Goal: Task Accomplishment & Management: Use online tool/utility

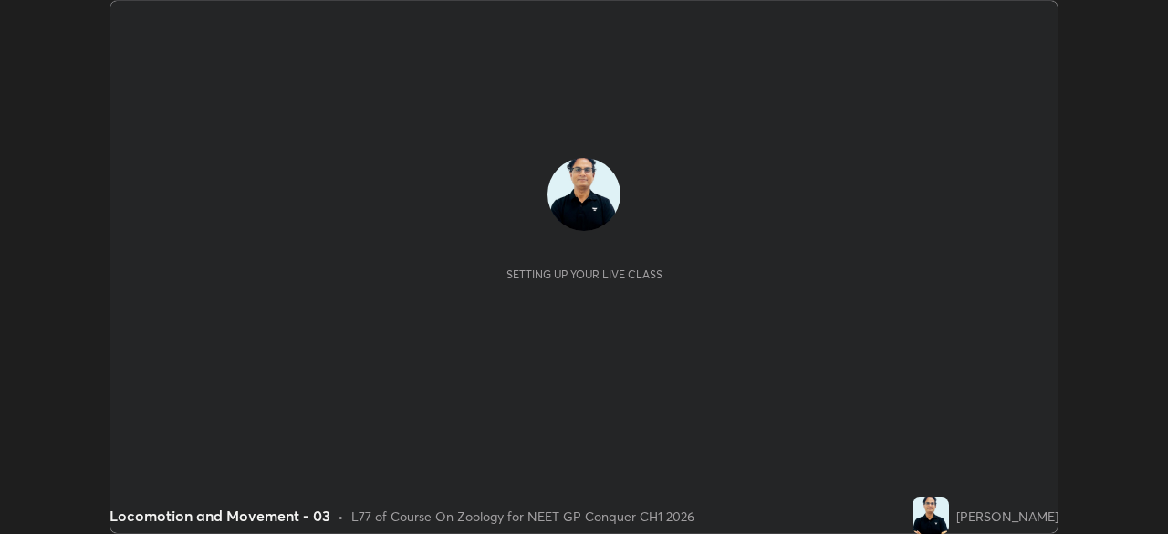
scroll to position [534, 1167]
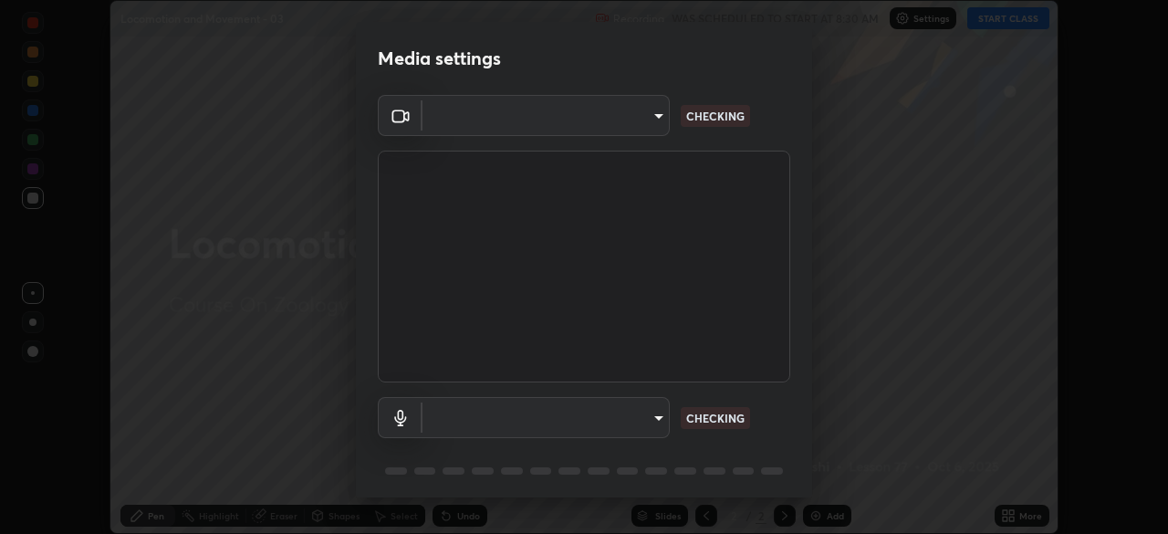
type input "1a0cd2fa9eaecc5464ce661d2c376d4f68bb2a1a8db1c3726163fcb70f995fb6"
type input "default"
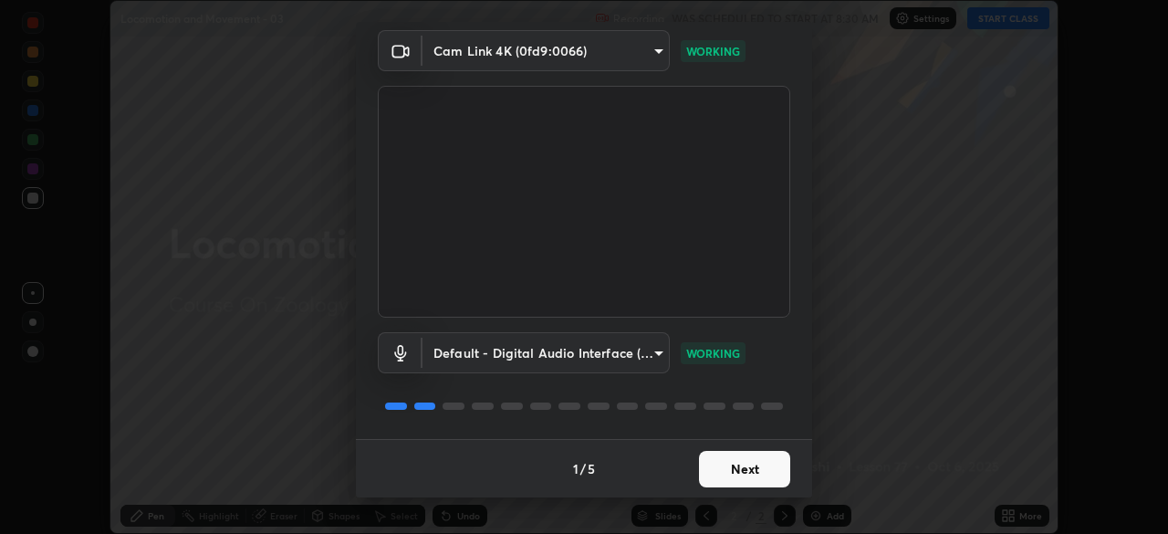
click at [750, 471] on button "Next" at bounding box center [744, 469] width 91 height 36
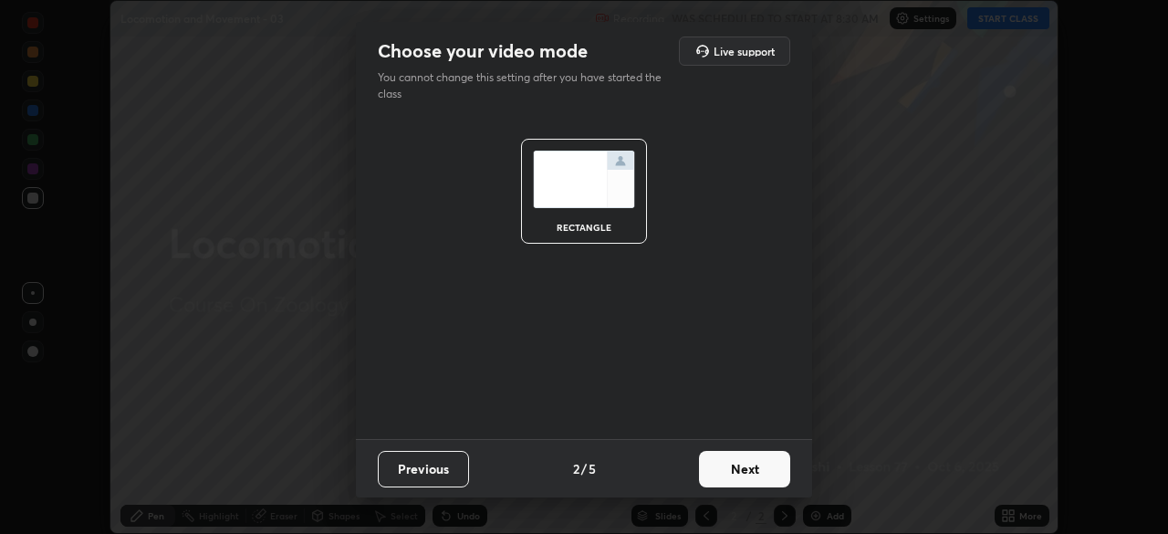
scroll to position [0, 0]
click at [747, 472] on button "Next" at bounding box center [744, 469] width 91 height 36
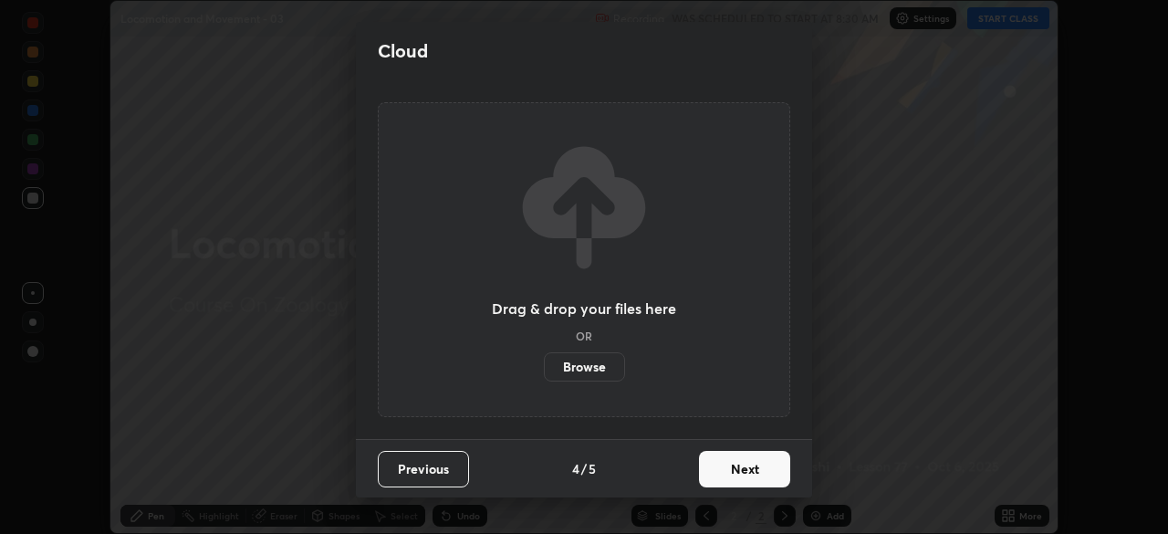
click at [750, 471] on button "Next" at bounding box center [744, 469] width 91 height 36
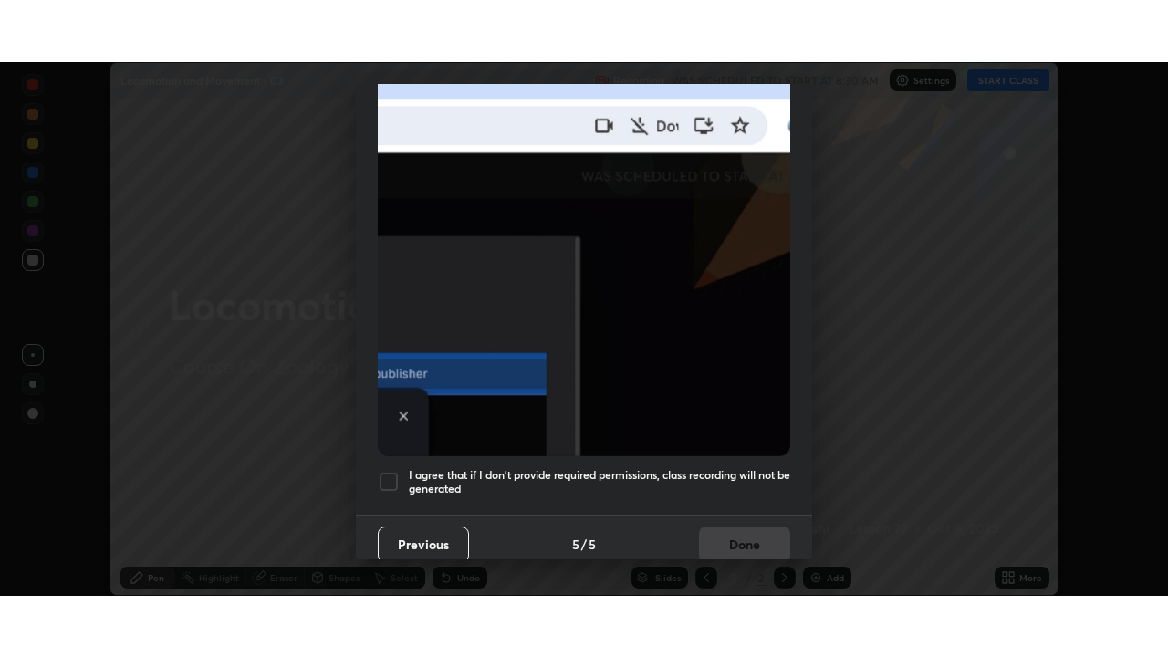
scroll to position [437, 0]
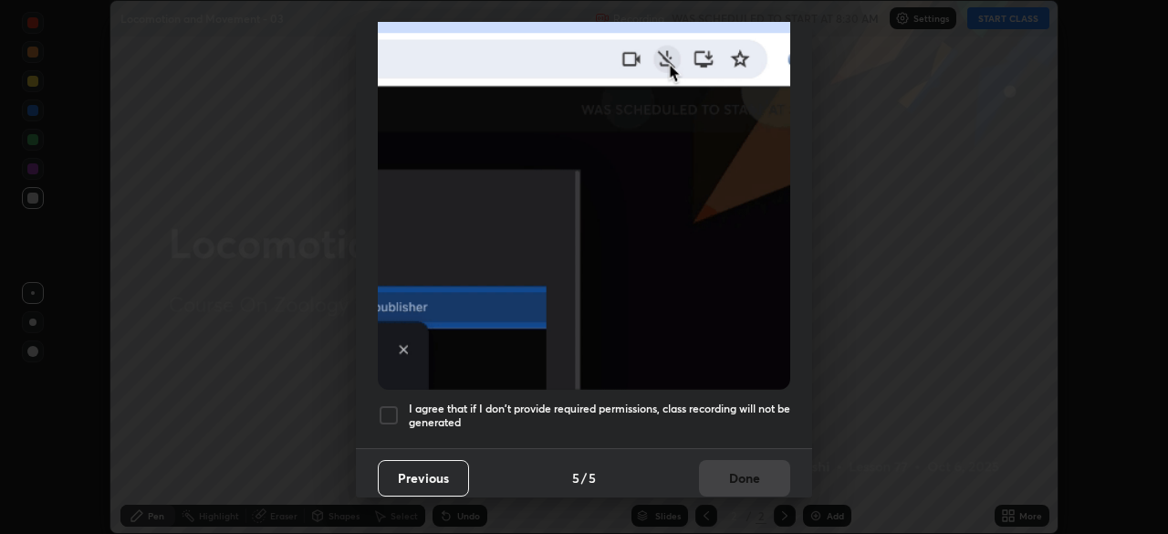
click at [393, 409] on div at bounding box center [389, 415] width 22 height 22
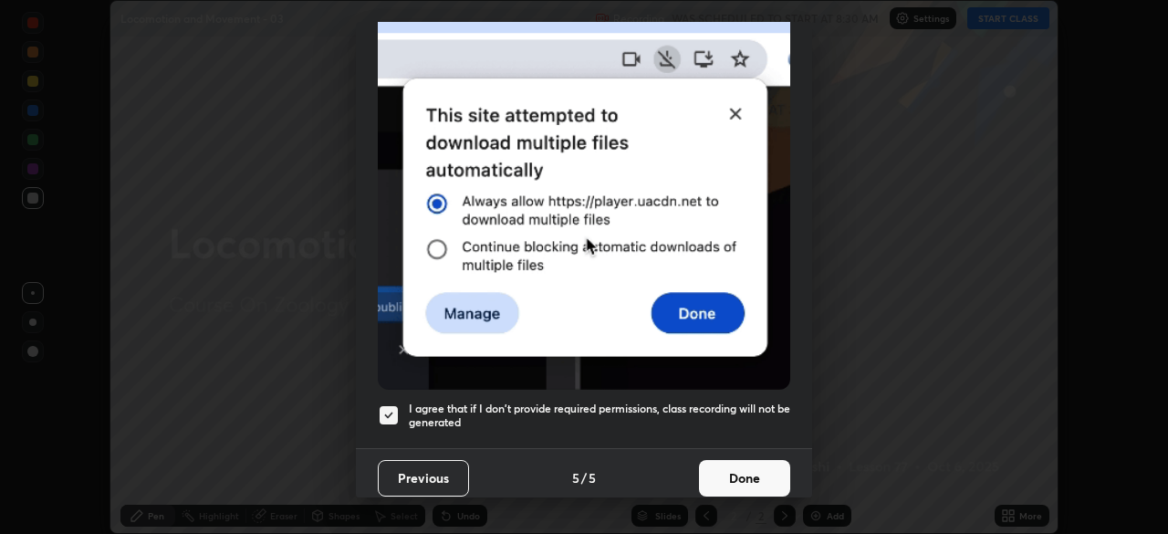
click at [753, 469] on button "Done" at bounding box center [744, 478] width 91 height 36
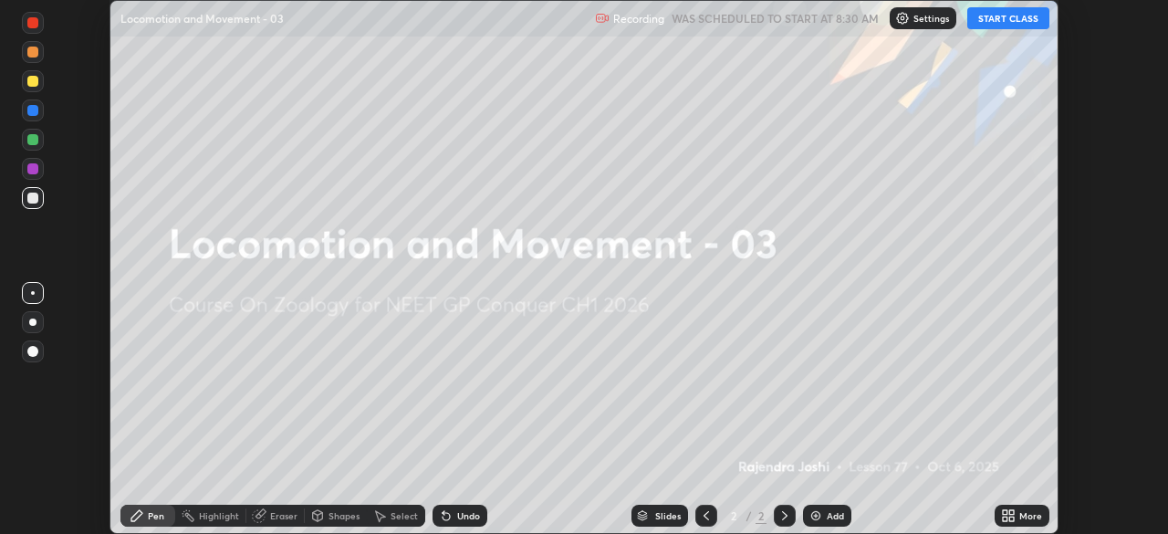
click at [1015, 23] on button "START CLASS" at bounding box center [1008, 18] width 82 height 22
click at [1012, 517] on icon at bounding box center [1011, 518] width 5 height 5
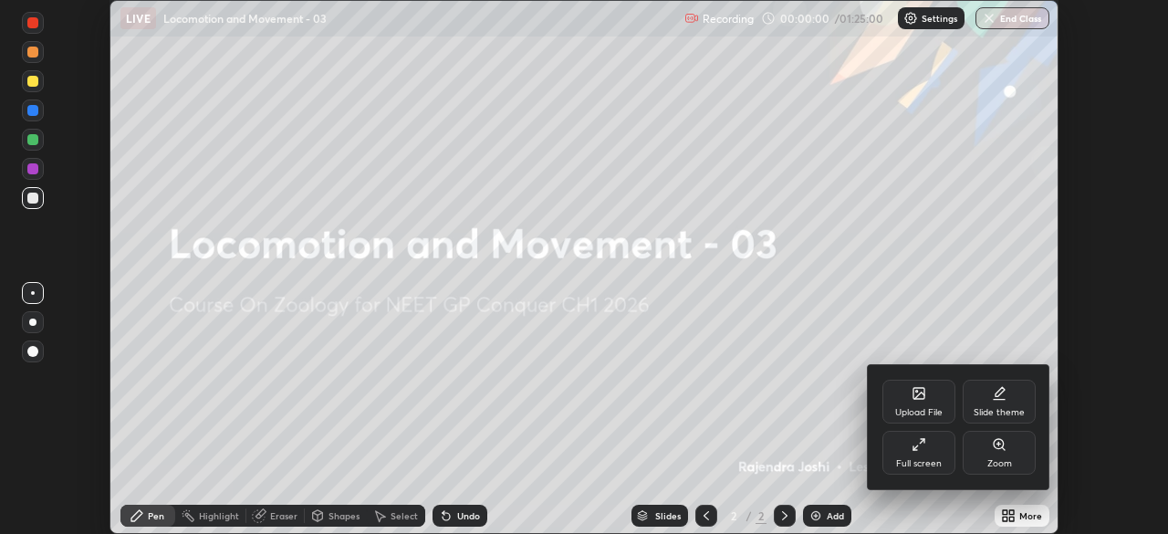
click at [939, 453] on div "Full screen" at bounding box center [918, 453] width 73 height 44
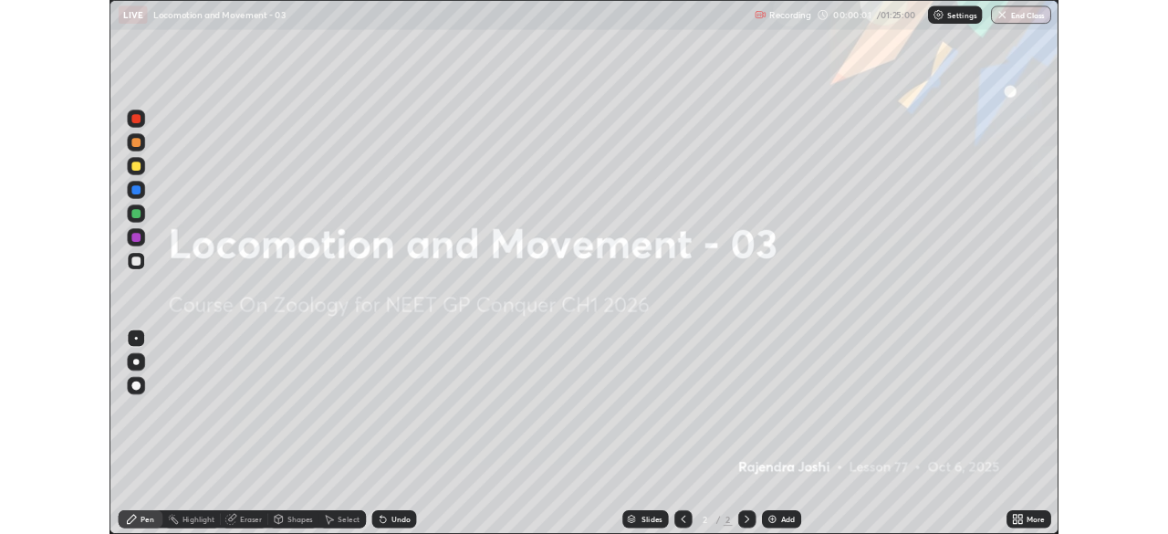
scroll to position [657, 1168]
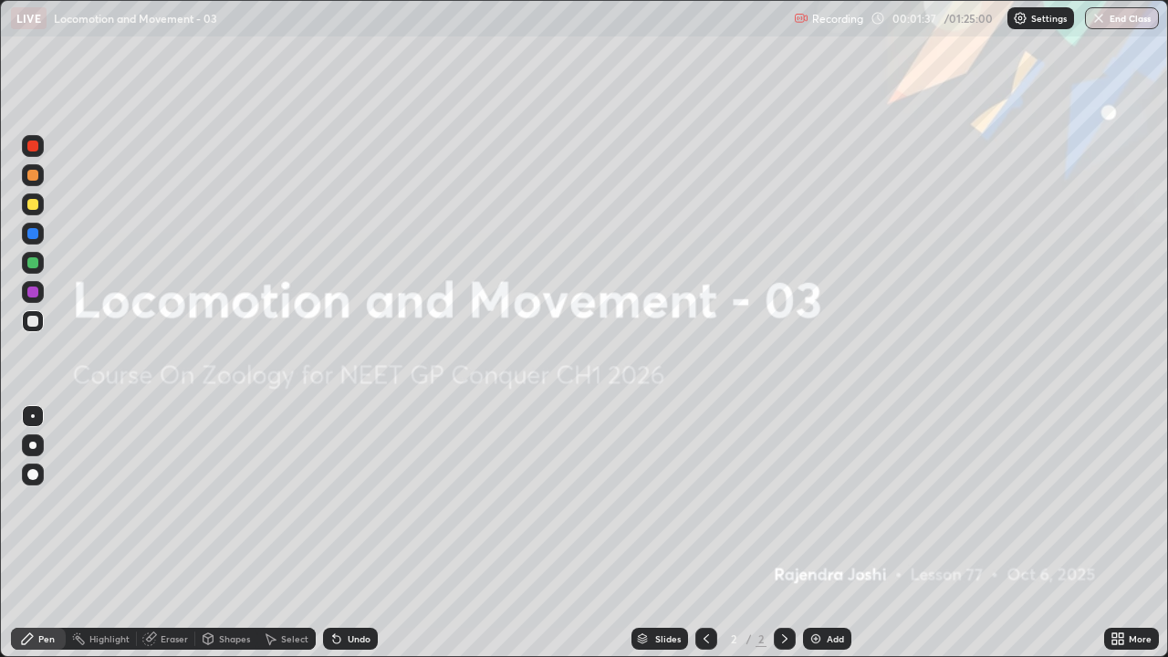
click at [818, 533] on img at bounding box center [815, 638] width 15 height 15
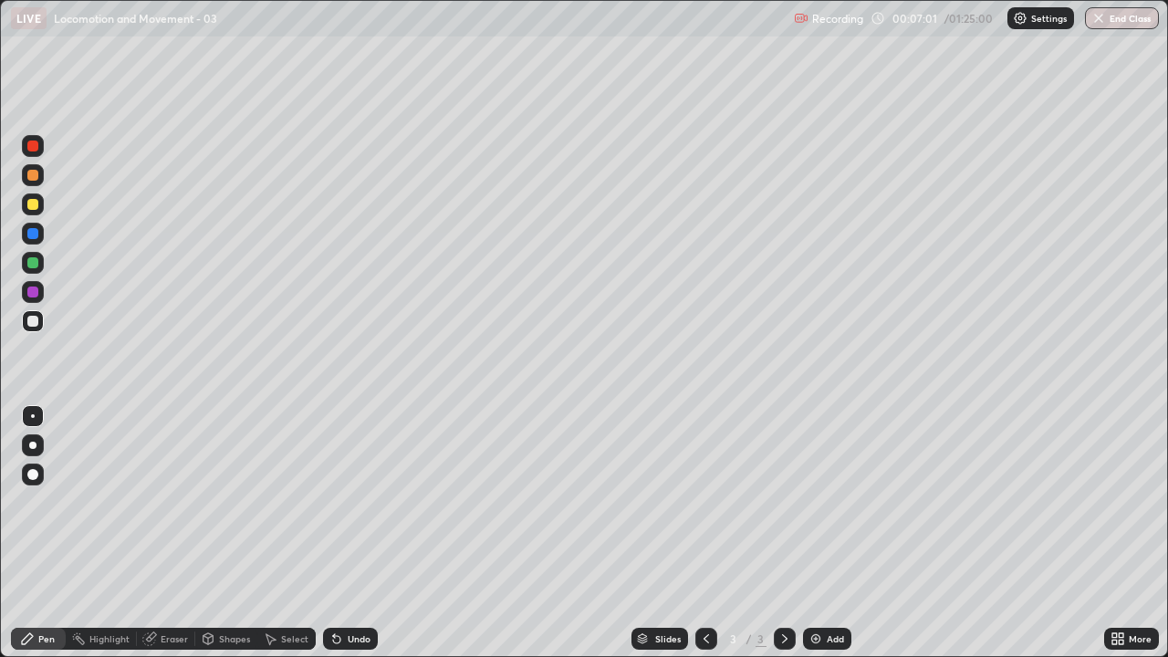
click at [839, 533] on div "Add" at bounding box center [834, 638] width 17 height 9
click at [358, 533] on div "Undo" at bounding box center [359, 638] width 23 height 9
click at [350, 533] on div "Undo" at bounding box center [350, 639] width 55 height 22
click at [357, 533] on div "Undo" at bounding box center [350, 639] width 55 height 22
click at [351, 533] on div "Undo" at bounding box center [350, 639] width 55 height 22
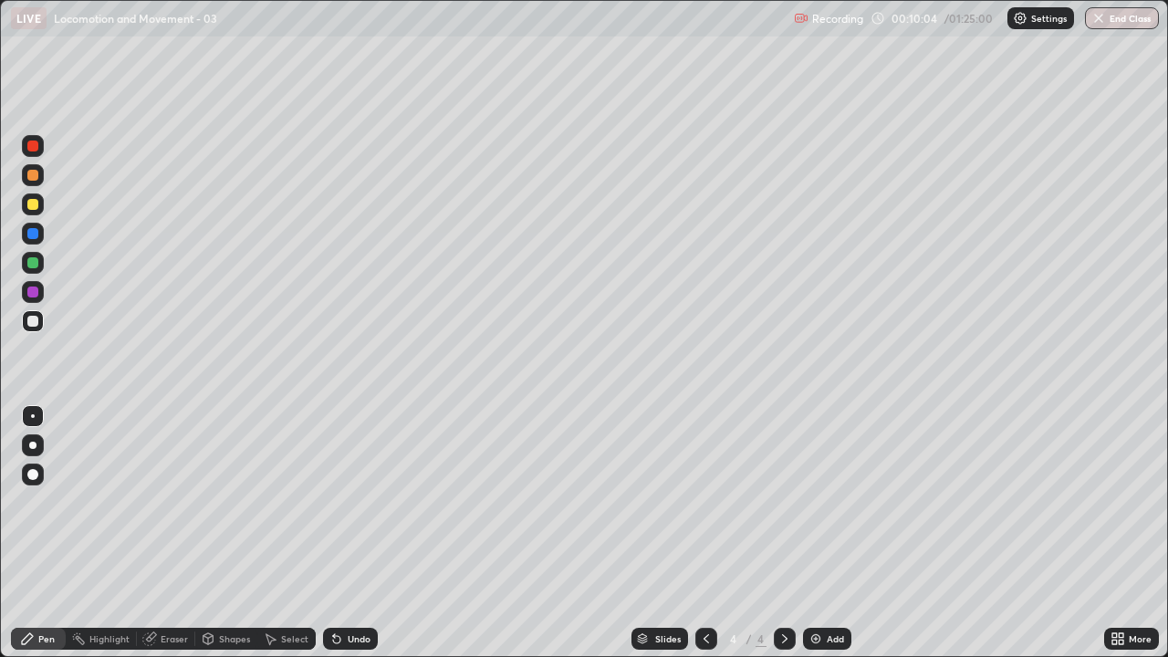
click at [350, 533] on div "Undo" at bounding box center [350, 639] width 55 height 22
click at [351, 533] on div "Undo" at bounding box center [359, 638] width 23 height 9
click at [350, 533] on div "Undo" at bounding box center [359, 638] width 23 height 9
click at [35, 180] on div at bounding box center [32, 175] width 11 height 11
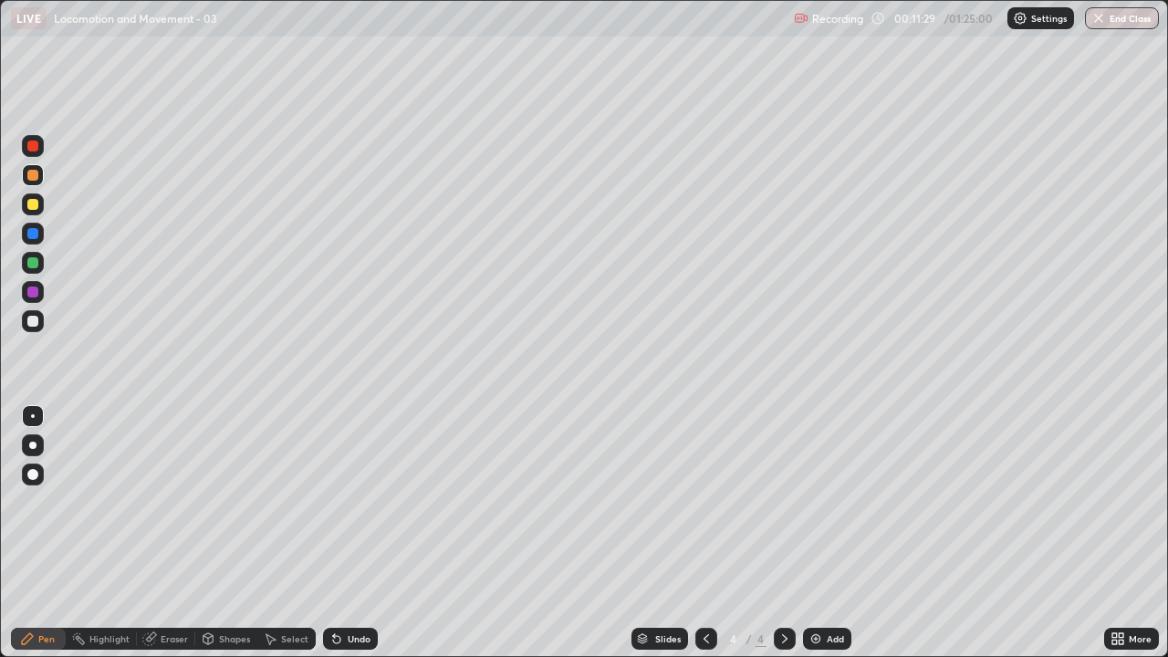
click at [31, 446] on div at bounding box center [32, 445] width 7 height 7
click at [29, 264] on div at bounding box center [32, 262] width 11 height 11
click at [353, 533] on div "Undo" at bounding box center [359, 638] width 23 height 9
click at [33, 207] on div at bounding box center [32, 204] width 11 height 11
click at [348, 533] on div "Undo" at bounding box center [350, 639] width 55 height 22
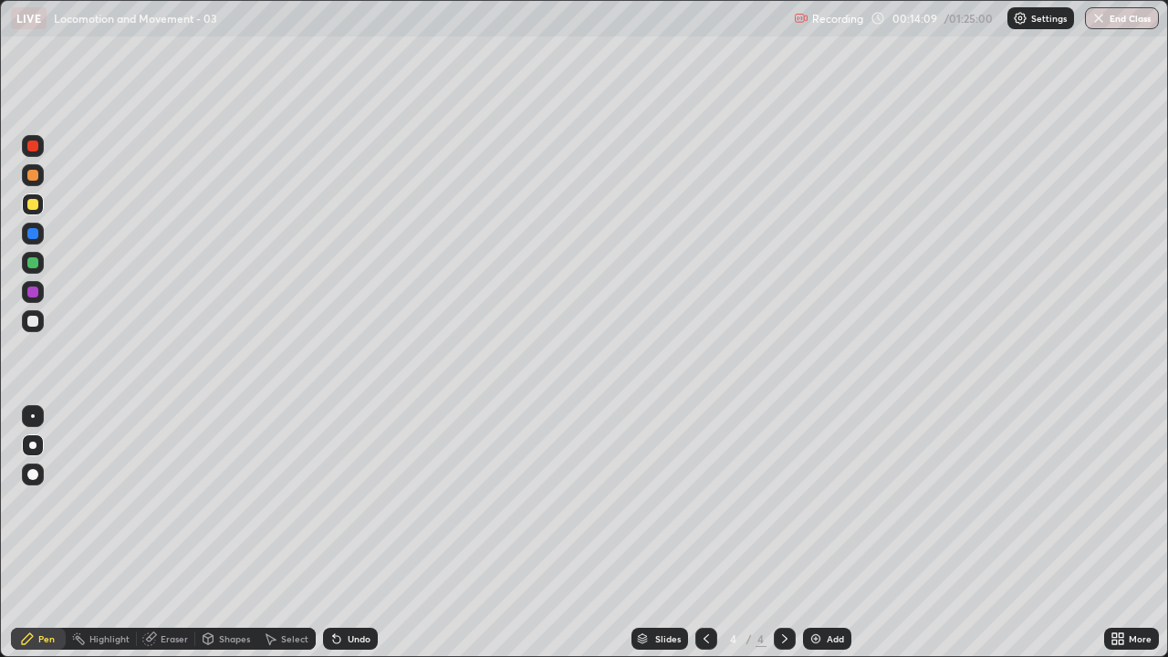
click at [346, 533] on div "Undo" at bounding box center [350, 639] width 55 height 22
click at [344, 533] on div "Undo" at bounding box center [350, 639] width 55 height 22
click at [341, 533] on div "Undo" at bounding box center [350, 639] width 55 height 22
click at [342, 533] on div "Undo" at bounding box center [350, 639] width 55 height 22
click at [341, 533] on div "Undo" at bounding box center [350, 639] width 55 height 22
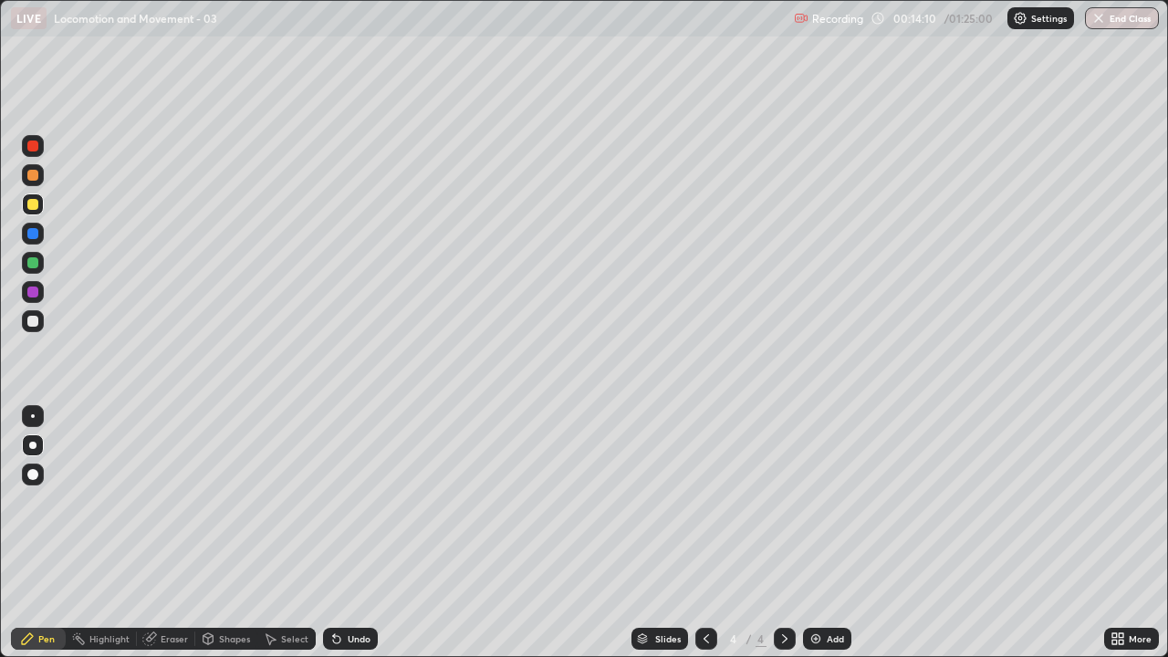
click at [341, 533] on div "Undo" at bounding box center [350, 639] width 55 height 22
click at [338, 533] on div "Undo" at bounding box center [350, 639] width 55 height 22
click at [337, 533] on div "Undo" at bounding box center [350, 639] width 55 height 22
click at [332, 533] on div "Undo" at bounding box center [350, 639] width 55 height 22
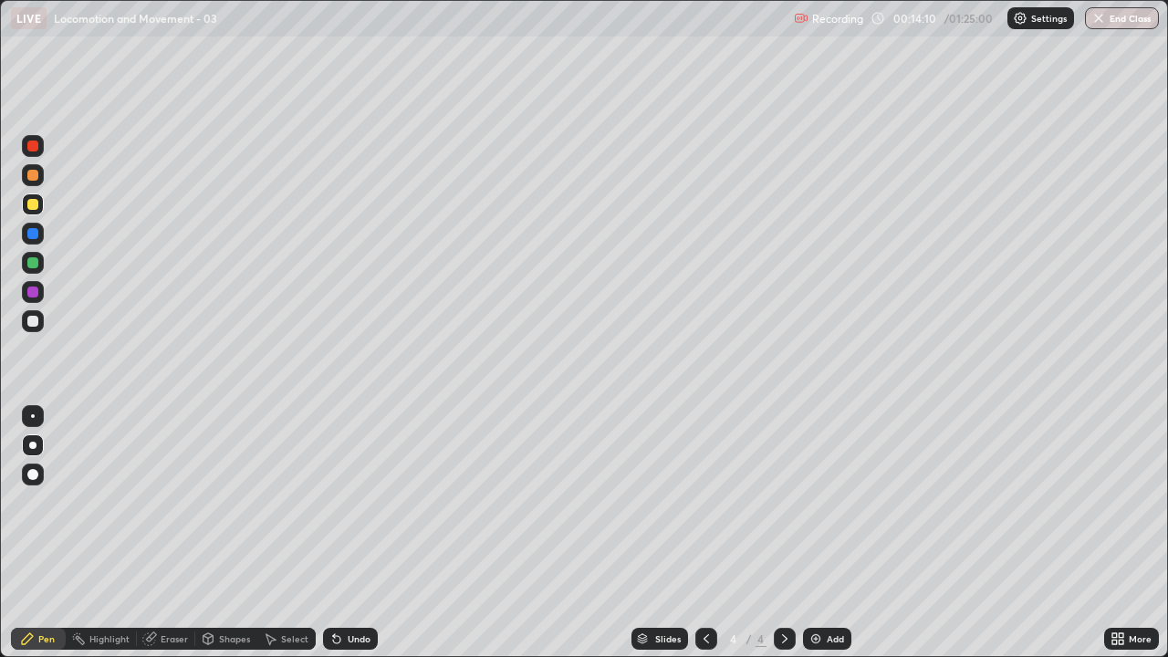
click at [332, 533] on div "Undo" at bounding box center [350, 639] width 55 height 22
click at [335, 533] on div "Undo" at bounding box center [350, 639] width 55 height 22
click at [337, 533] on div "Undo" at bounding box center [350, 639] width 55 height 22
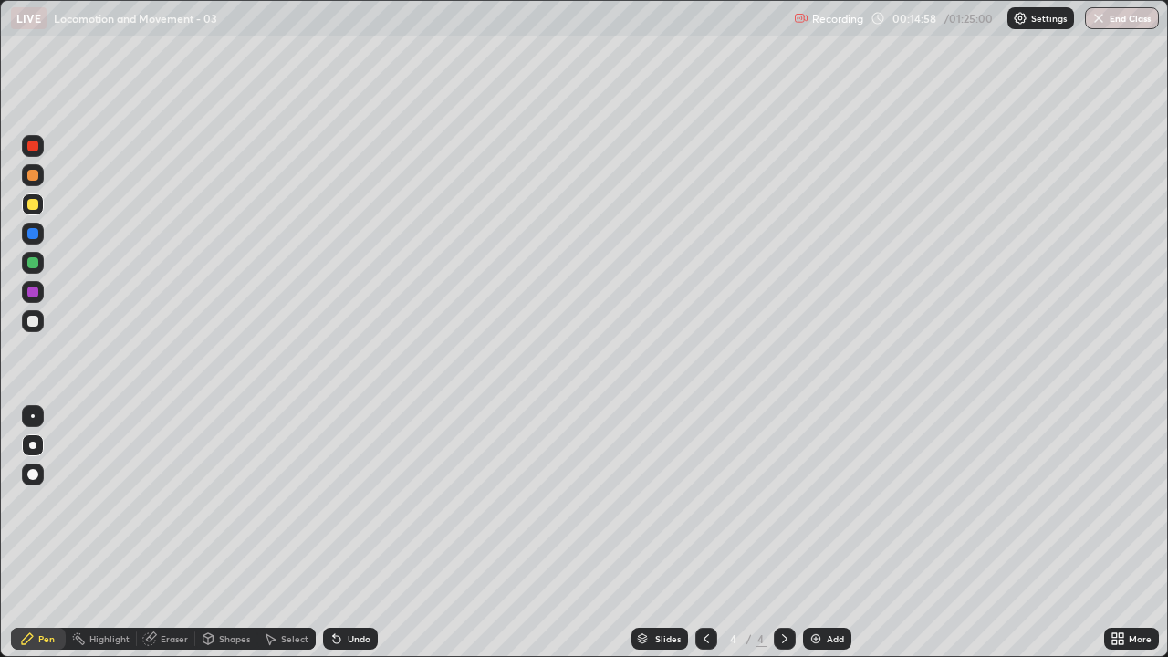
click at [350, 533] on div "Undo" at bounding box center [359, 638] width 23 height 9
click at [348, 533] on div "Undo" at bounding box center [359, 638] width 23 height 9
click at [32, 322] on div at bounding box center [32, 321] width 11 height 11
click at [35, 263] on div at bounding box center [32, 262] width 11 height 11
click at [36, 203] on div at bounding box center [32, 204] width 11 height 11
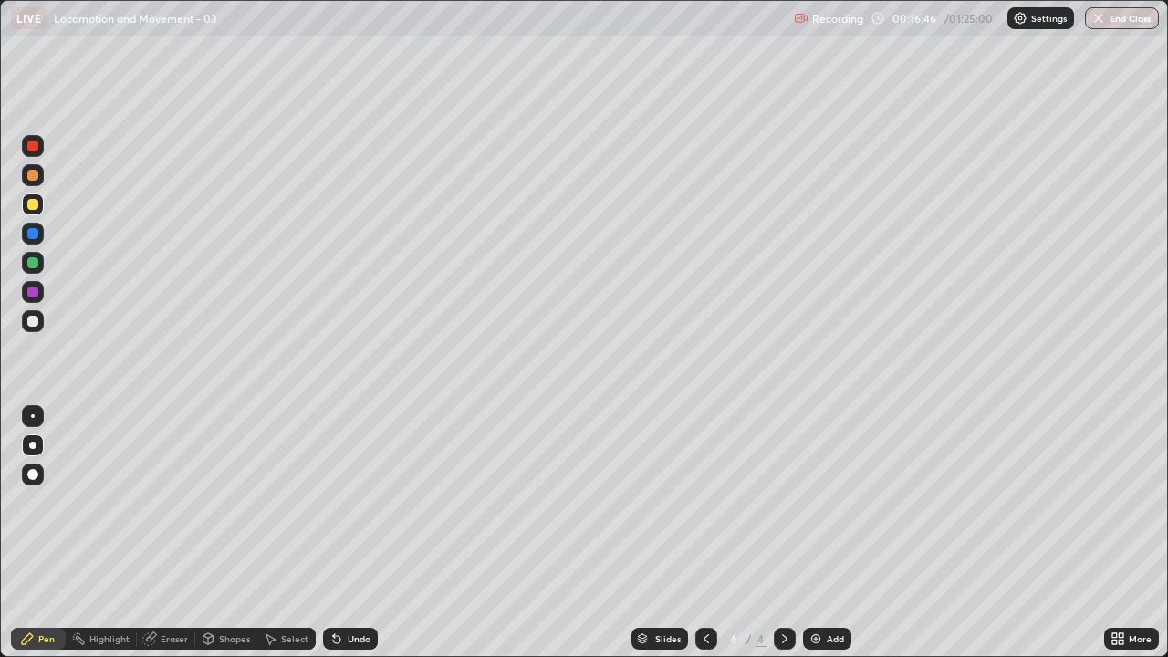
click at [33, 416] on div at bounding box center [33, 416] width 4 height 4
click at [32, 319] on div at bounding box center [32, 321] width 11 height 11
click at [31, 235] on div at bounding box center [32, 233] width 11 height 11
click at [831, 533] on div "Add" at bounding box center [834, 638] width 17 height 9
click at [36, 320] on div at bounding box center [32, 321] width 11 height 11
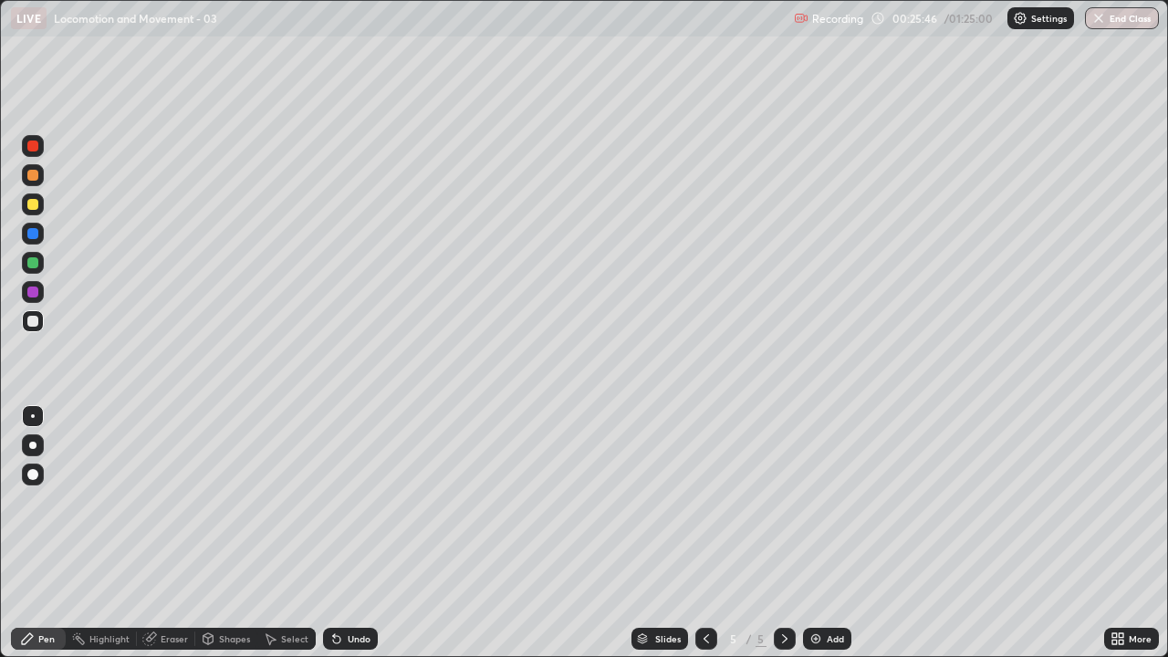
click at [1115, 533] on icon at bounding box center [1114, 641] width 5 height 5
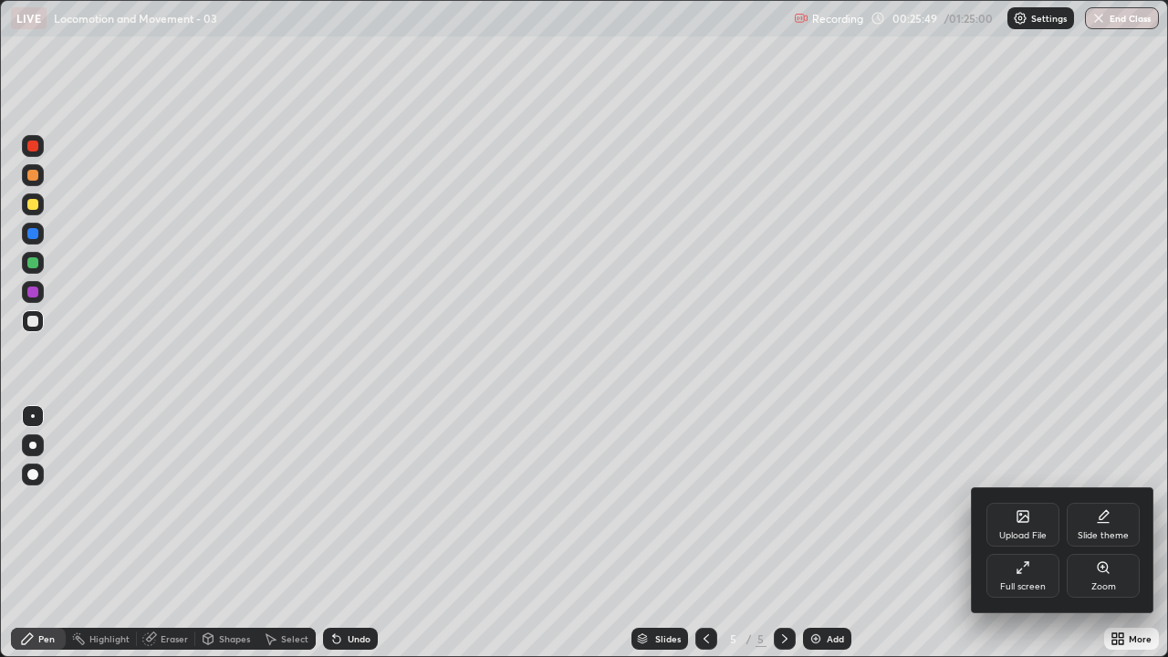
click at [1032, 533] on div "Full screen" at bounding box center [1022, 576] width 73 height 44
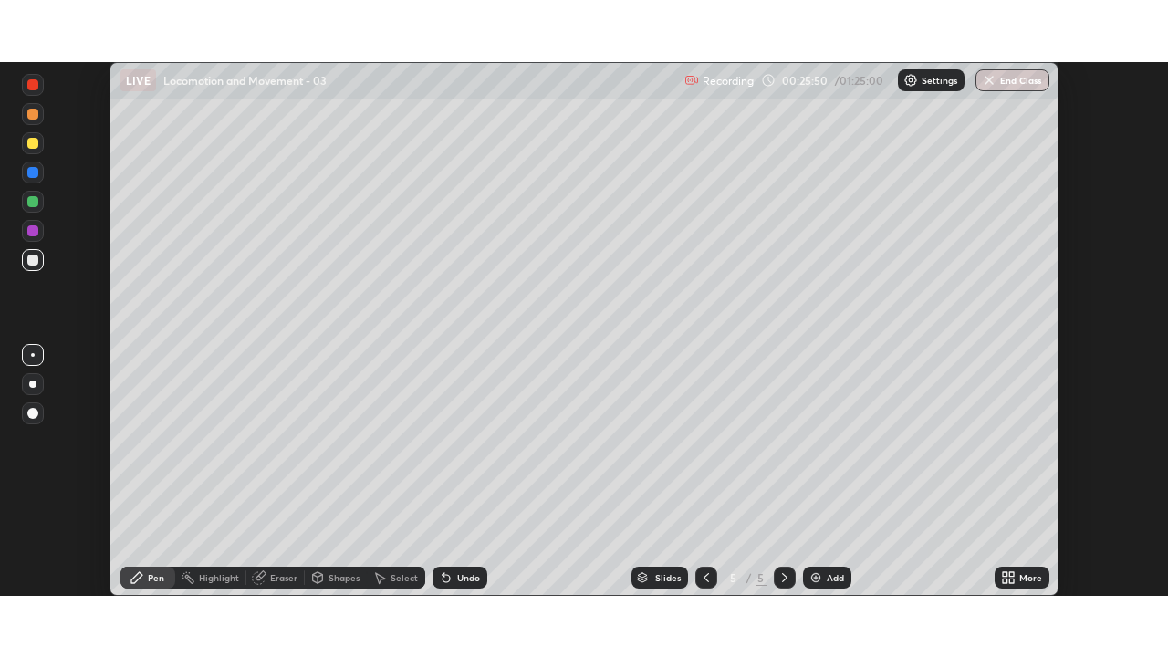
scroll to position [90690, 90056]
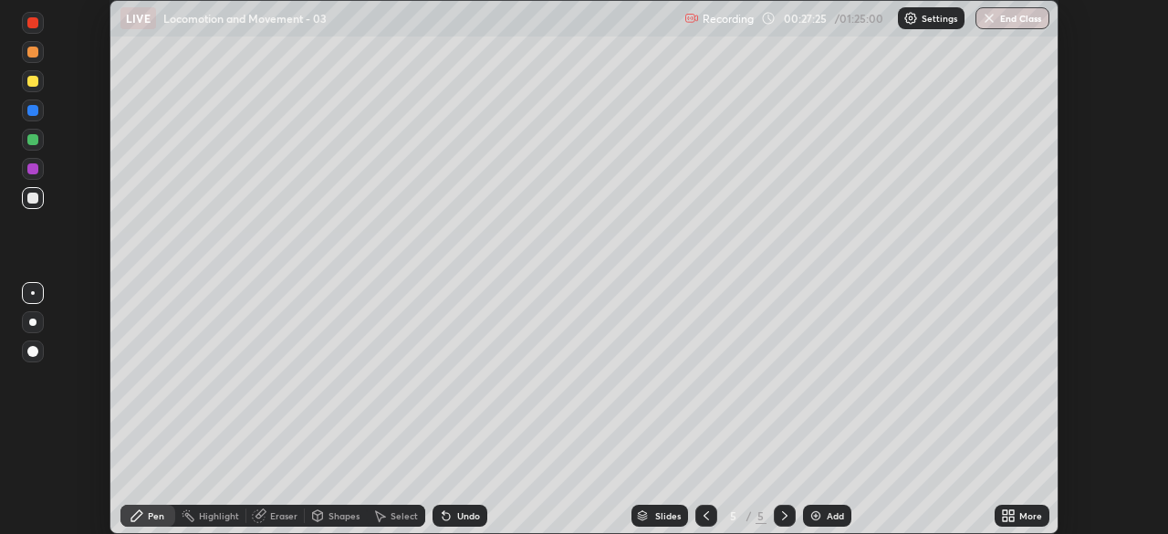
click at [1009, 518] on icon at bounding box center [1011, 518] width 5 height 5
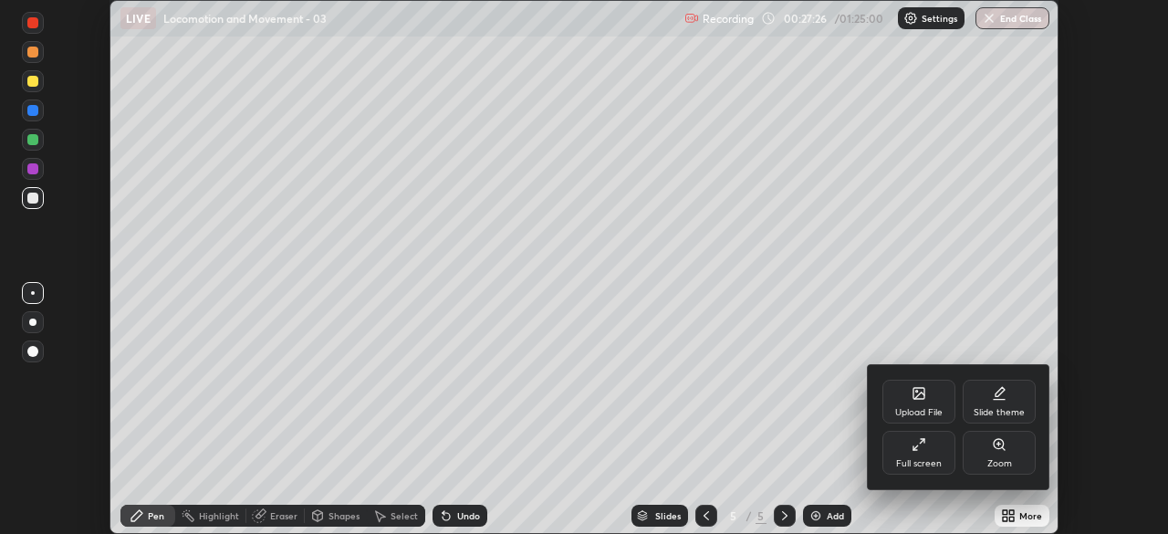
click at [930, 403] on div "Upload File" at bounding box center [918, 401] width 73 height 44
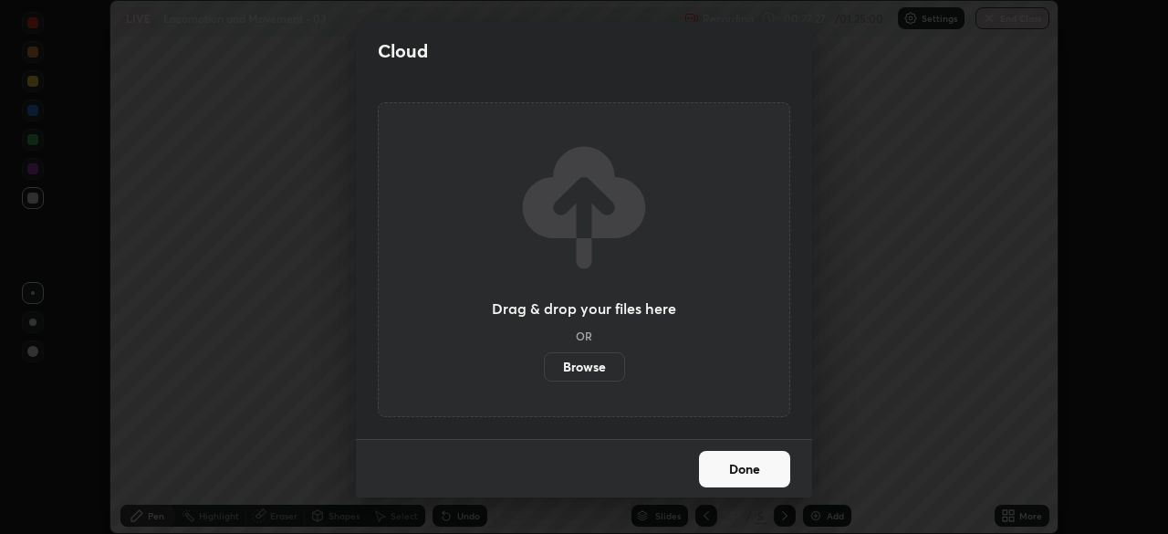
click at [592, 378] on label "Browse" at bounding box center [584, 366] width 81 height 29
click at [544, 378] on input "Browse" at bounding box center [544, 366] width 0 height 29
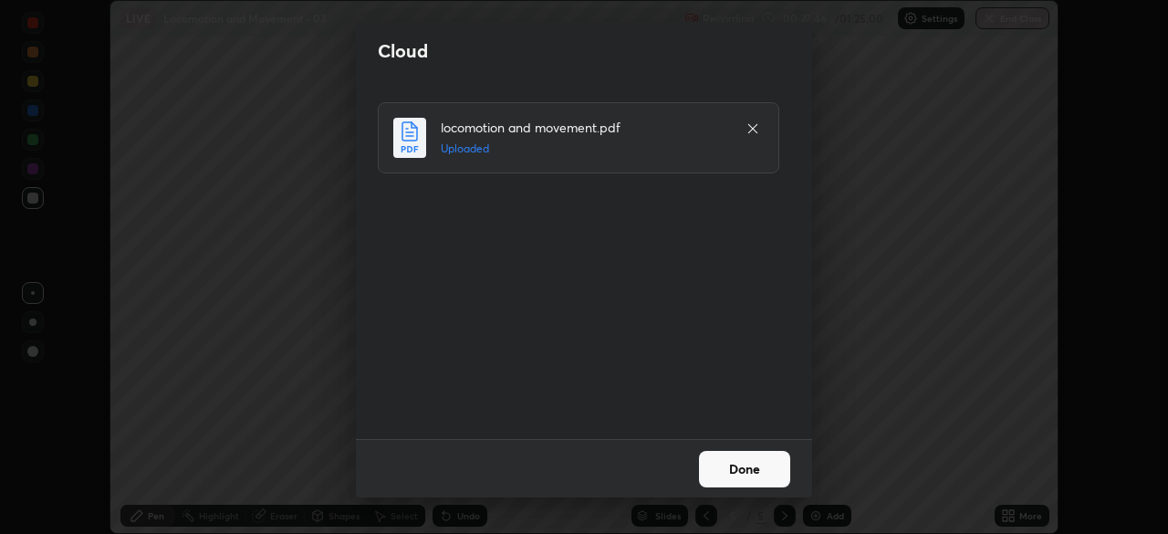
click at [745, 469] on button "Done" at bounding box center [744, 469] width 91 height 36
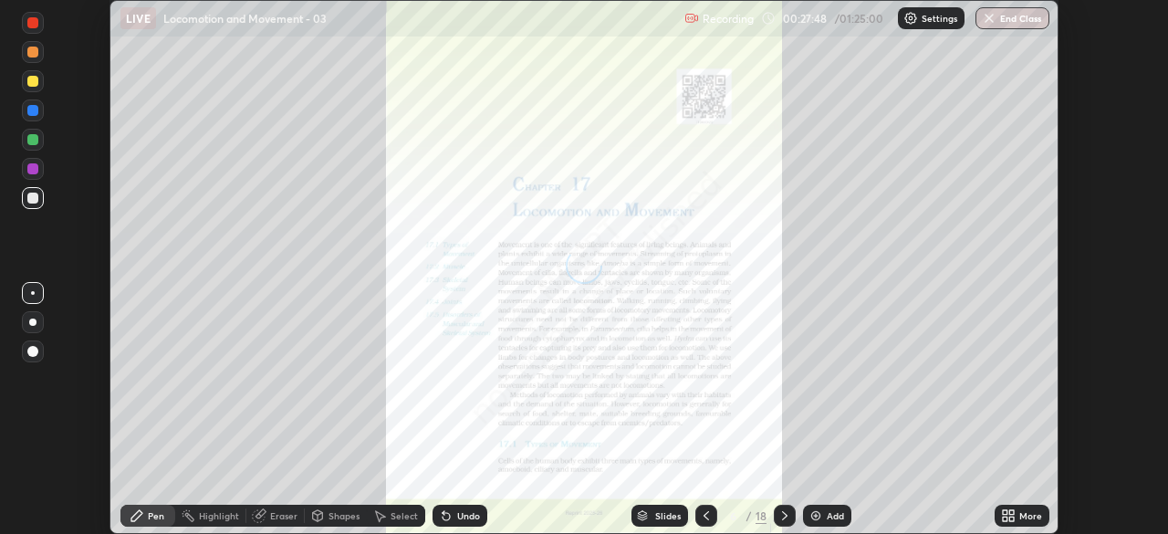
click at [1005, 513] on icon at bounding box center [1005, 512] width 5 height 5
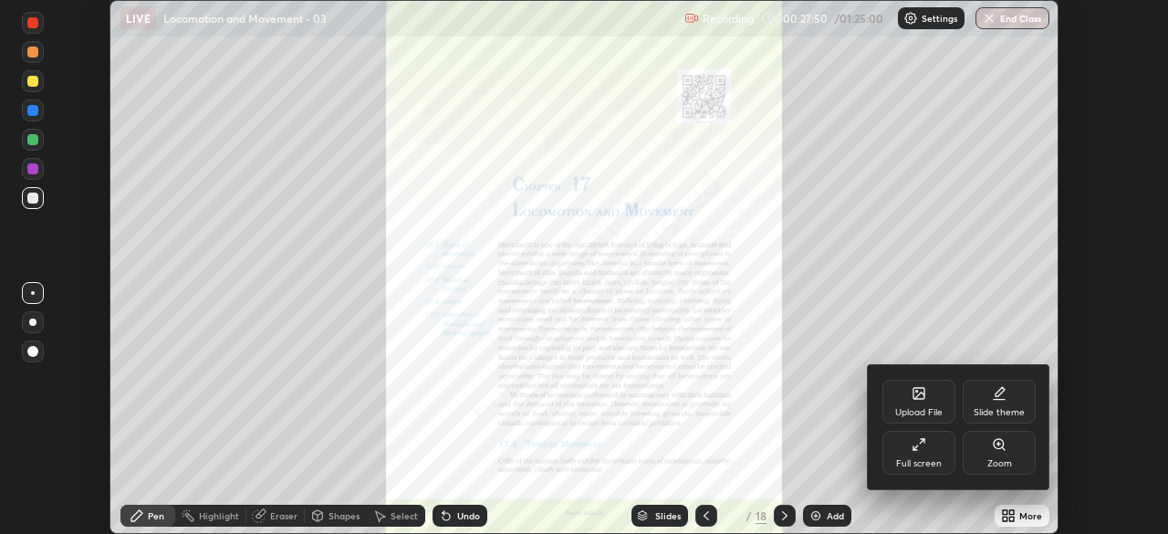
click at [920, 448] on icon at bounding box center [918, 444] width 15 height 15
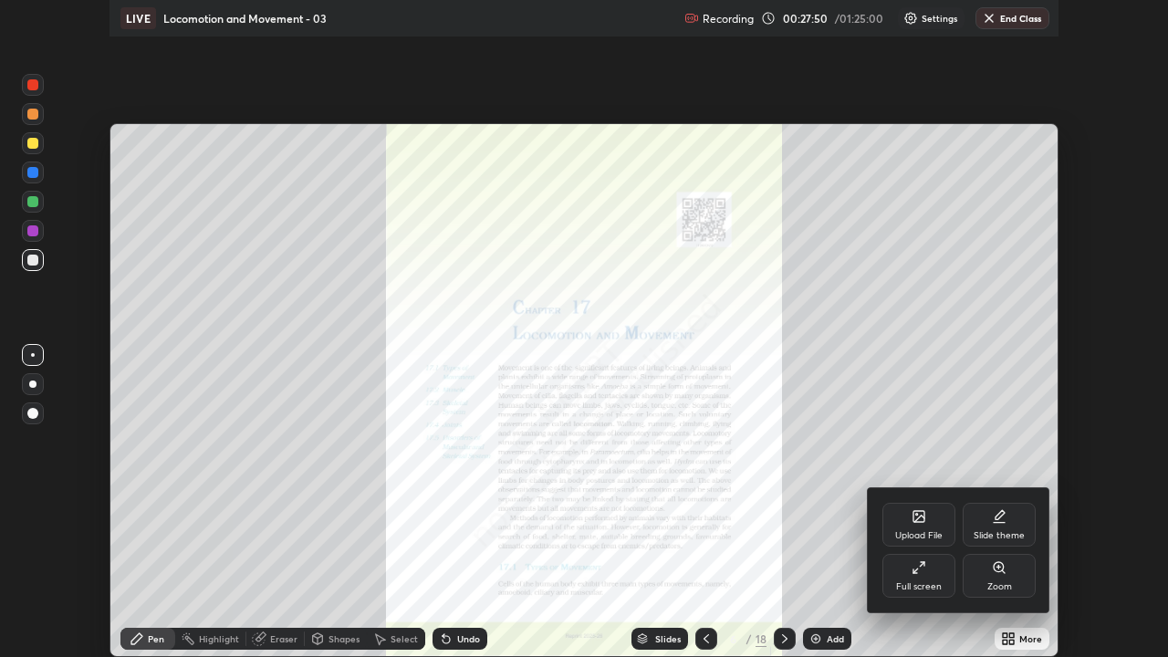
scroll to position [657, 1168]
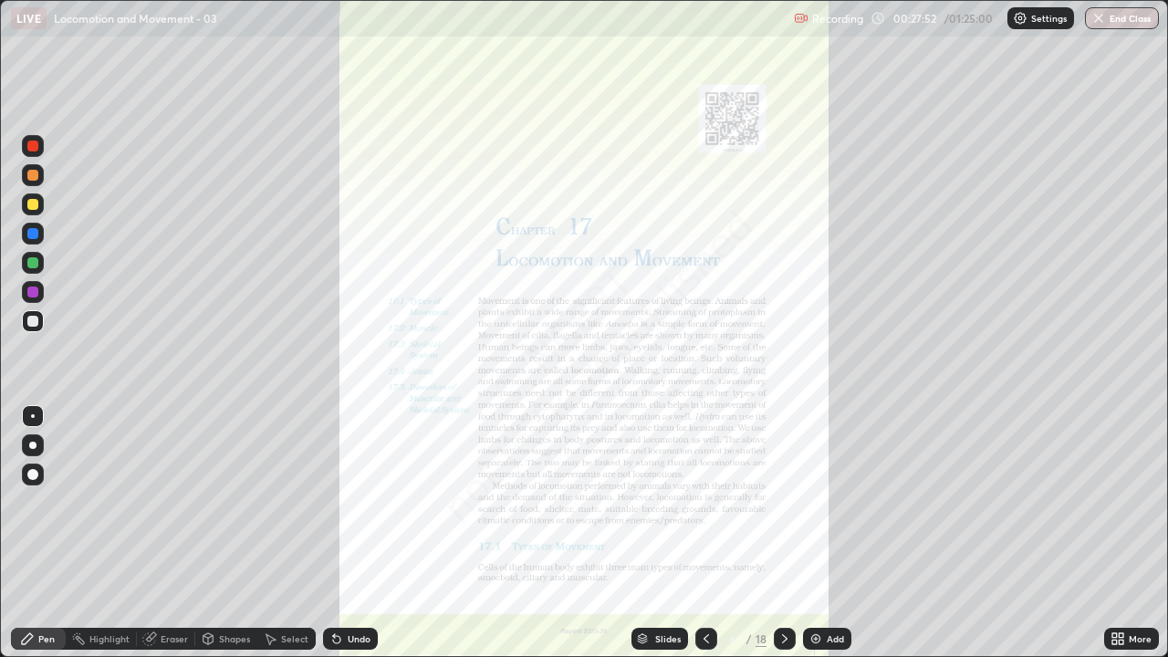
click at [637, 533] on icon at bounding box center [642, 638] width 11 height 11
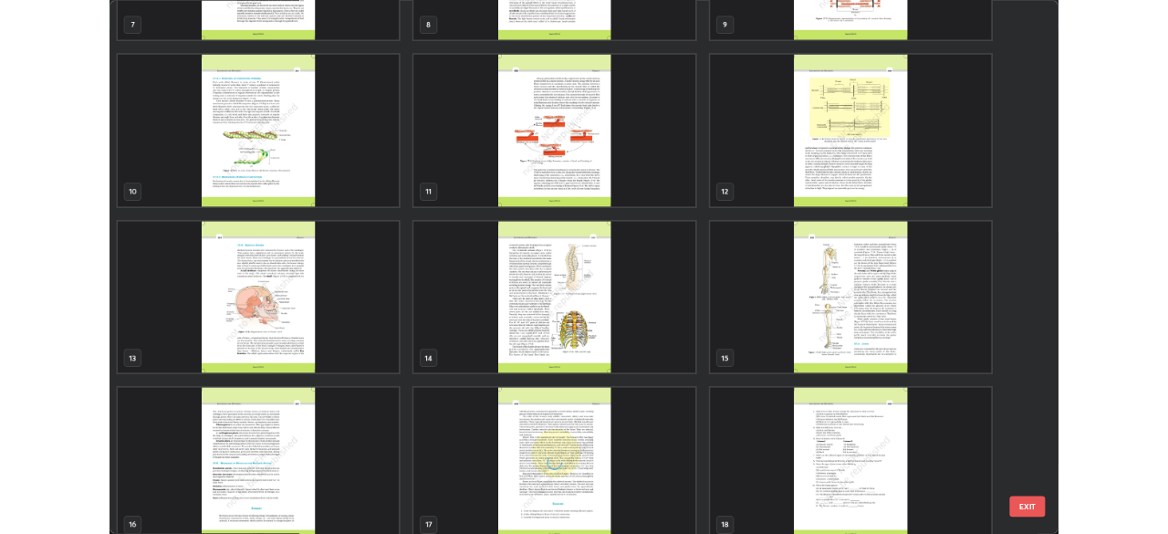
scroll to position [556, 0]
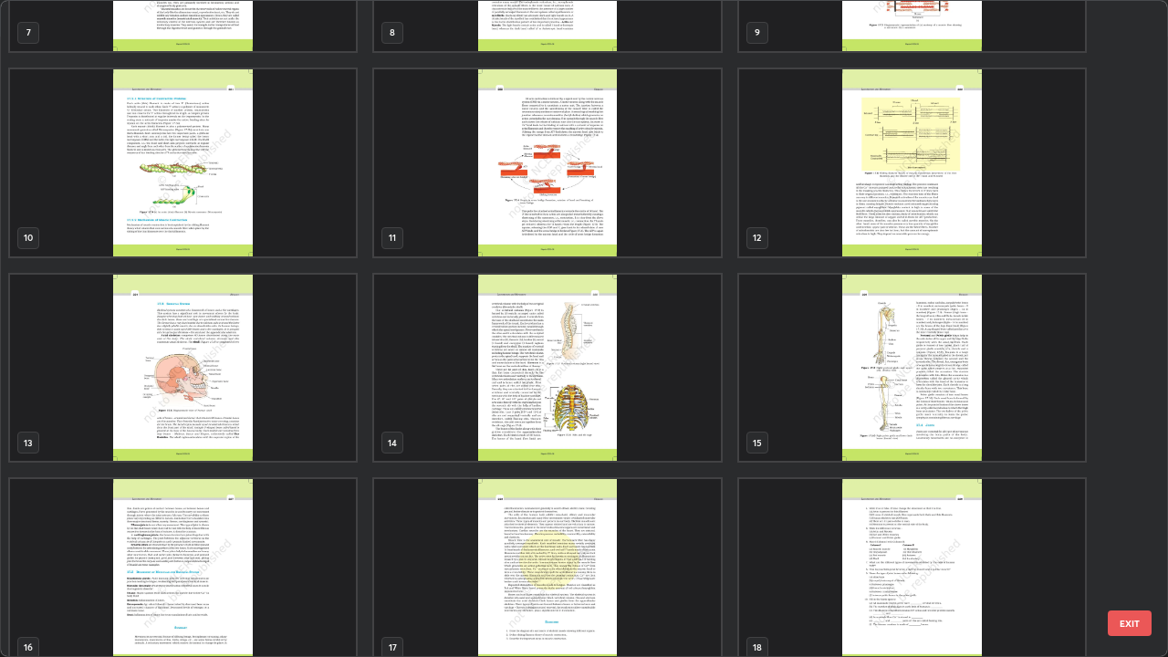
click at [295, 395] on img "grid" at bounding box center [183, 368] width 346 height 187
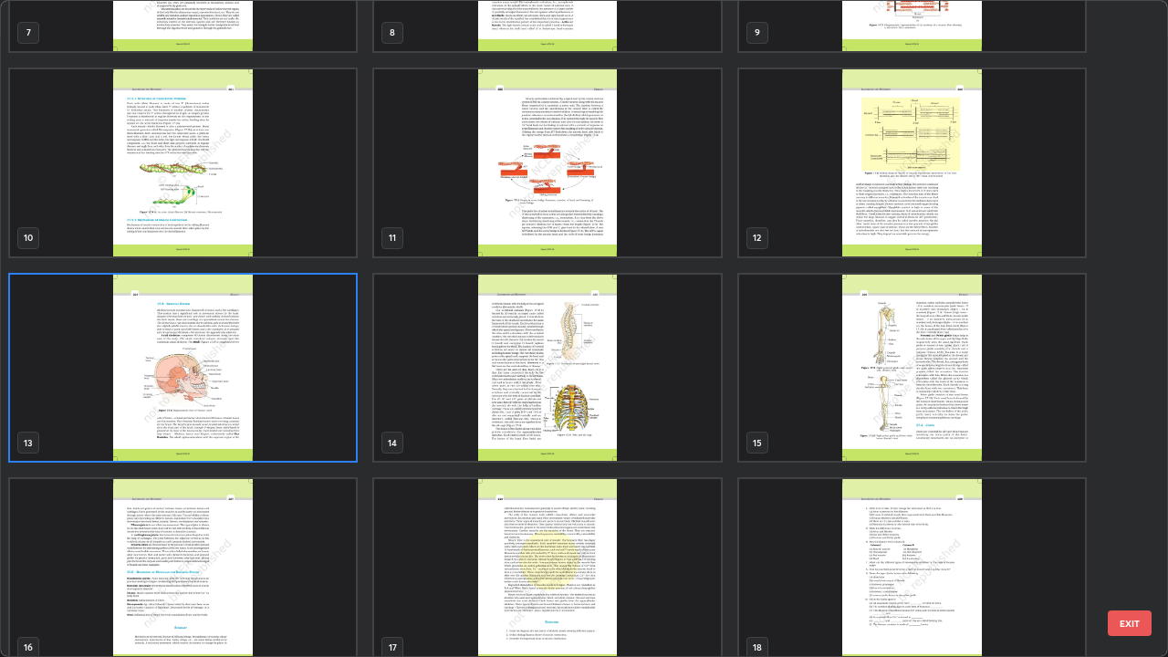
click at [287, 393] on img "grid" at bounding box center [183, 368] width 346 height 187
click at [284, 395] on img "grid" at bounding box center [183, 368] width 346 height 187
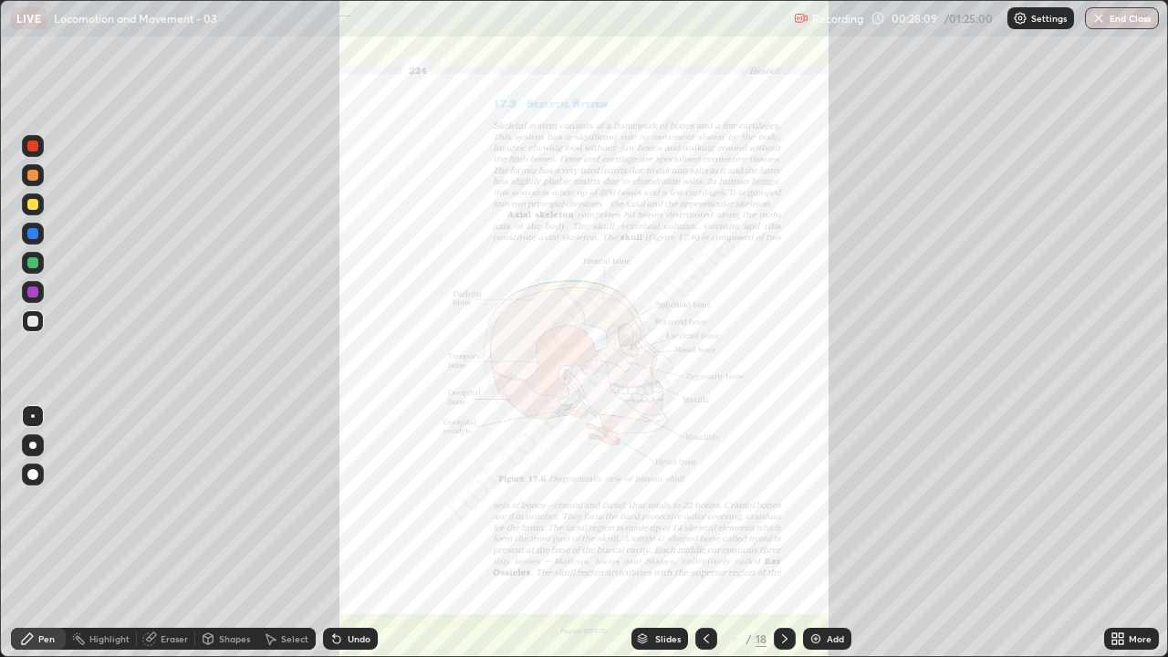
click at [1107, 533] on div "More" at bounding box center [1131, 639] width 55 height 22
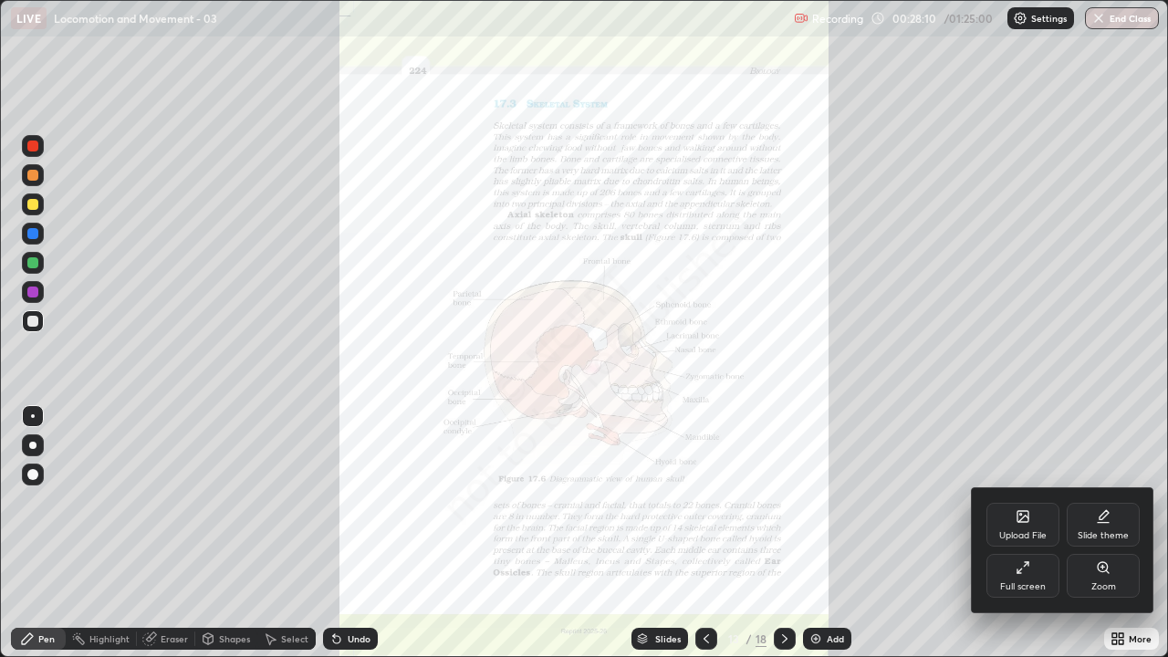
click at [1023, 533] on icon at bounding box center [1022, 567] width 15 height 15
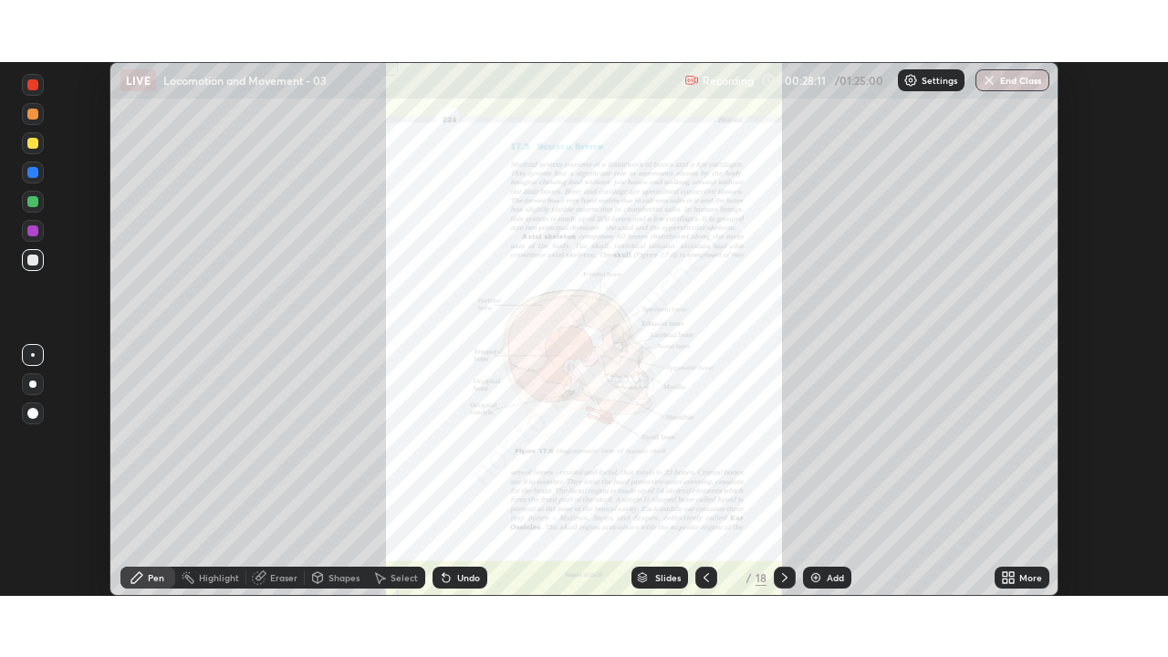
scroll to position [90690, 90056]
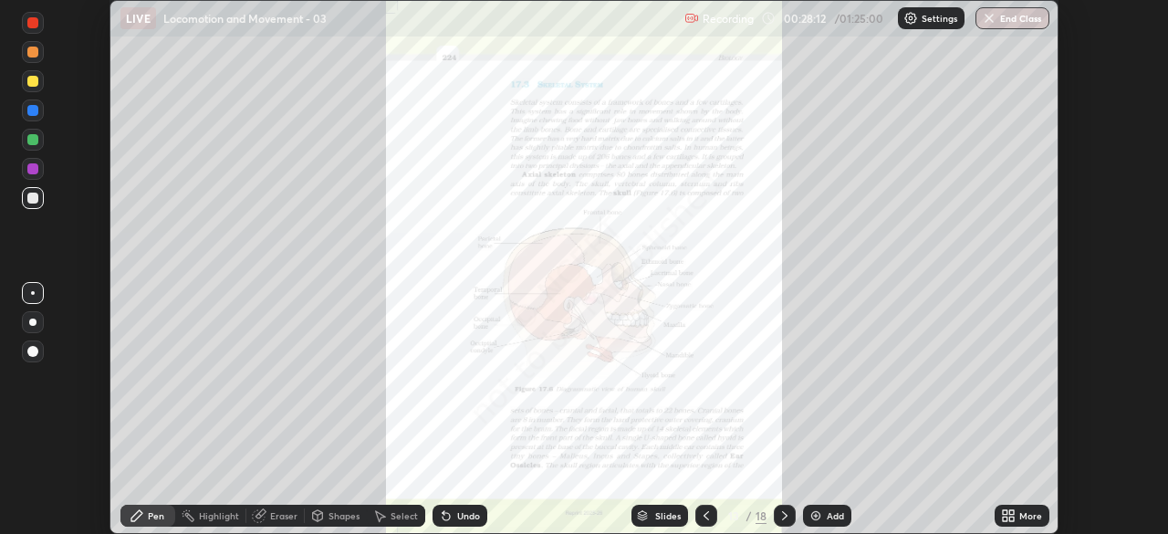
click at [1006, 510] on icon at bounding box center [1005, 512] width 5 height 5
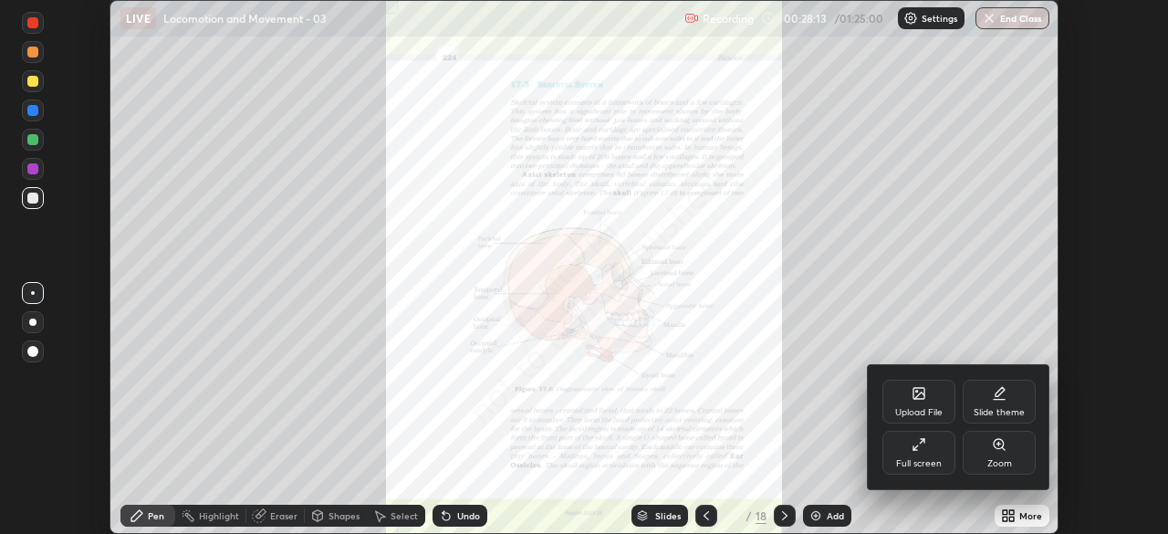
click at [920, 447] on icon at bounding box center [918, 444] width 15 height 15
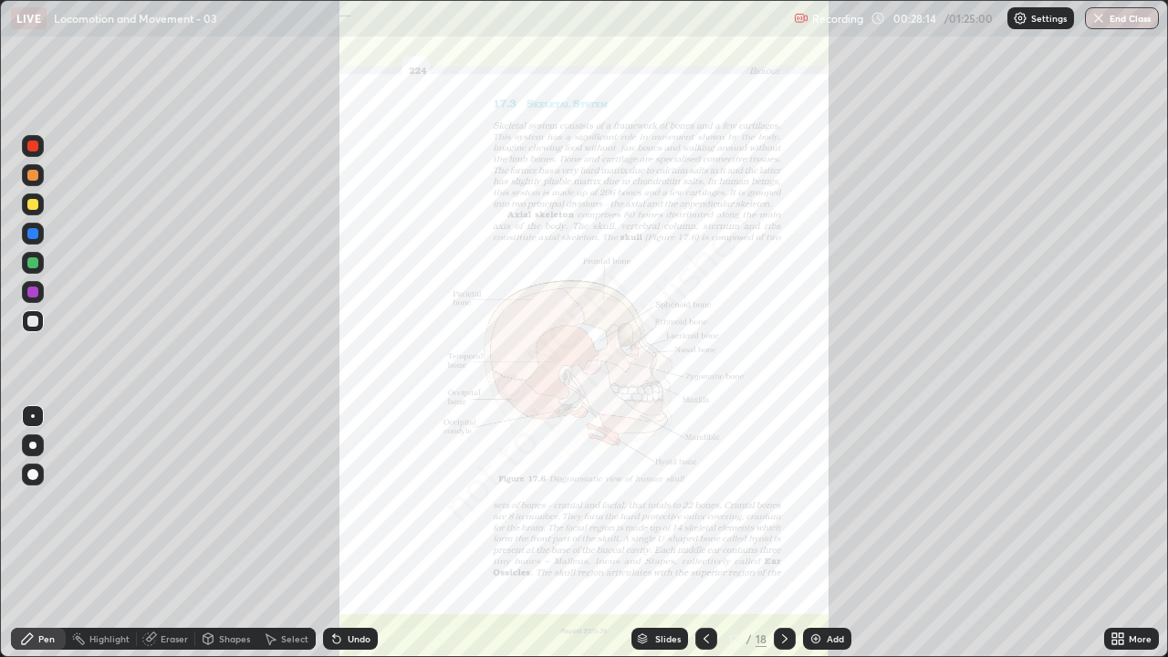
scroll to position [657, 1168]
click at [1113, 533] on icon at bounding box center [1114, 635] width 5 height 5
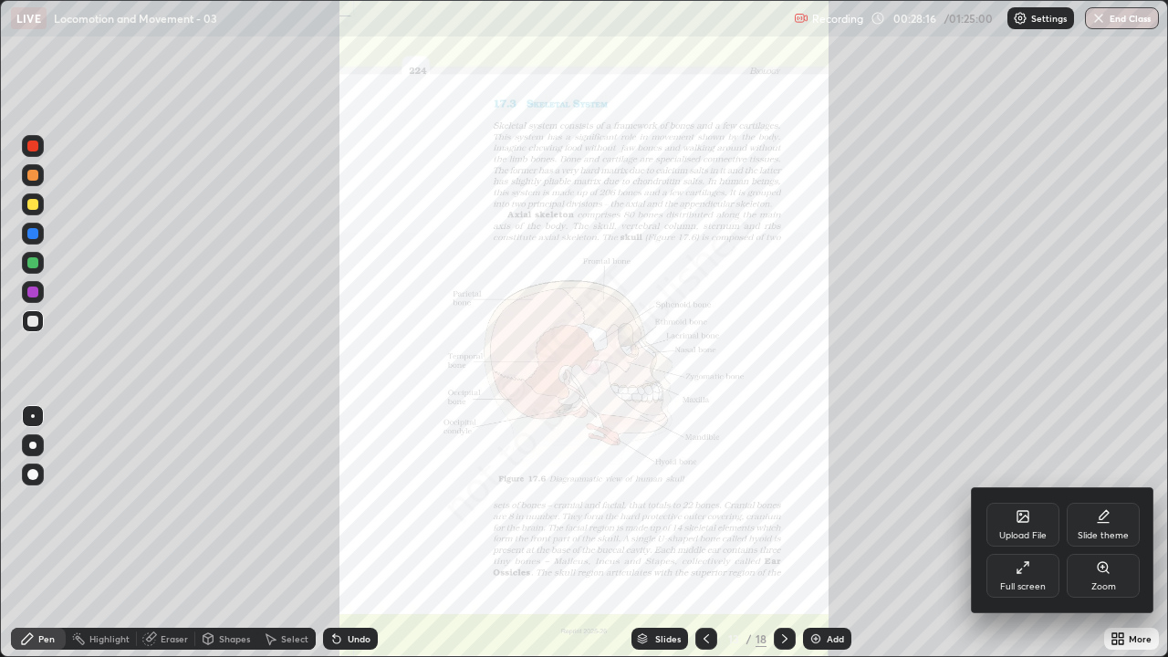
click at [1107, 533] on div "Zoom" at bounding box center [1102, 576] width 73 height 44
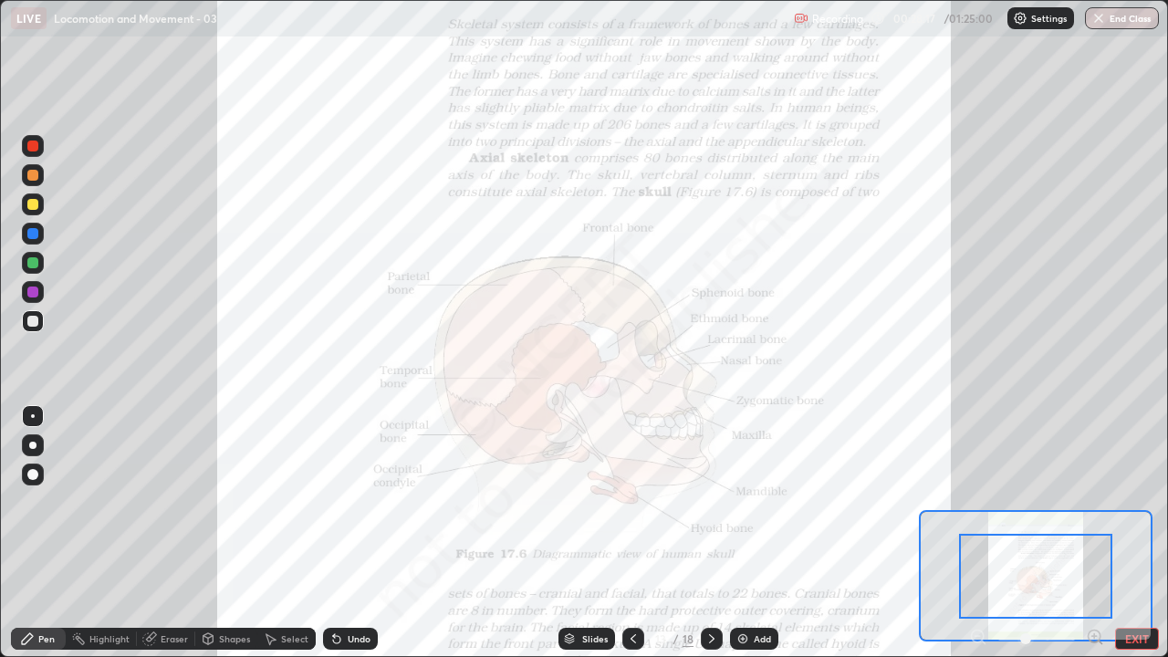
click at [1097, 533] on icon at bounding box center [1094, 636] width 5 height 0
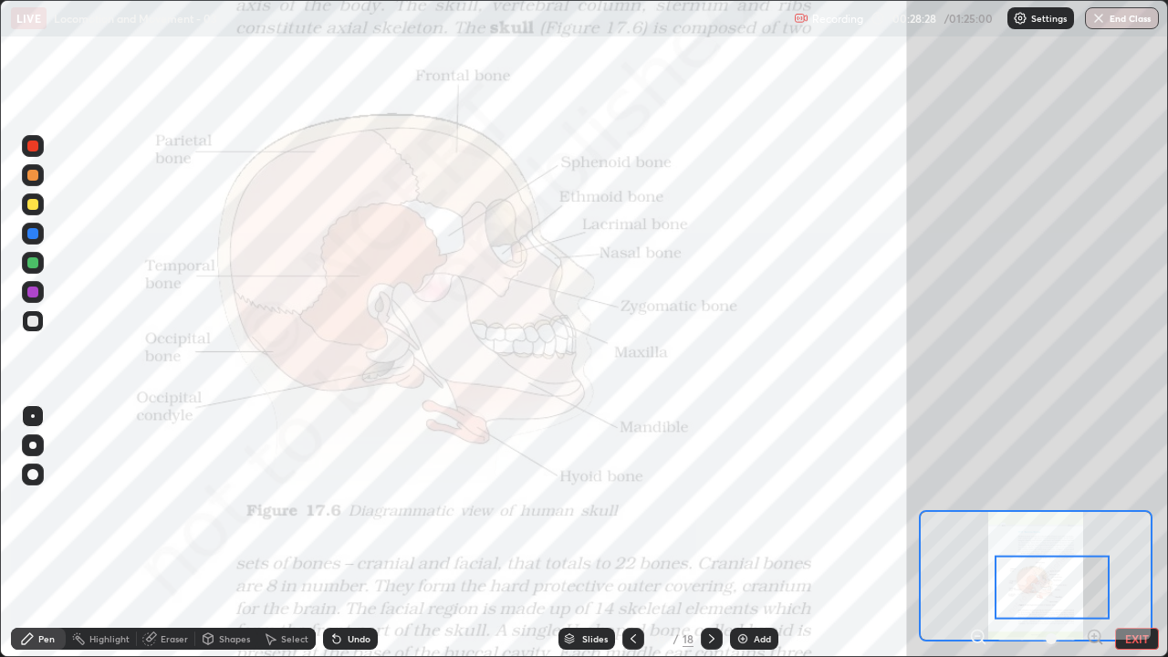
click at [32, 144] on div at bounding box center [32, 145] width 11 height 11
click at [31, 291] on div at bounding box center [32, 291] width 11 height 11
click at [34, 263] on div at bounding box center [32, 262] width 11 height 11
click at [32, 297] on div at bounding box center [33, 292] width 22 height 22
click at [31, 234] on div at bounding box center [32, 233] width 11 height 11
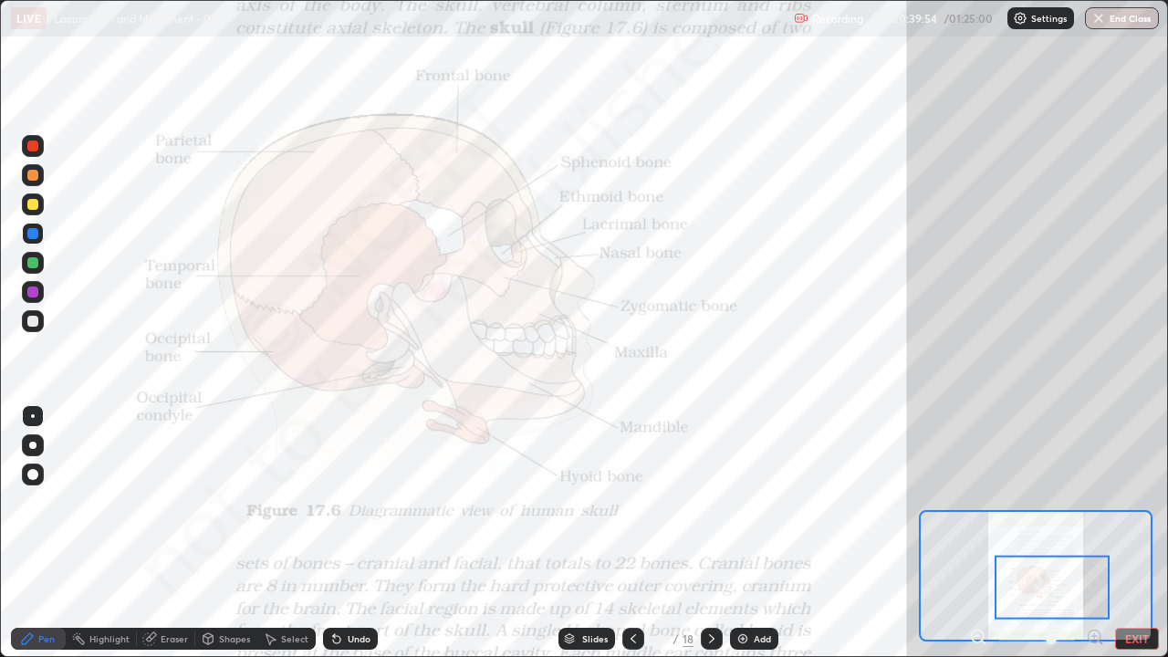
click at [33, 202] on div at bounding box center [32, 204] width 11 height 11
click at [33, 287] on div at bounding box center [32, 291] width 11 height 11
click at [32, 179] on div at bounding box center [32, 175] width 11 height 11
click at [31, 234] on div at bounding box center [32, 233] width 11 height 11
click at [32, 295] on div at bounding box center [32, 291] width 11 height 11
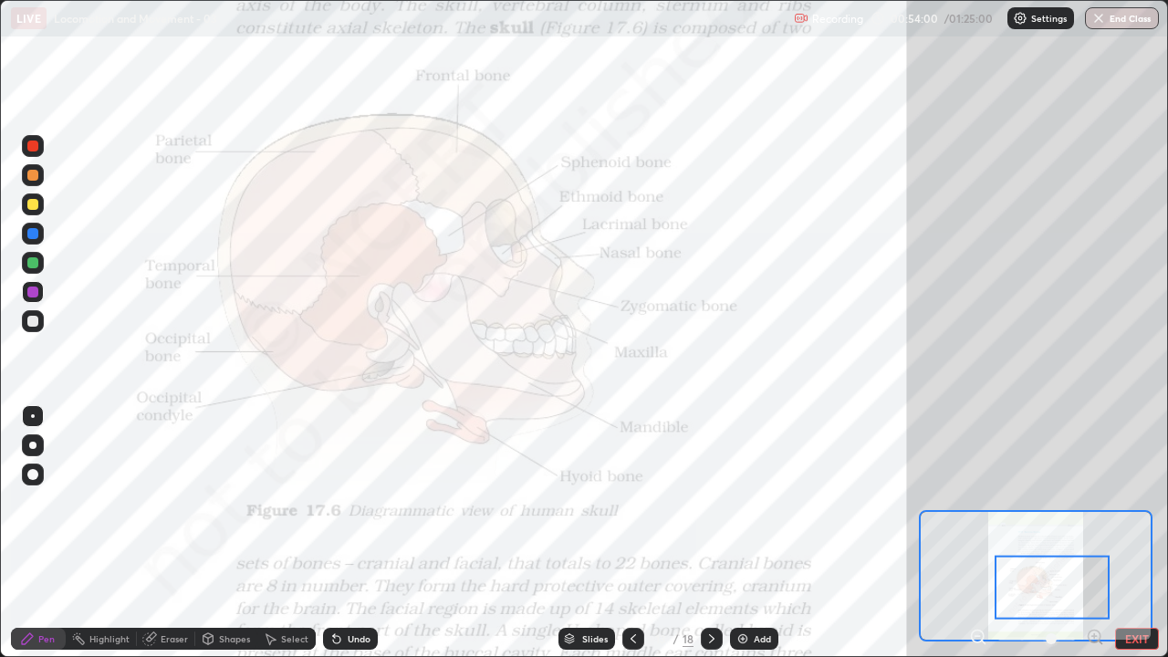
click at [36, 148] on div at bounding box center [32, 145] width 11 height 11
click at [31, 293] on div at bounding box center [32, 291] width 11 height 11
click at [32, 147] on div at bounding box center [32, 145] width 11 height 11
click at [34, 234] on div at bounding box center [32, 233] width 11 height 11
click at [34, 291] on div at bounding box center [32, 291] width 11 height 11
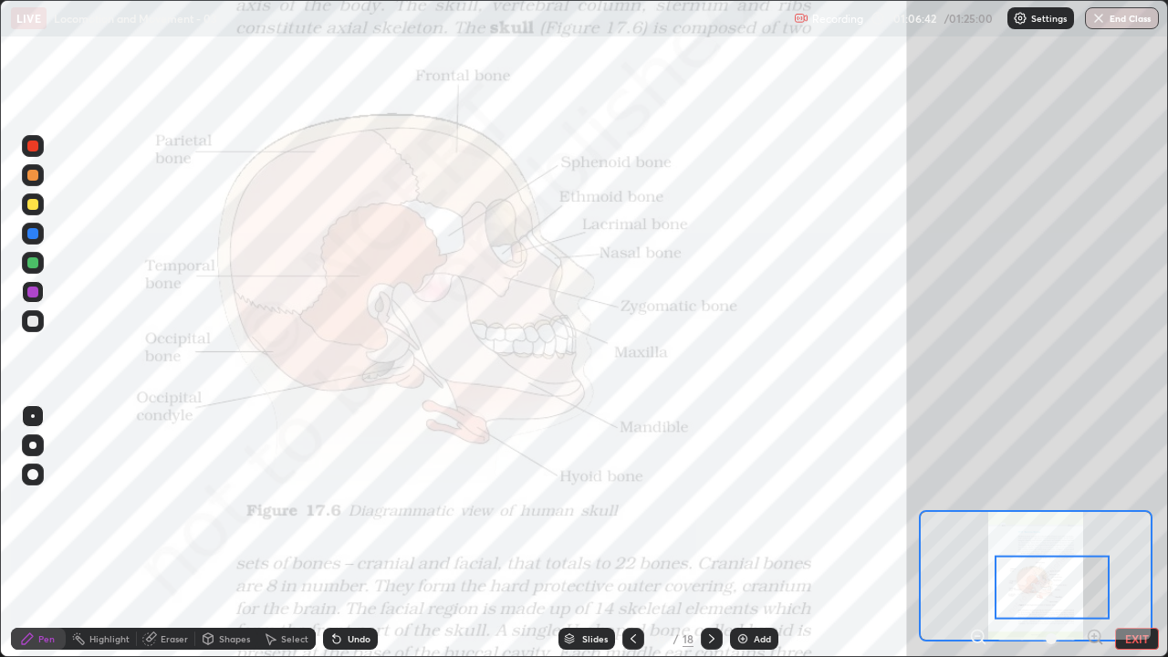
click at [168, 533] on div "Eraser" at bounding box center [174, 638] width 27 height 9
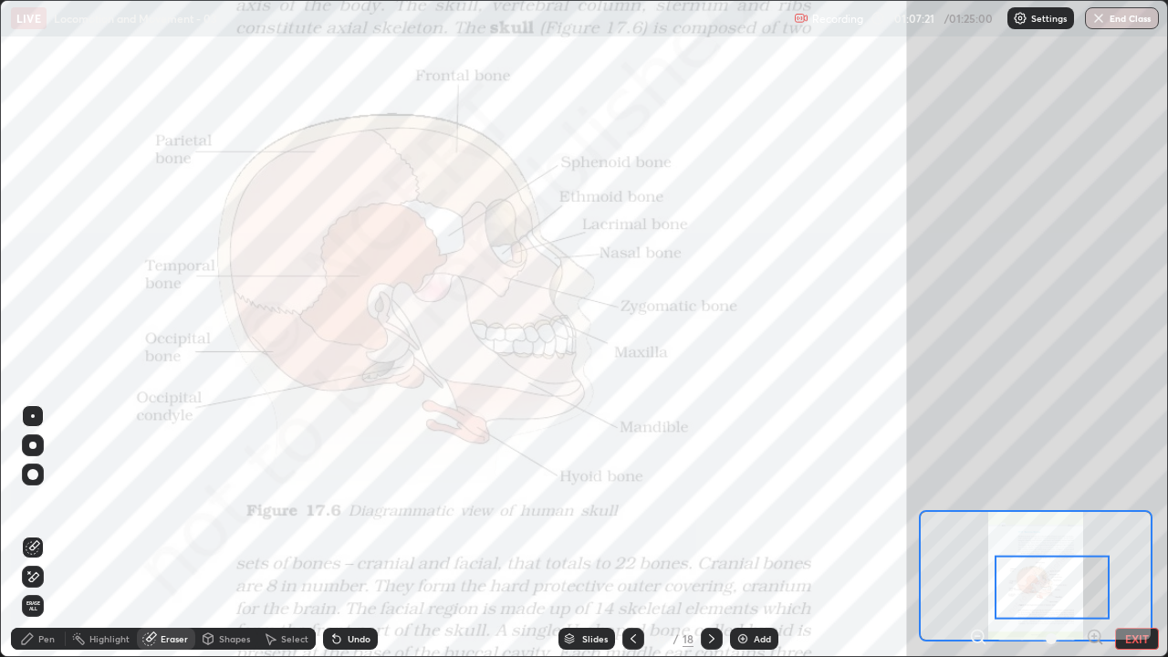
click at [36, 533] on div "Pen" at bounding box center [38, 639] width 55 height 22
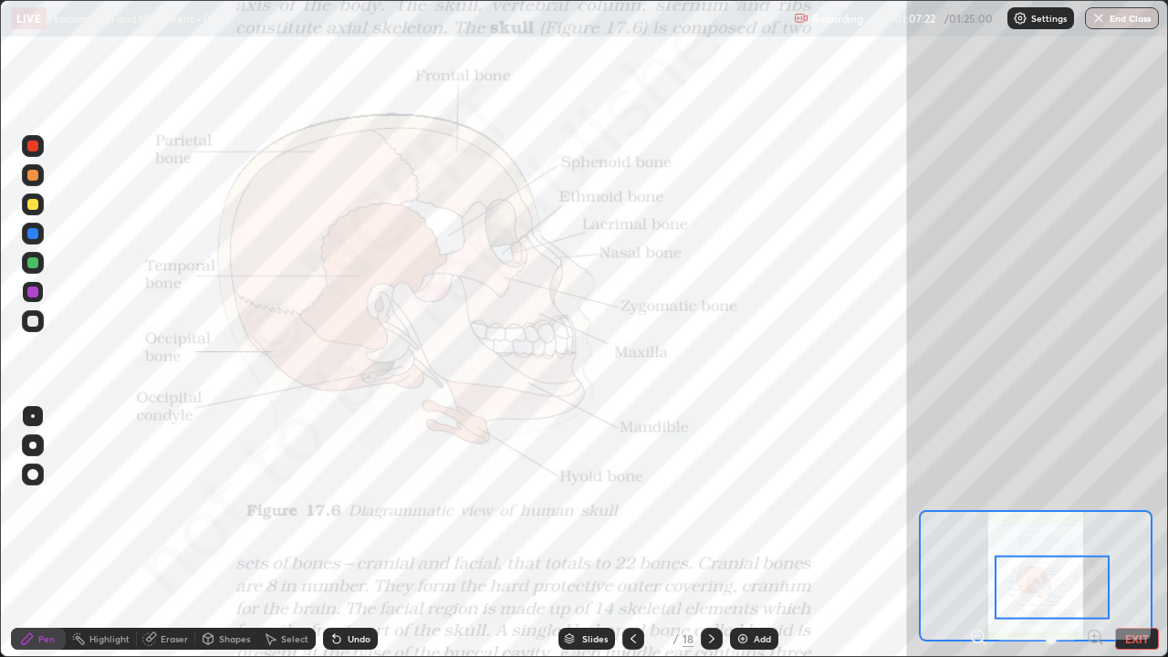
click at [43, 533] on div "Pen" at bounding box center [46, 638] width 16 height 9
click at [32, 231] on div at bounding box center [32, 233] width 11 height 11
click at [176, 533] on div "Eraser" at bounding box center [174, 638] width 27 height 9
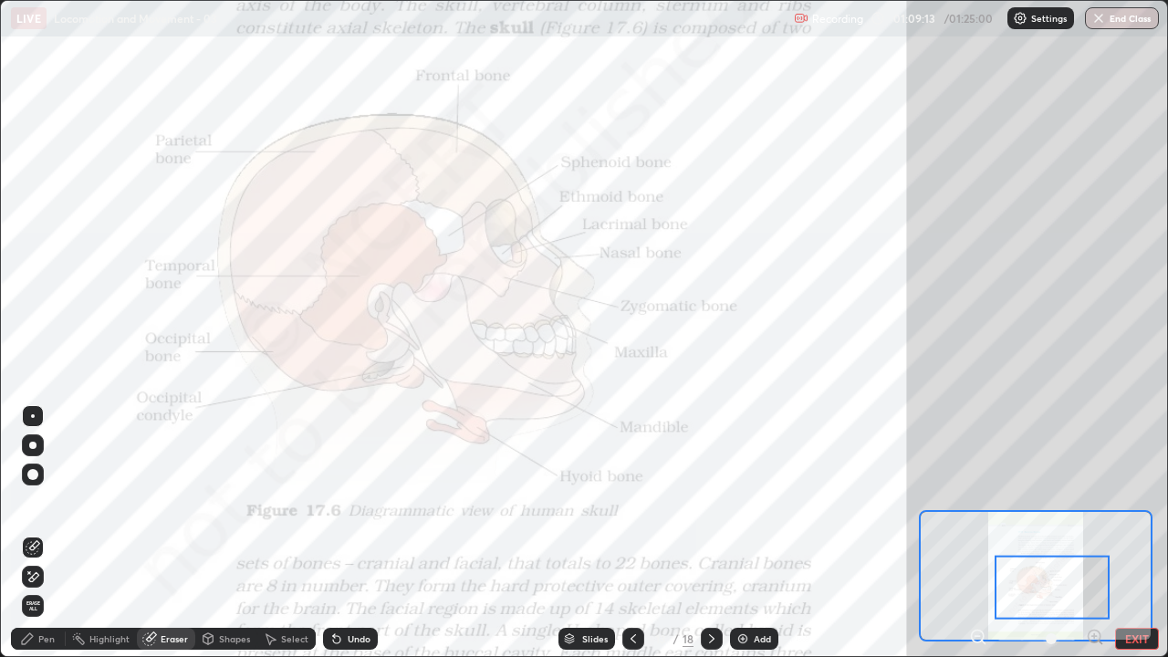
click at [175, 533] on div "Eraser" at bounding box center [174, 638] width 27 height 9
click at [42, 533] on div "Pen" at bounding box center [38, 639] width 55 height 22
click at [36, 533] on div "Pen" at bounding box center [38, 639] width 55 height 22
click at [33, 533] on icon at bounding box center [27, 638] width 15 height 15
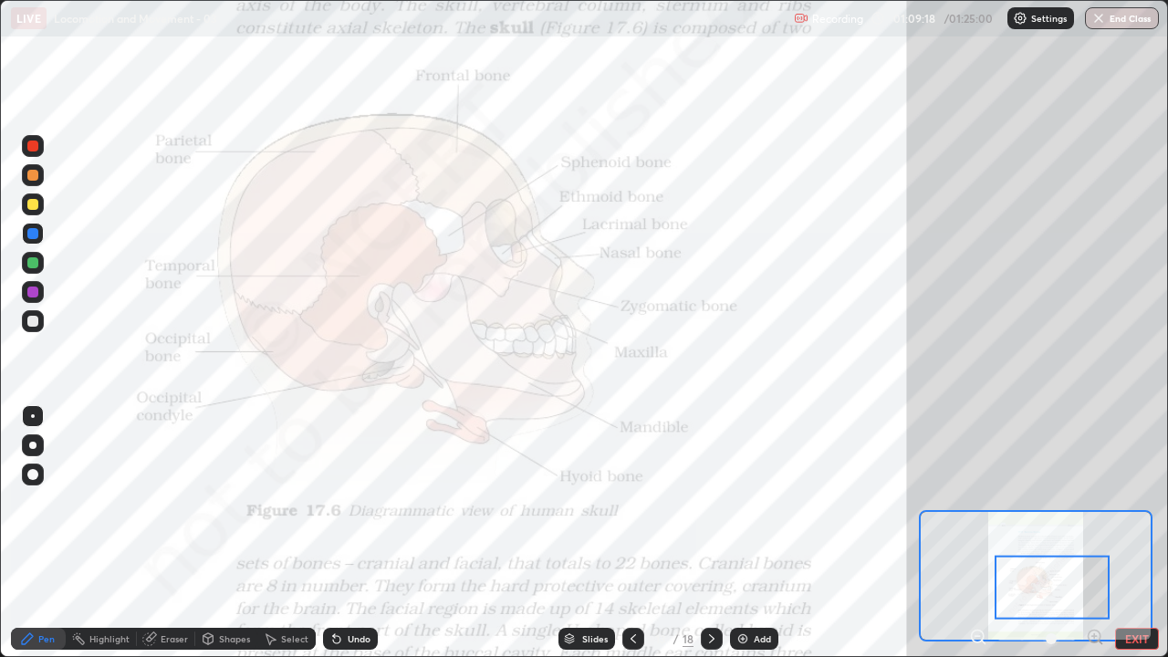
click at [178, 533] on div "Eraser" at bounding box center [174, 638] width 27 height 9
click at [117, 533] on div "Highlight" at bounding box center [109, 638] width 40 height 9
click at [177, 533] on div "Eraser" at bounding box center [174, 638] width 27 height 9
click at [222, 533] on div "Shapes" at bounding box center [234, 638] width 31 height 9
click at [182, 533] on div "Eraser" at bounding box center [174, 638] width 27 height 9
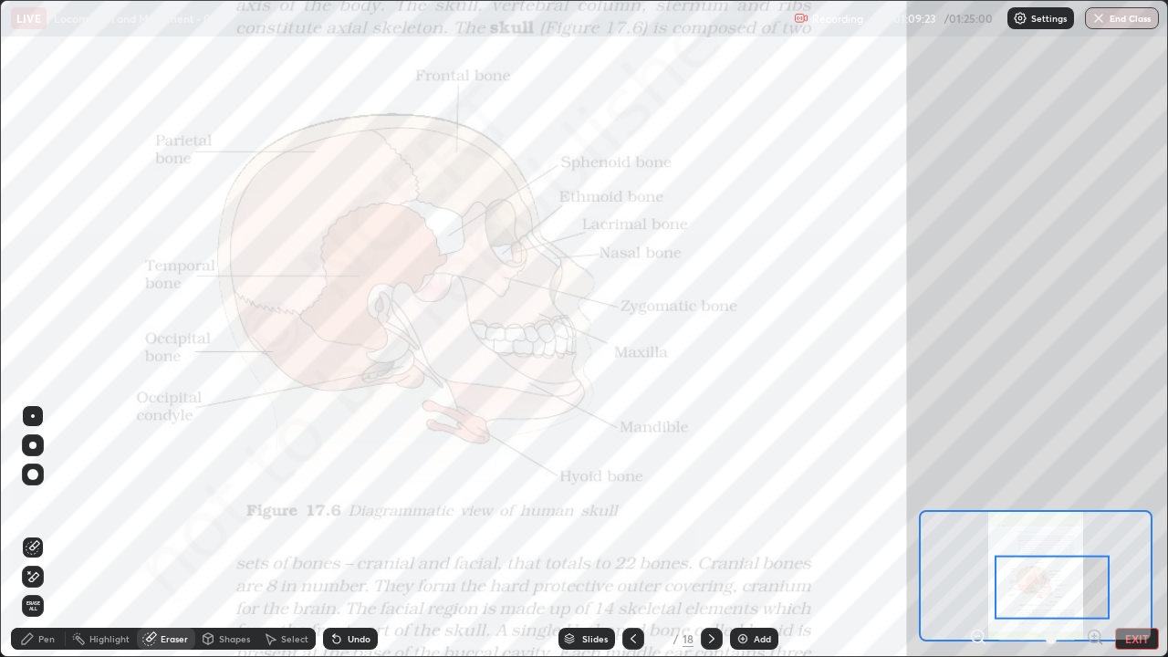
click at [36, 533] on div "Pen" at bounding box center [38, 639] width 55 height 22
click at [27, 533] on icon at bounding box center [27, 638] width 11 height 11
click at [101, 533] on div "Highlight" at bounding box center [109, 638] width 40 height 9
click at [113, 533] on div "Highlight" at bounding box center [109, 638] width 40 height 9
click at [162, 533] on div "Eraser" at bounding box center [174, 638] width 27 height 9
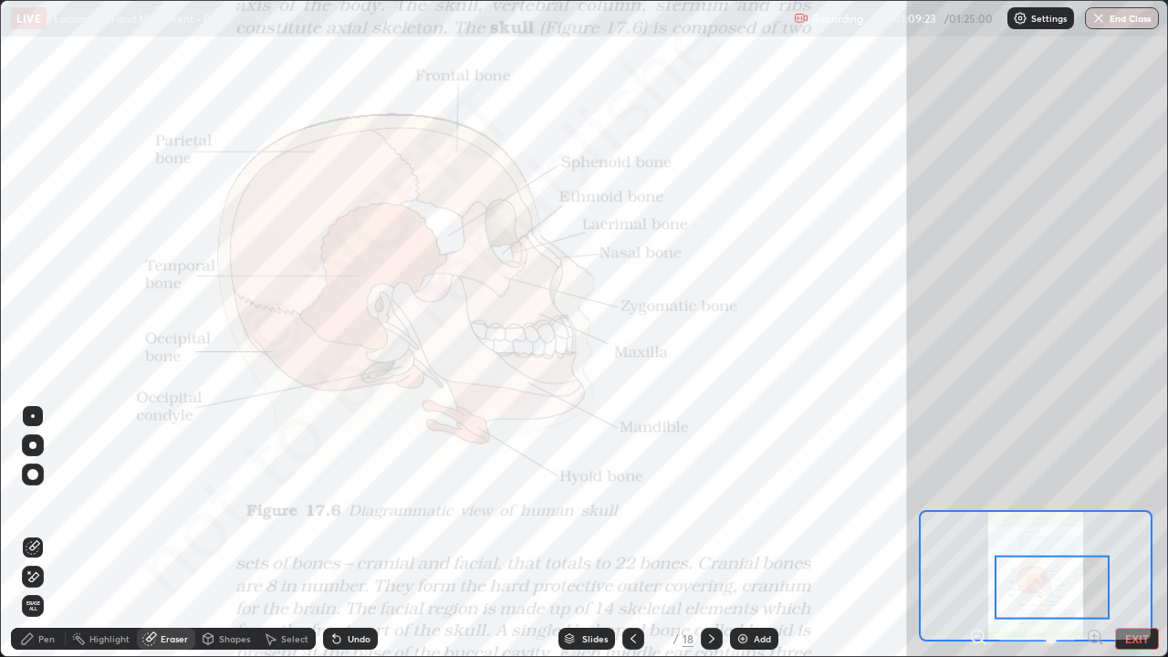
click at [168, 533] on div "Eraser" at bounding box center [174, 638] width 27 height 9
click at [36, 533] on span "Erase all" at bounding box center [33, 605] width 20 height 11
click at [0, 0] on div at bounding box center [0, 0] width 0 height 0
click at [90, 533] on div "Highlight" at bounding box center [101, 639] width 71 height 22
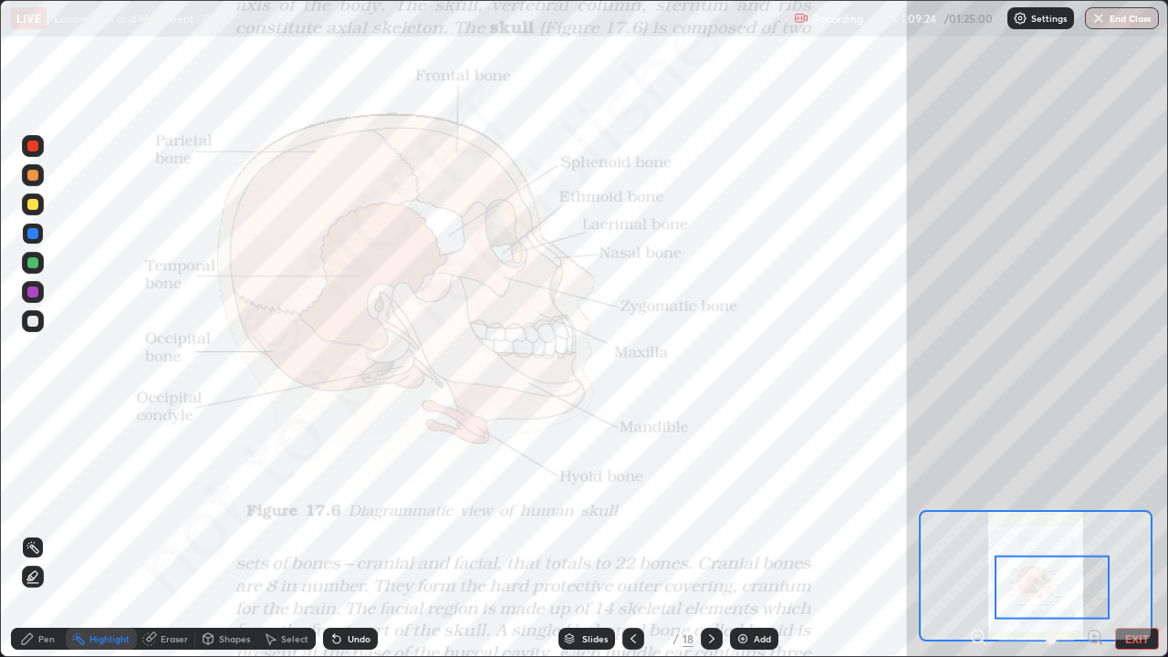
click at [216, 533] on div "Shapes" at bounding box center [226, 639] width 62 height 22
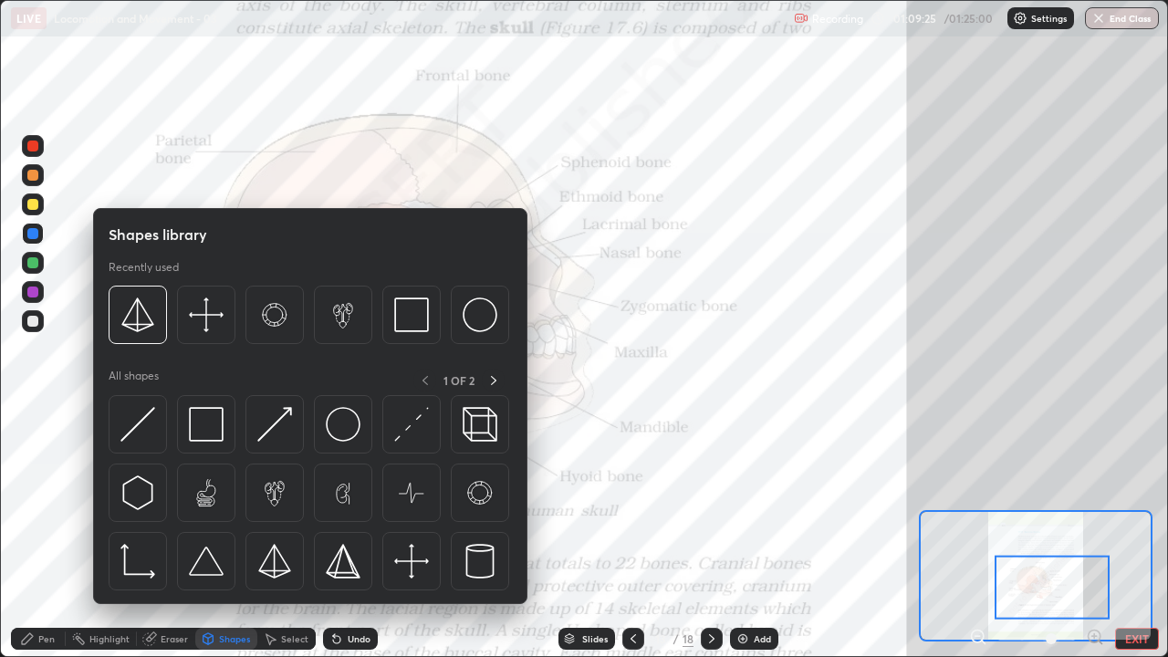
click at [282, 533] on div "Select" at bounding box center [294, 638] width 27 height 9
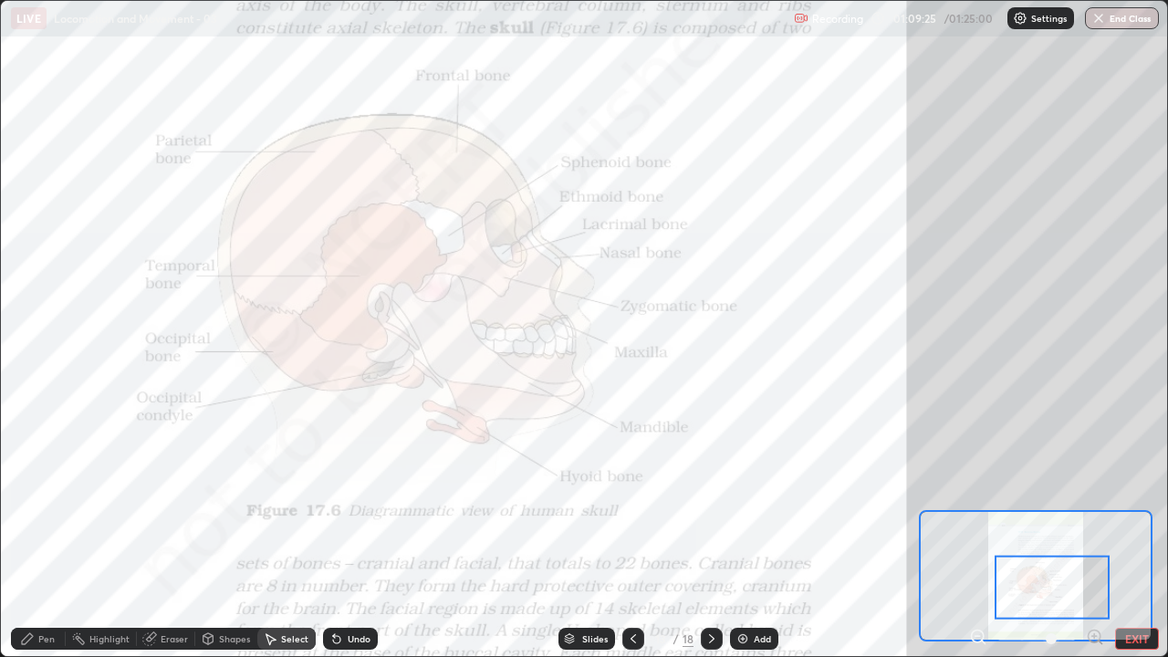
click at [348, 533] on div "Undo" at bounding box center [359, 638] width 23 height 9
click at [344, 533] on div "Undo" at bounding box center [350, 639] width 55 height 22
click at [329, 533] on icon at bounding box center [336, 638] width 15 height 15
click at [32, 533] on icon at bounding box center [27, 638] width 11 height 11
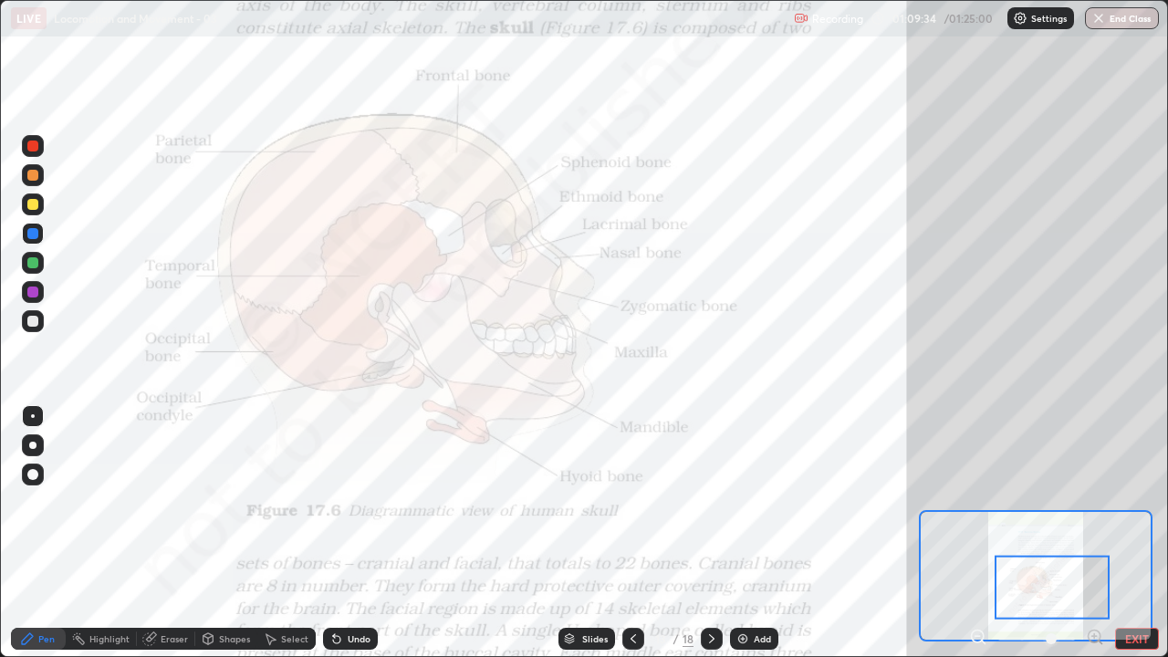
click at [337, 533] on icon at bounding box center [336, 639] width 7 height 7
click at [332, 533] on icon at bounding box center [336, 638] width 15 height 15
click at [348, 533] on div "Undo" at bounding box center [359, 638] width 23 height 9
click at [354, 533] on div "Undo" at bounding box center [359, 638] width 23 height 9
click at [331, 533] on icon at bounding box center [336, 638] width 15 height 15
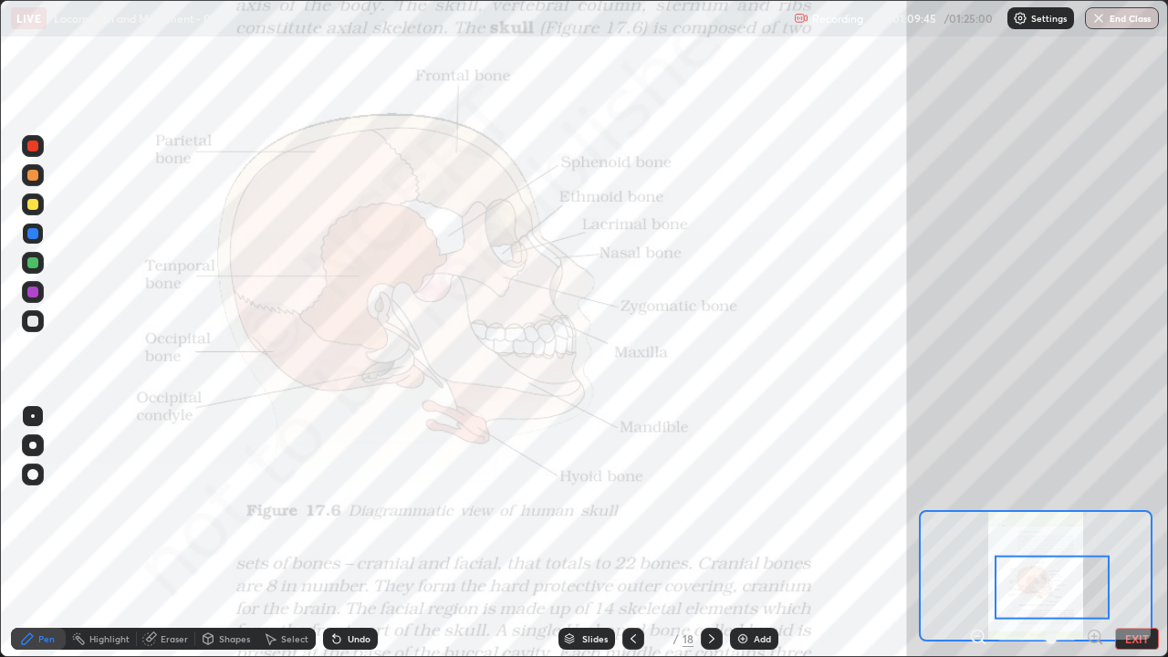
click at [35, 147] on div at bounding box center [32, 145] width 11 height 11
click at [753, 533] on div "Add" at bounding box center [754, 639] width 48 height 22
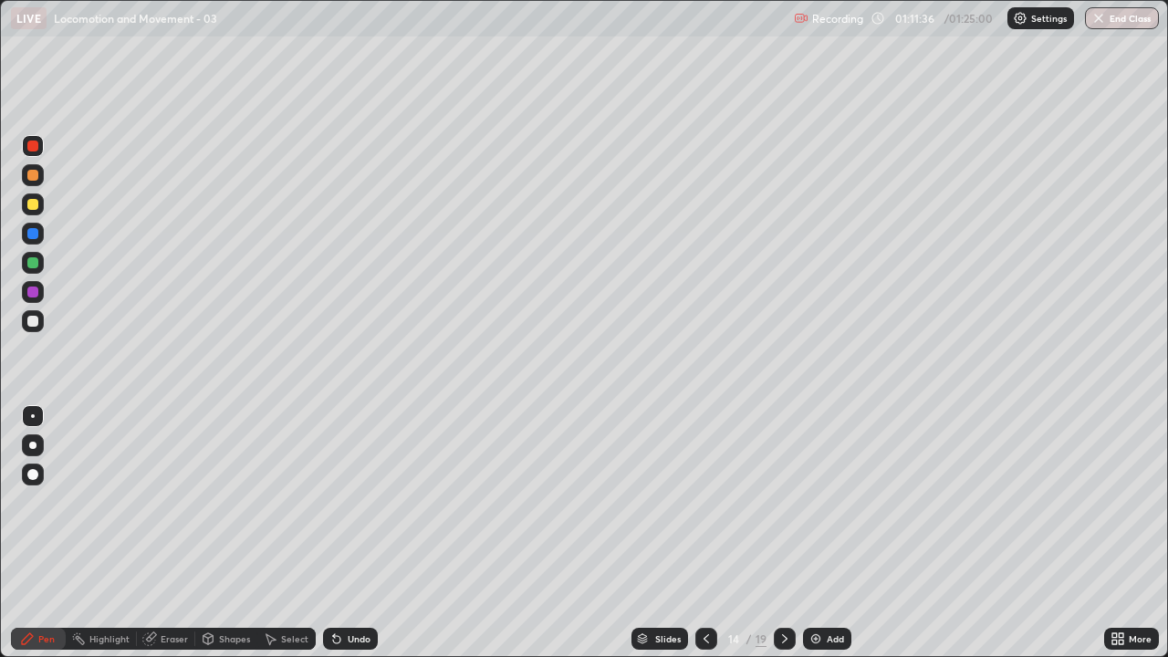
click at [230, 533] on div "Shapes" at bounding box center [234, 638] width 31 height 9
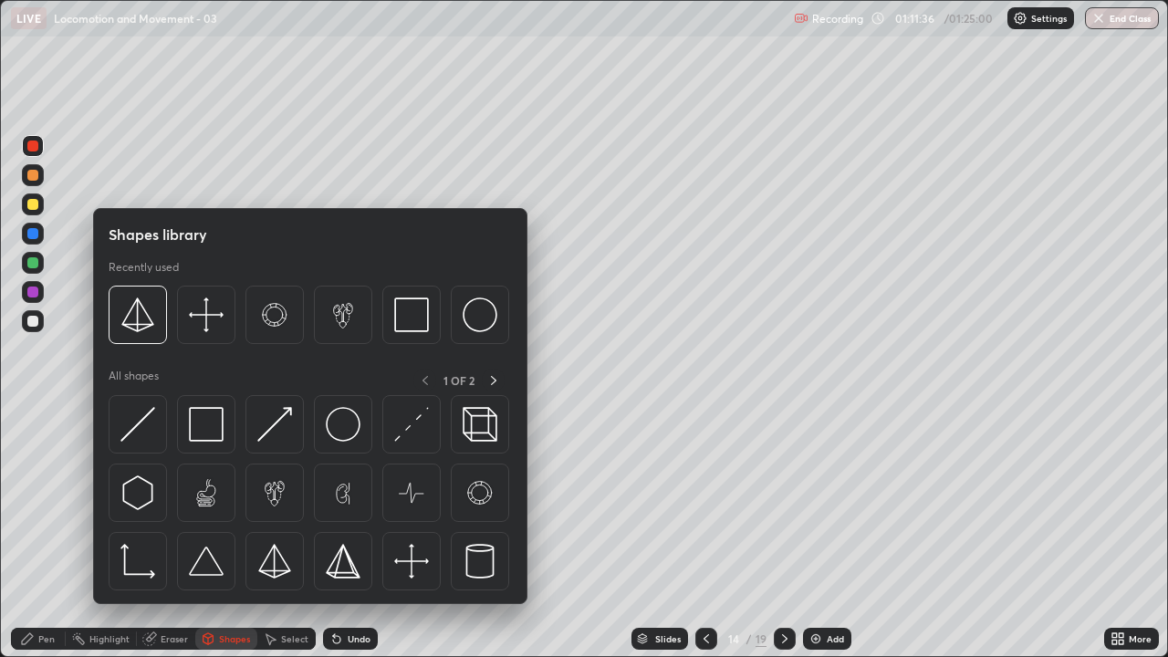
click at [226, 533] on div "Shapes" at bounding box center [234, 638] width 31 height 9
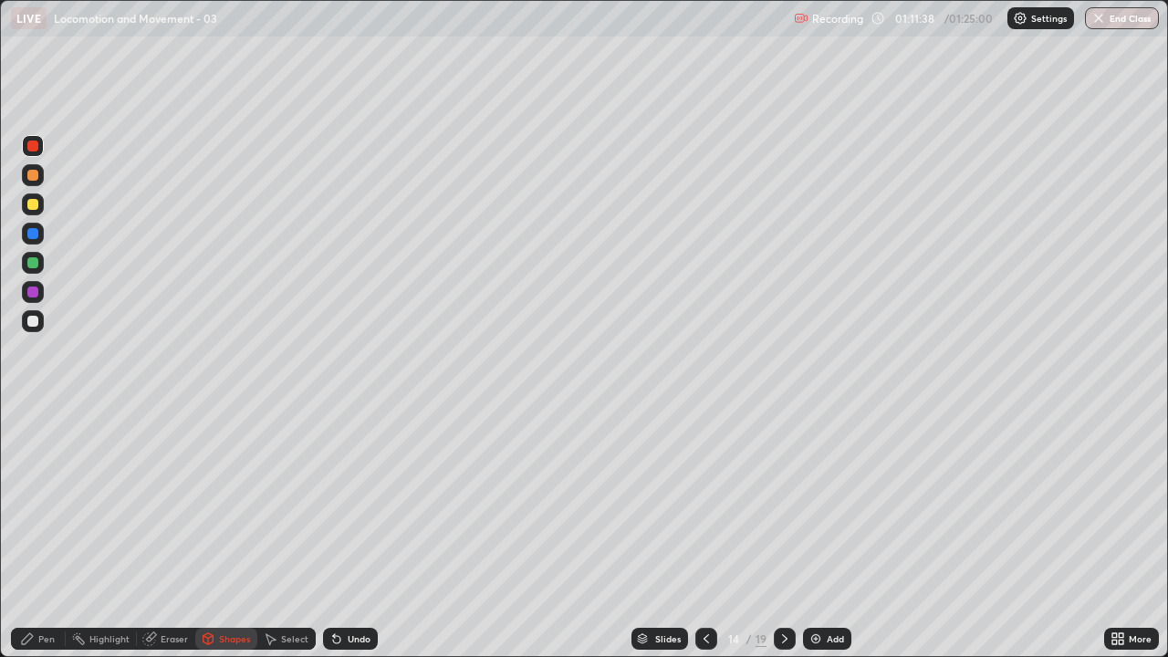
click at [179, 533] on div "Eraser" at bounding box center [166, 639] width 58 height 22
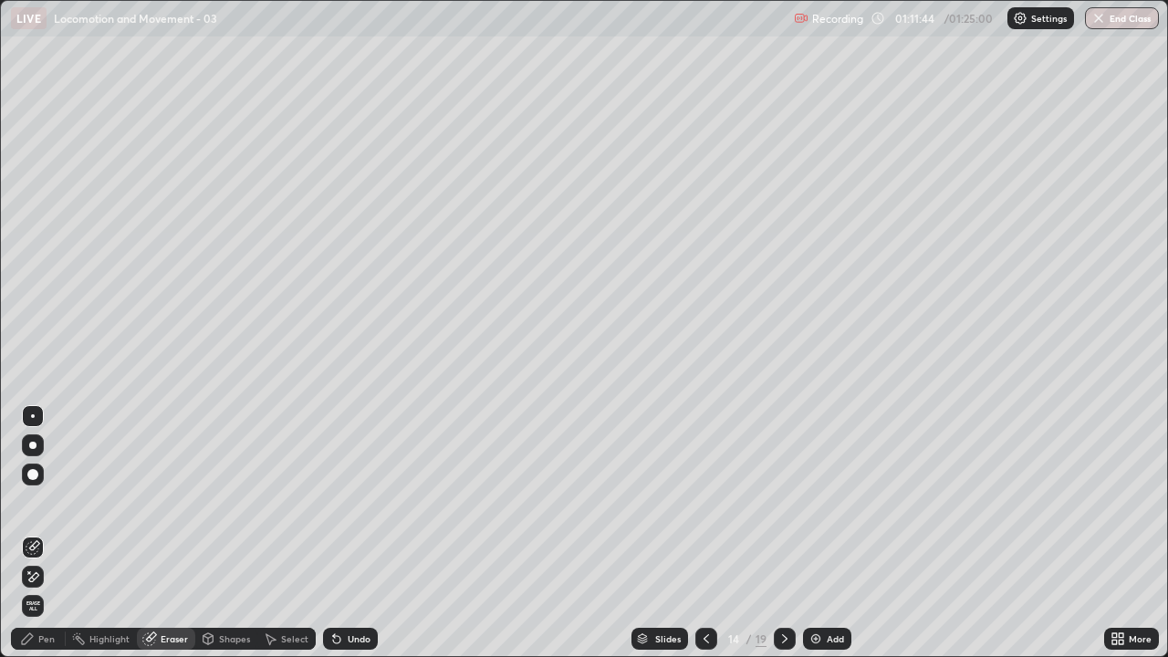
click at [39, 533] on div "Pen" at bounding box center [46, 638] width 16 height 9
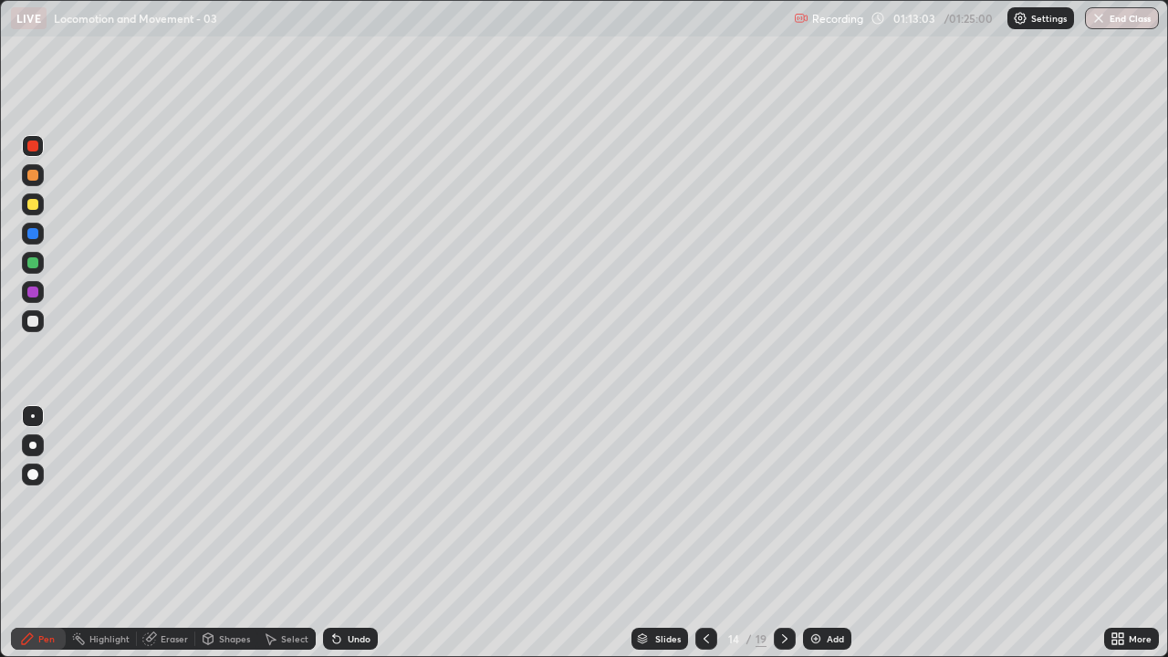
click at [38, 325] on div at bounding box center [33, 321] width 22 height 22
click at [31, 261] on div at bounding box center [32, 262] width 11 height 11
click at [359, 533] on div "Undo" at bounding box center [350, 639] width 55 height 22
click at [351, 533] on div "Undo" at bounding box center [359, 638] width 23 height 9
click at [344, 533] on div "Undo" at bounding box center [350, 639] width 55 height 22
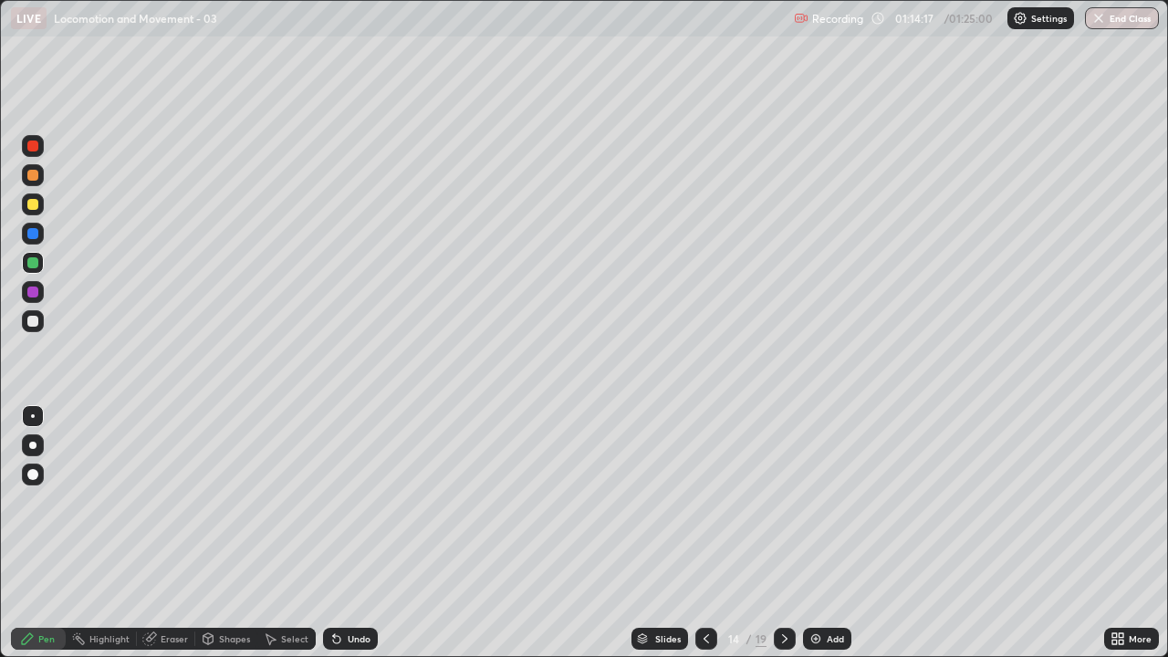
click at [29, 324] on div at bounding box center [32, 321] width 11 height 11
click at [34, 473] on div at bounding box center [32, 474] width 11 height 11
click at [32, 417] on div at bounding box center [33, 416] width 4 height 4
click at [355, 533] on div "Undo" at bounding box center [359, 638] width 23 height 9
click at [354, 533] on div "Undo" at bounding box center [359, 638] width 23 height 9
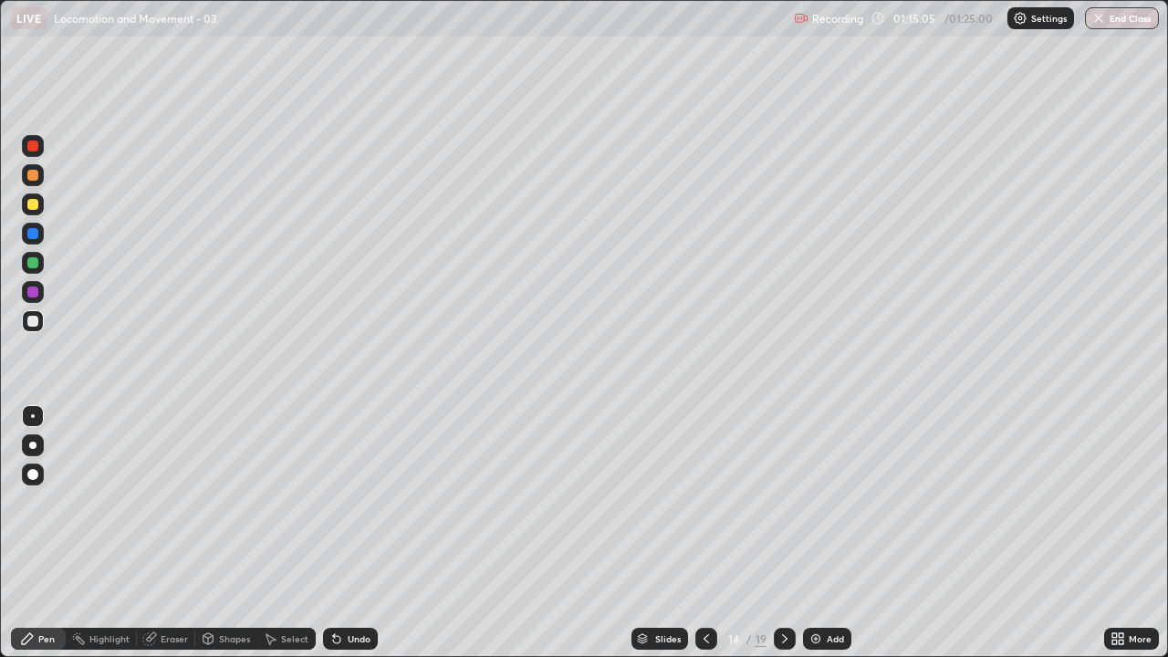
click at [355, 533] on div "Undo" at bounding box center [350, 639] width 55 height 22
click at [354, 533] on div "Undo" at bounding box center [350, 639] width 55 height 22
click at [348, 533] on div "Undo" at bounding box center [350, 639] width 55 height 22
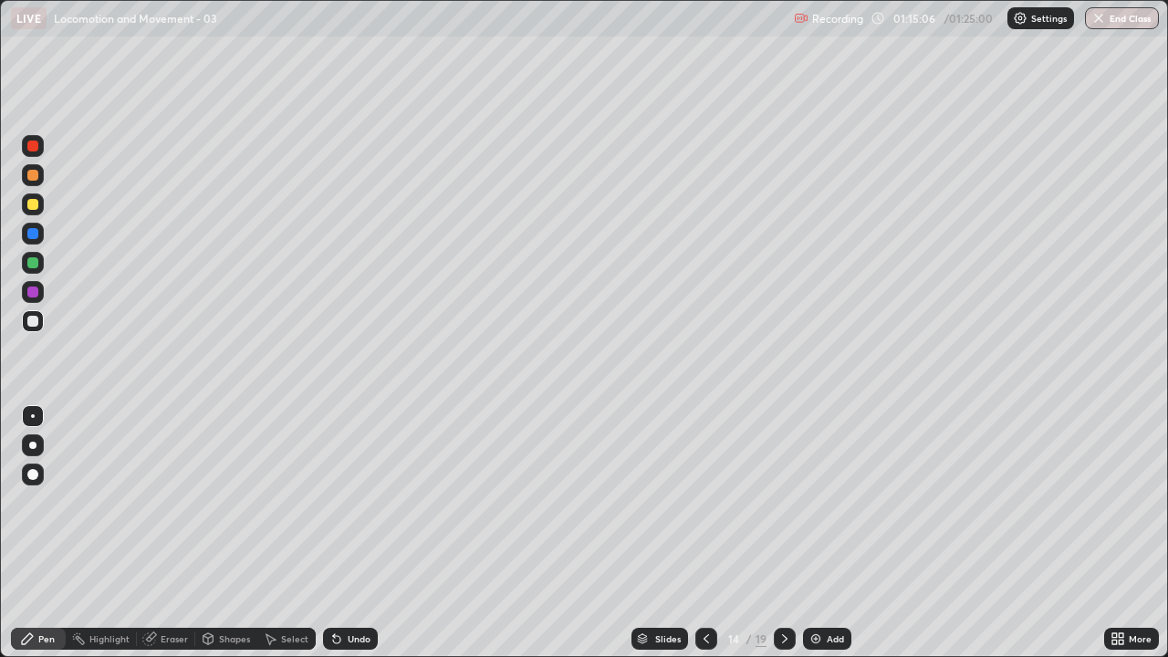
click at [346, 533] on div "Undo" at bounding box center [350, 639] width 55 height 22
click at [356, 533] on div "Undo" at bounding box center [350, 639] width 55 height 22
click at [358, 533] on div "Undo" at bounding box center [359, 638] width 23 height 9
click at [359, 533] on div "Undo" at bounding box center [359, 638] width 23 height 9
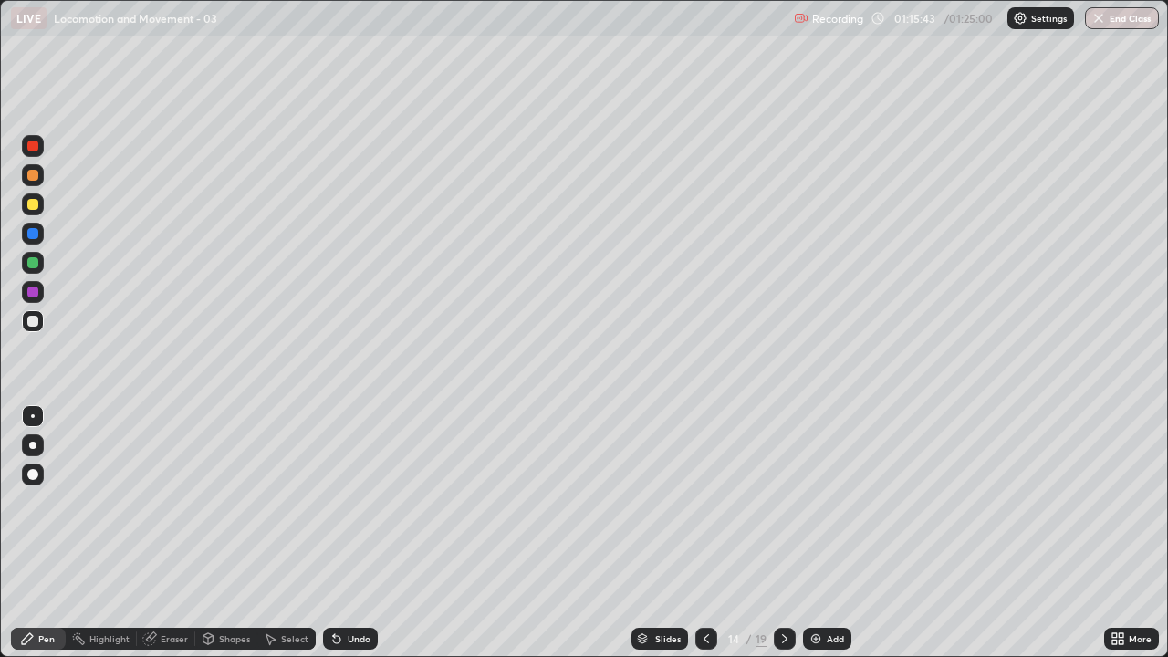
click at [359, 533] on div "Undo" at bounding box center [359, 638] width 23 height 9
click at [32, 145] on div at bounding box center [32, 145] width 11 height 11
click at [35, 235] on div at bounding box center [32, 233] width 11 height 11
click at [659, 533] on div "Slides" at bounding box center [668, 638] width 26 height 9
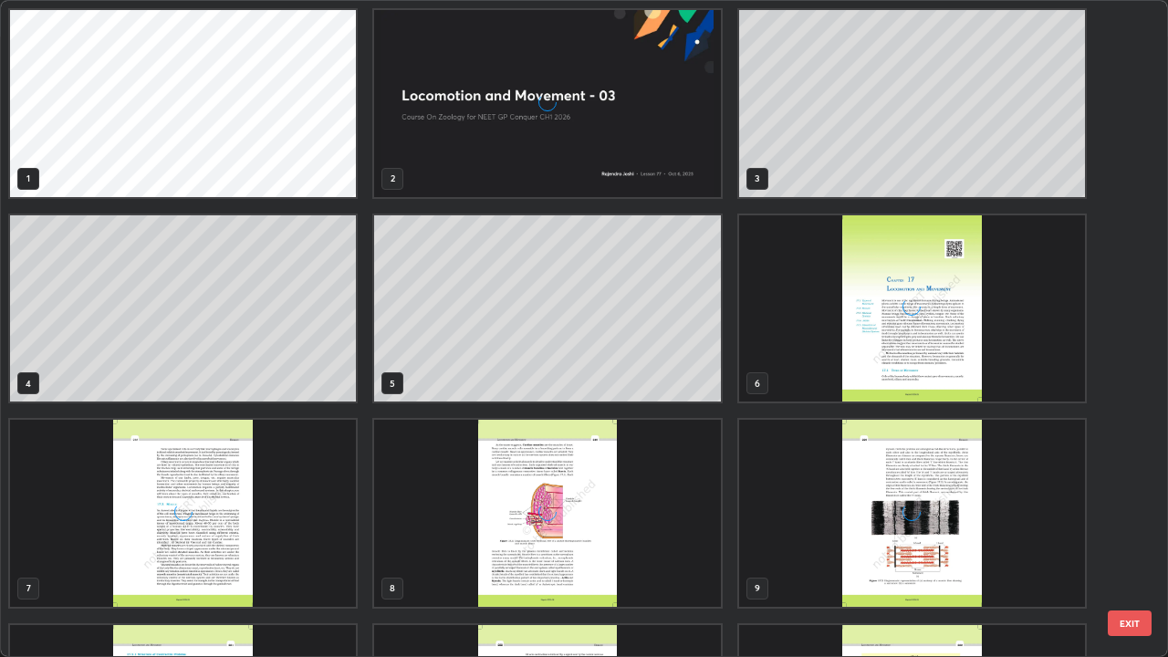
scroll to position [650, 1157]
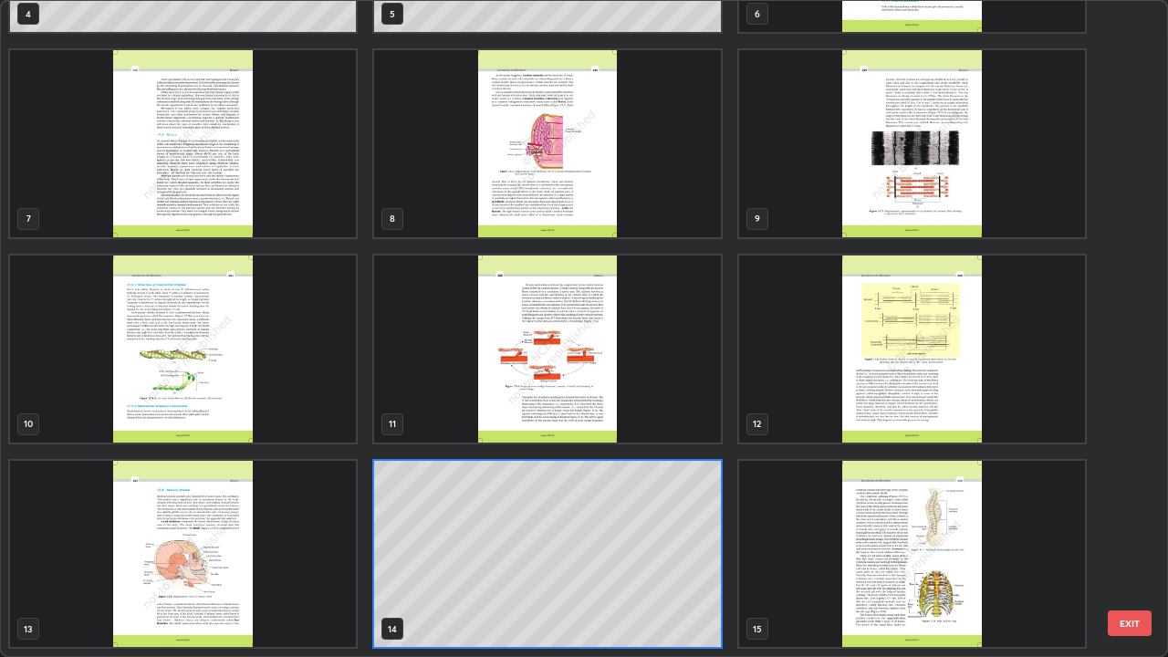
click at [320, 533] on img "grid" at bounding box center [183, 554] width 346 height 187
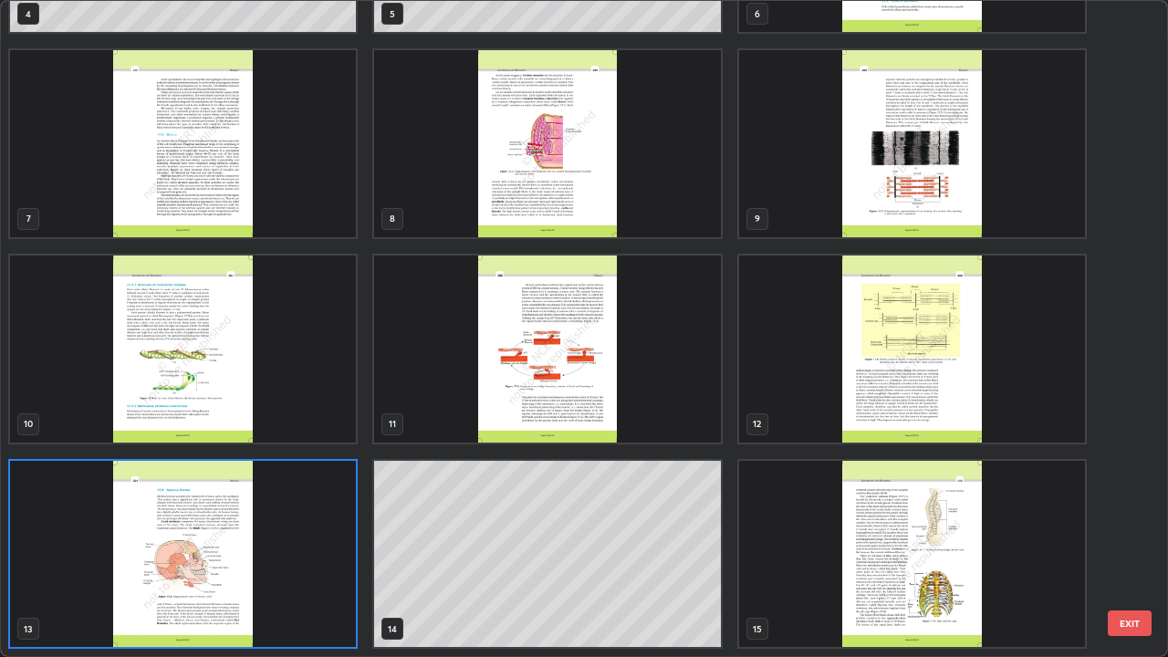
click at [317, 533] on img "grid" at bounding box center [183, 554] width 346 height 187
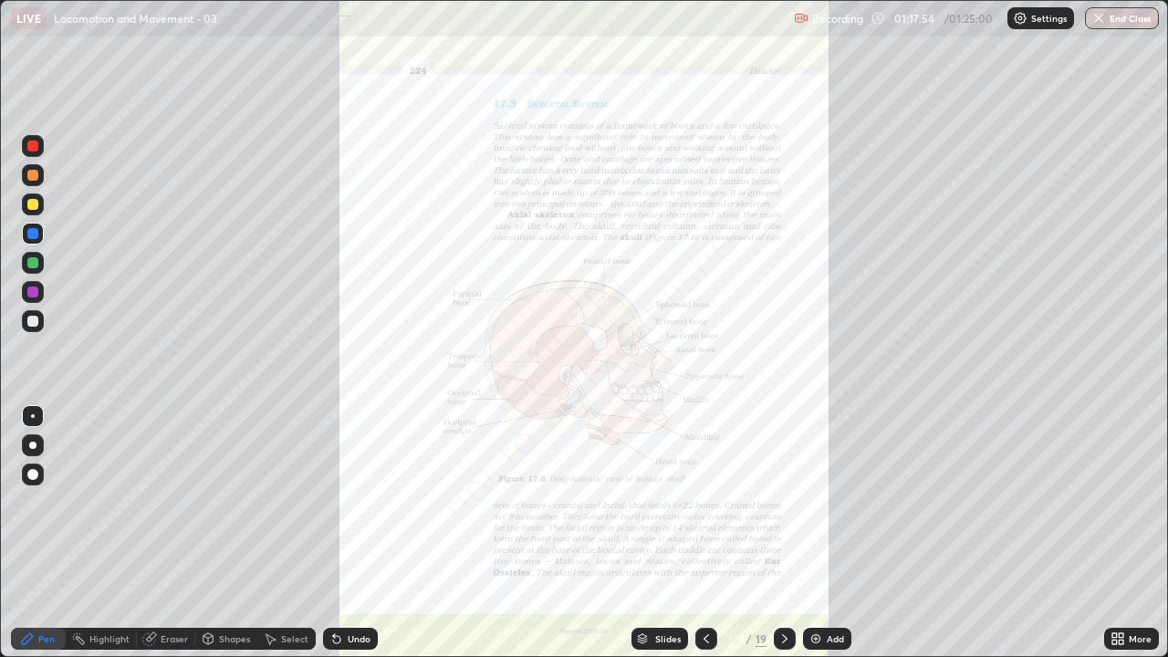
click at [1113, 533] on icon at bounding box center [1114, 635] width 5 height 5
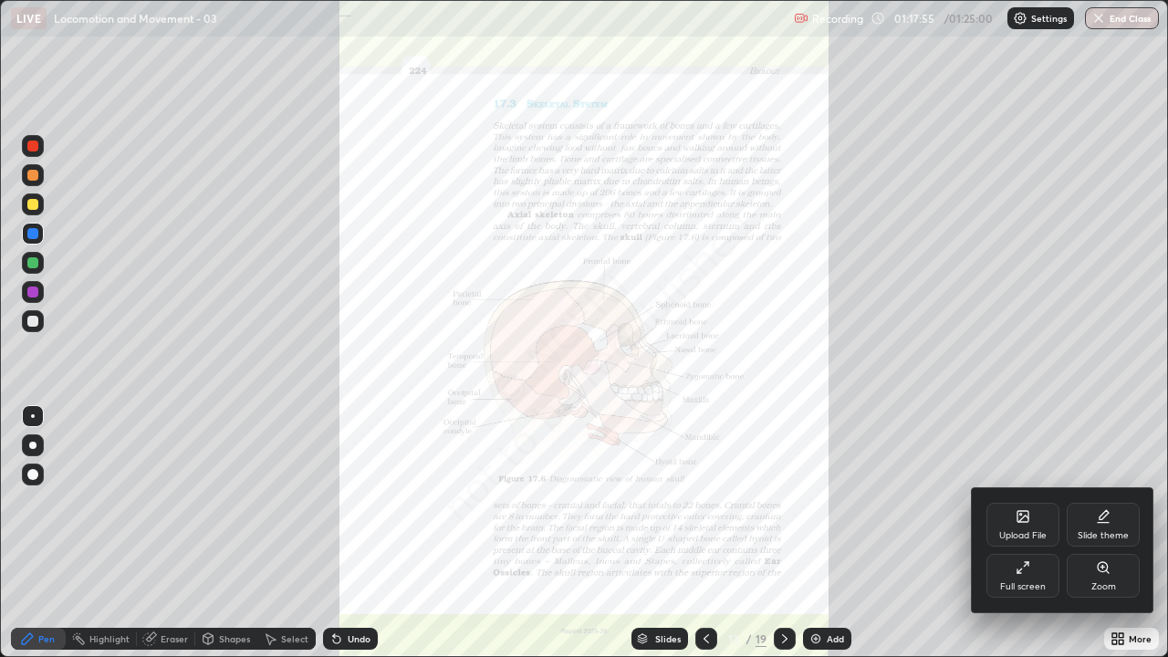
click at [1098, 533] on icon at bounding box center [1102, 567] width 10 height 10
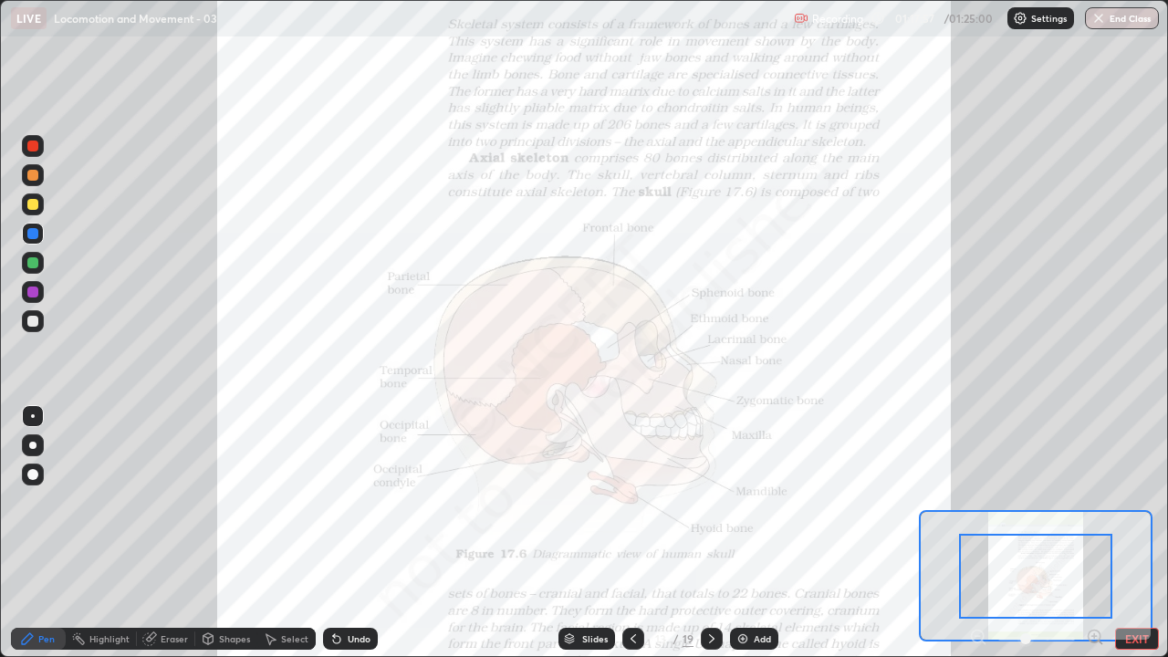
click at [1093, 533] on icon at bounding box center [1095, 637] width 18 height 18
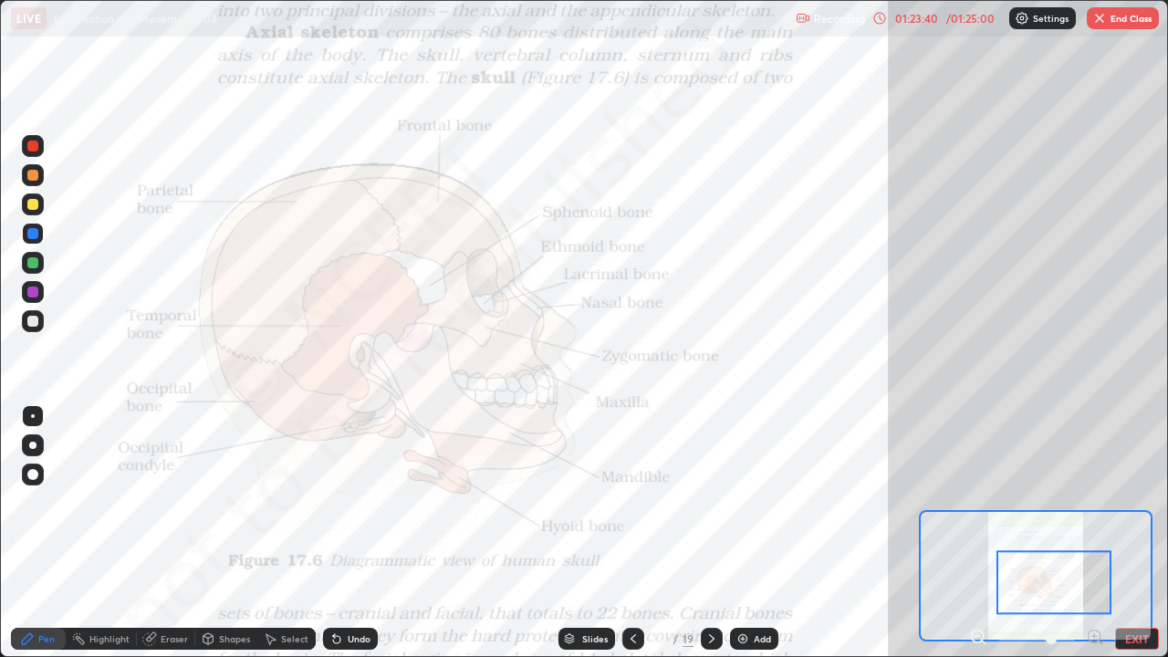
click at [36, 296] on div at bounding box center [32, 291] width 11 height 11
click at [36, 150] on div at bounding box center [32, 145] width 11 height 11
click at [32, 206] on div at bounding box center [32, 204] width 11 height 11
click at [32, 234] on div at bounding box center [32, 233] width 11 height 11
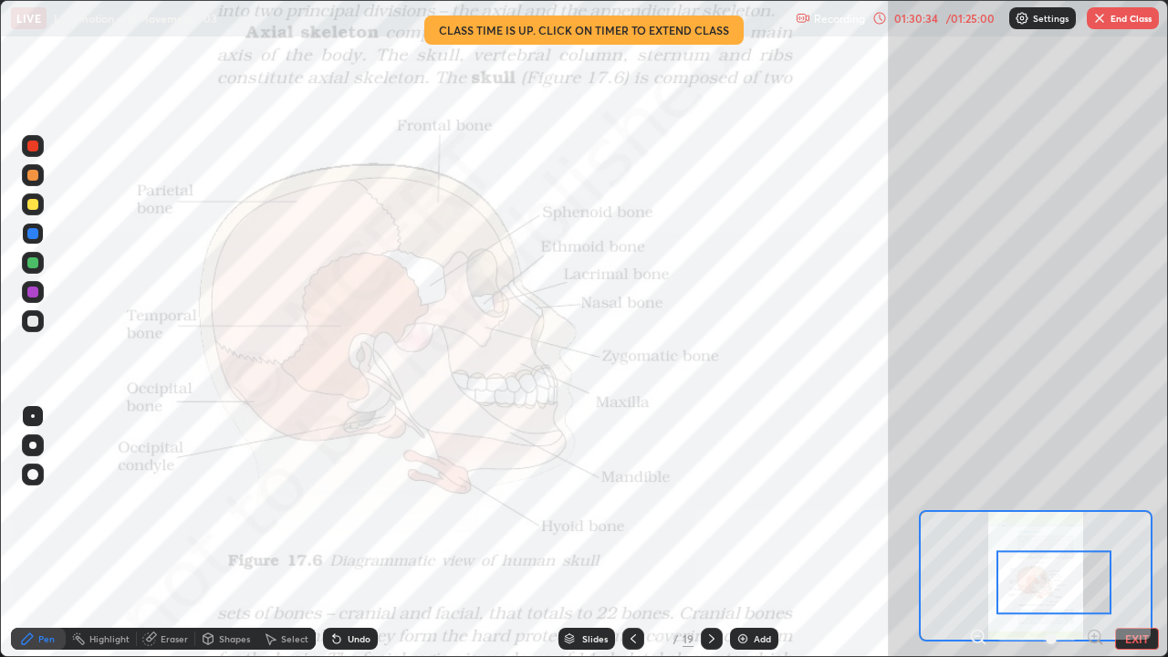
click at [1112, 13] on button "End Class" at bounding box center [1122, 18] width 72 height 22
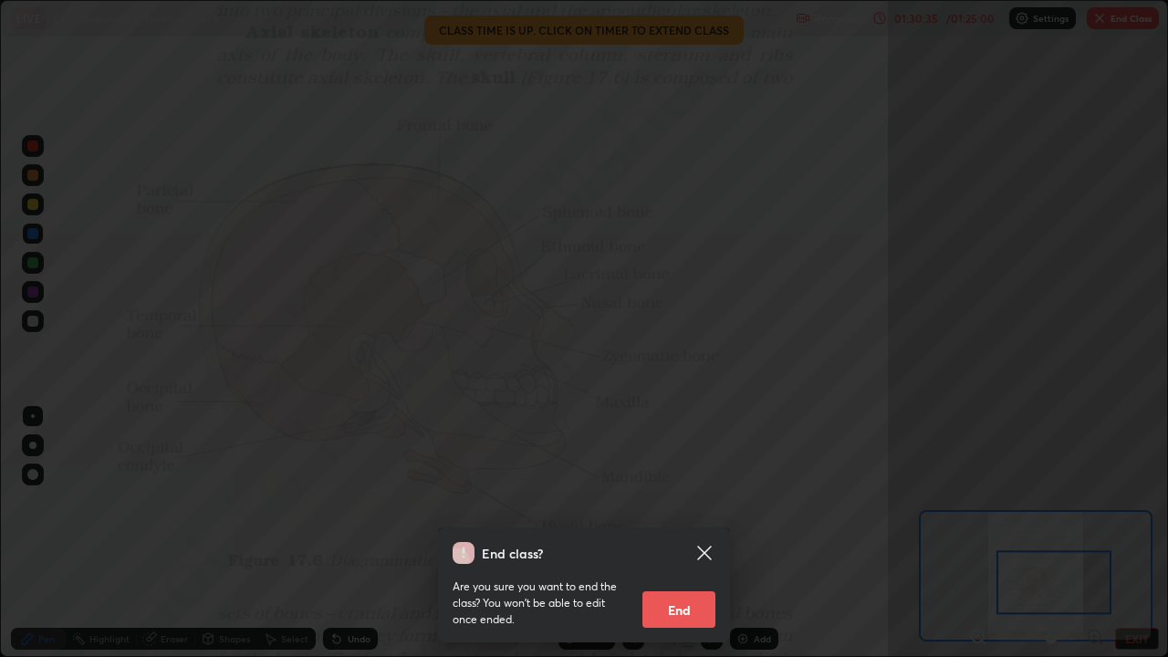
click at [693, 533] on button "End" at bounding box center [678, 609] width 73 height 36
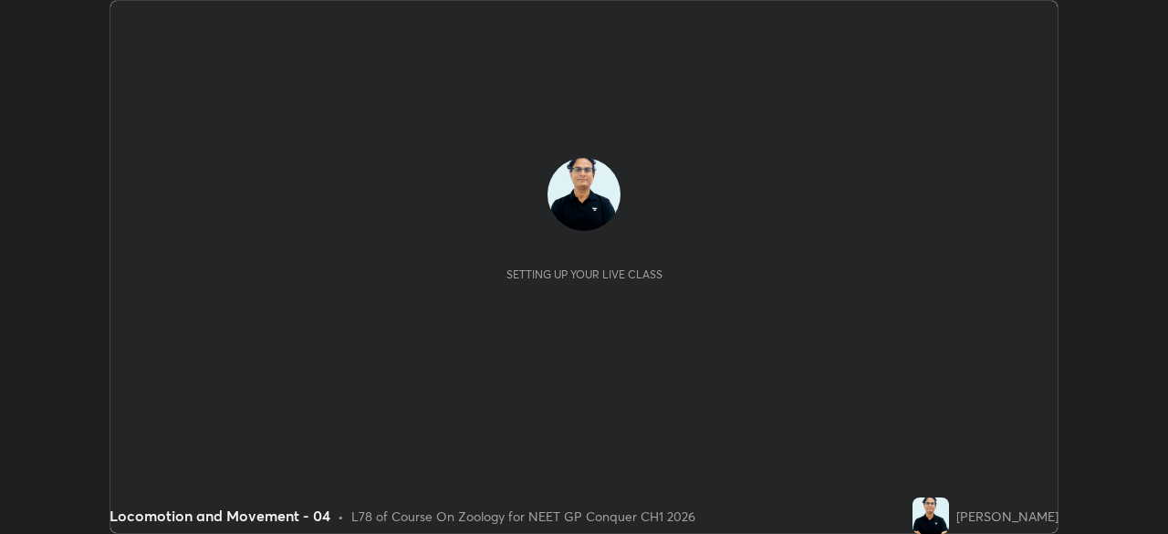
scroll to position [534, 1167]
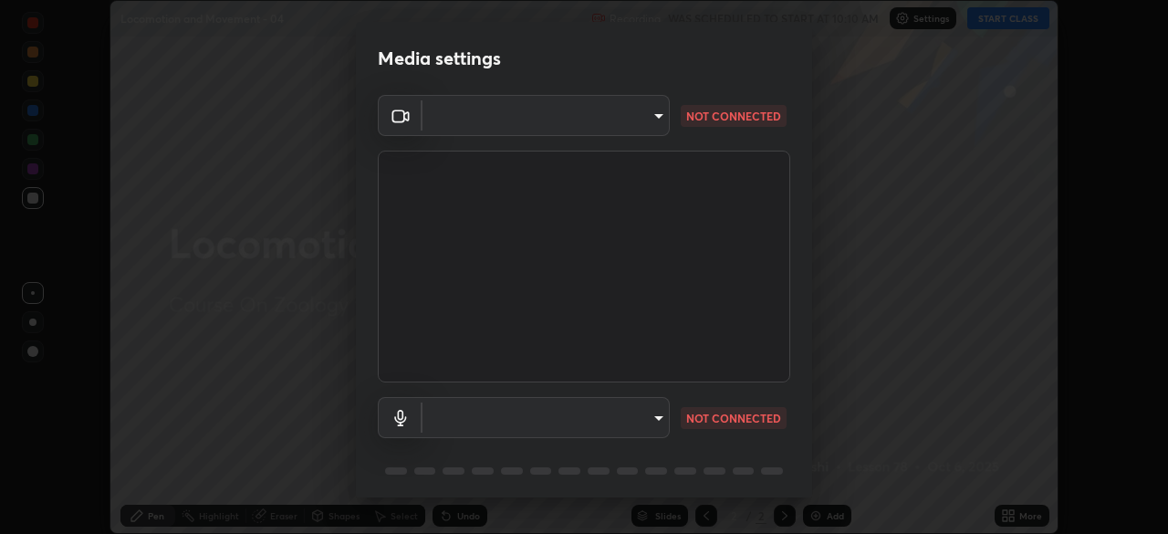
type input "1a0cd2fa9eaecc5464ce661d2c376d4f68bb2a1a8db1c3726163fcb70f995fb6"
type input "default"
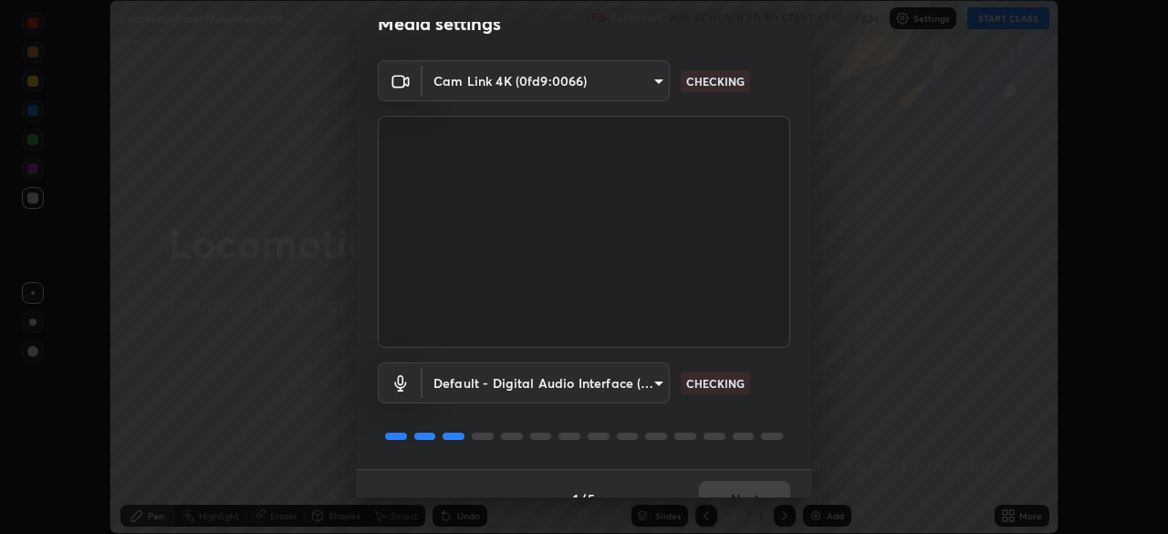
scroll to position [65, 0]
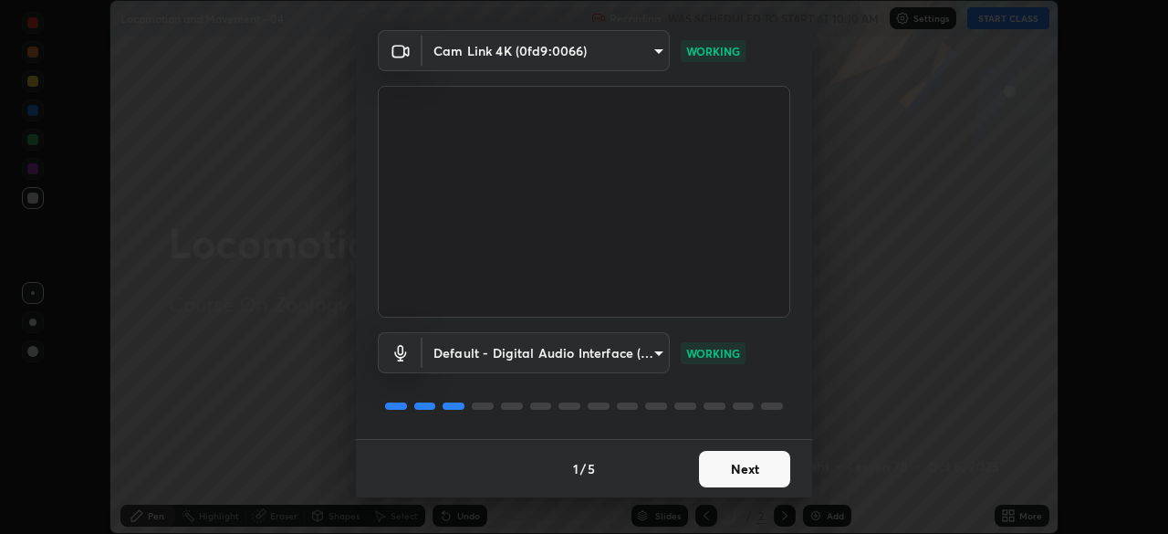
click at [754, 474] on button "Next" at bounding box center [744, 469] width 91 height 36
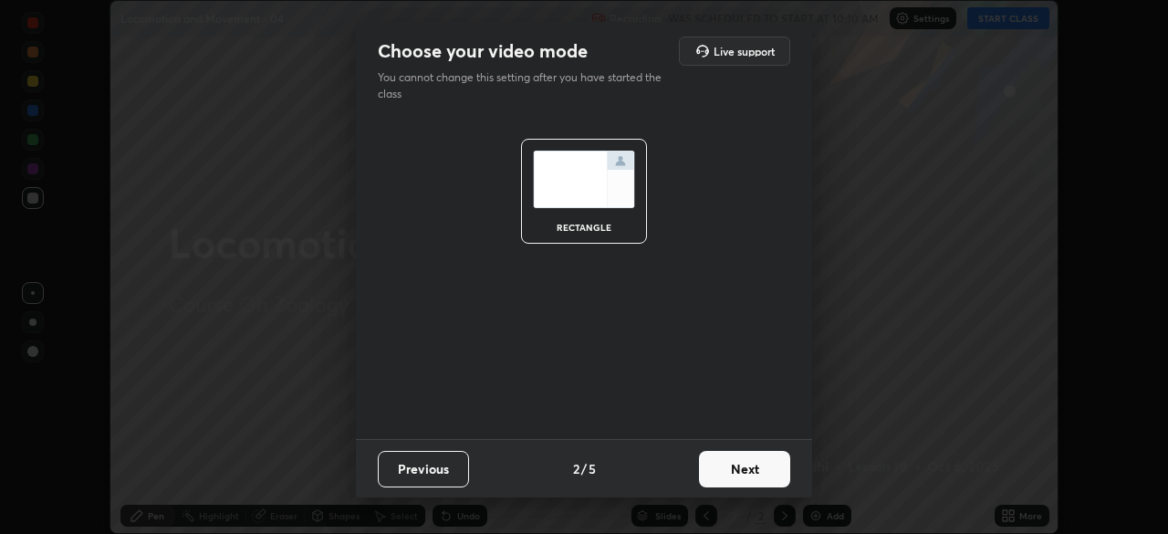
click at [753, 473] on button "Next" at bounding box center [744, 469] width 91 height 36
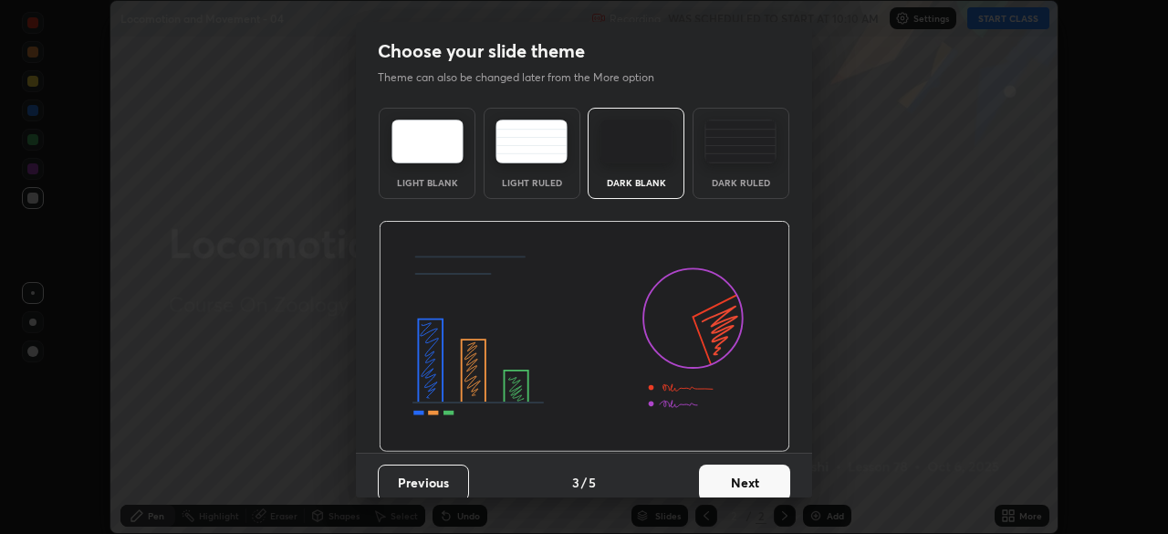
click at [754, 472] on button "Next" at bounding box center [744, 482] width 91 height 36
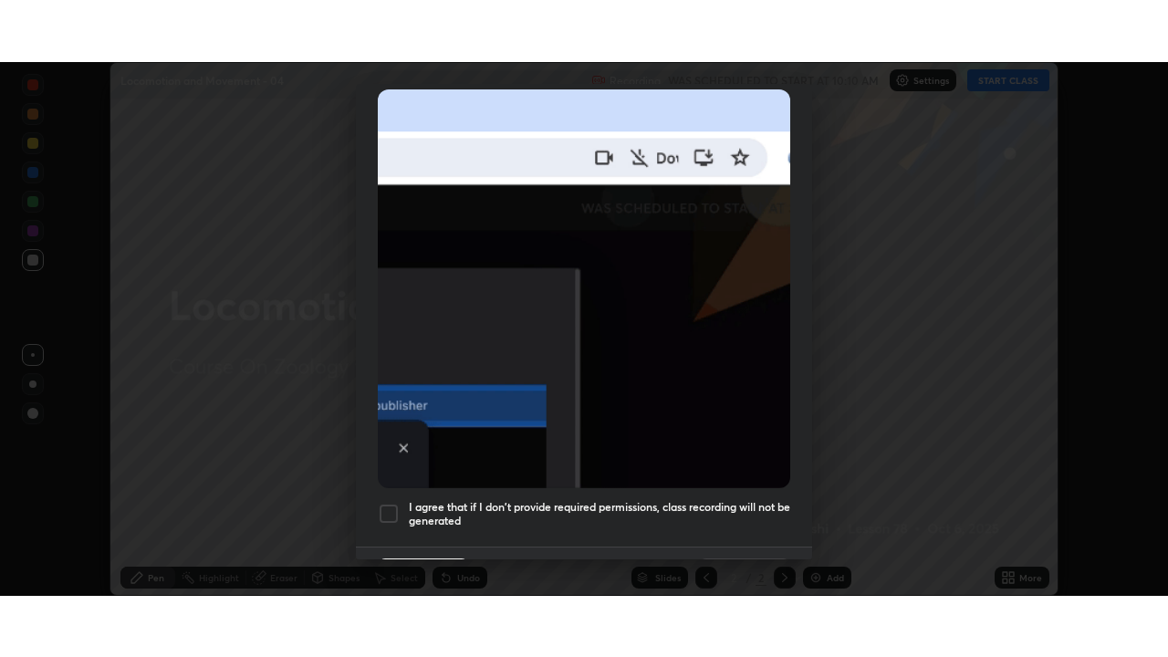
scroll to position [437, 0]
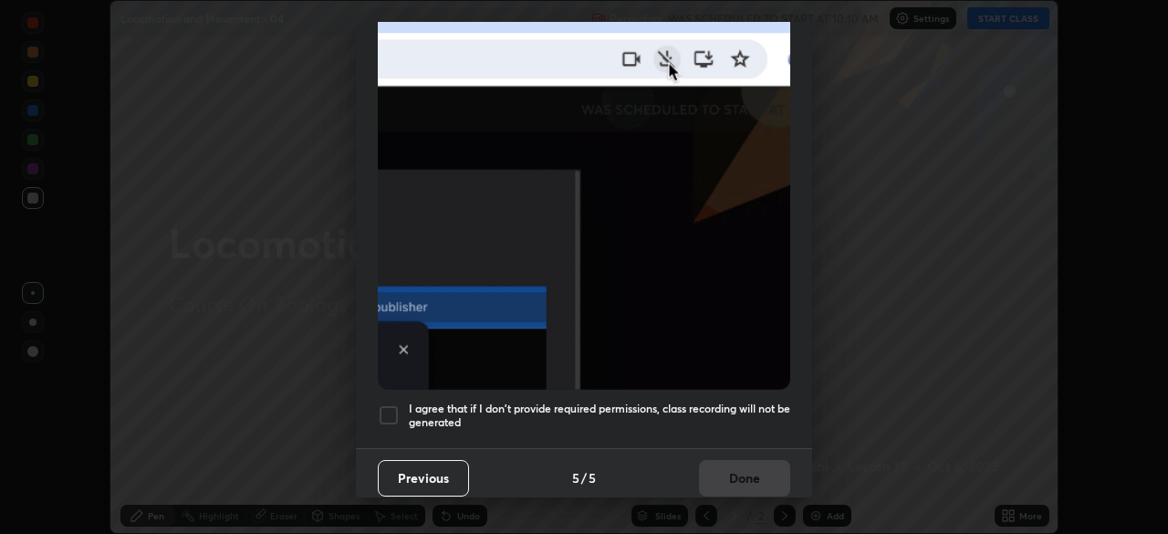
click at [391, 404] on div at bounding box center [389, 415] width 22 height 22
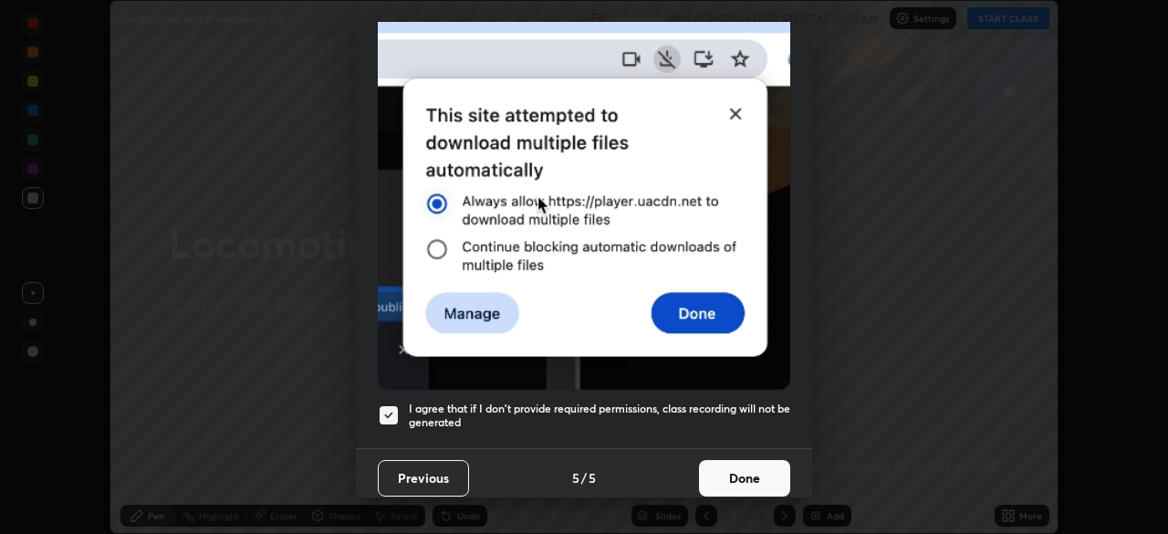
click at [732, 464] on button "Done" at bounding box center [744, 478] width 91 height 36
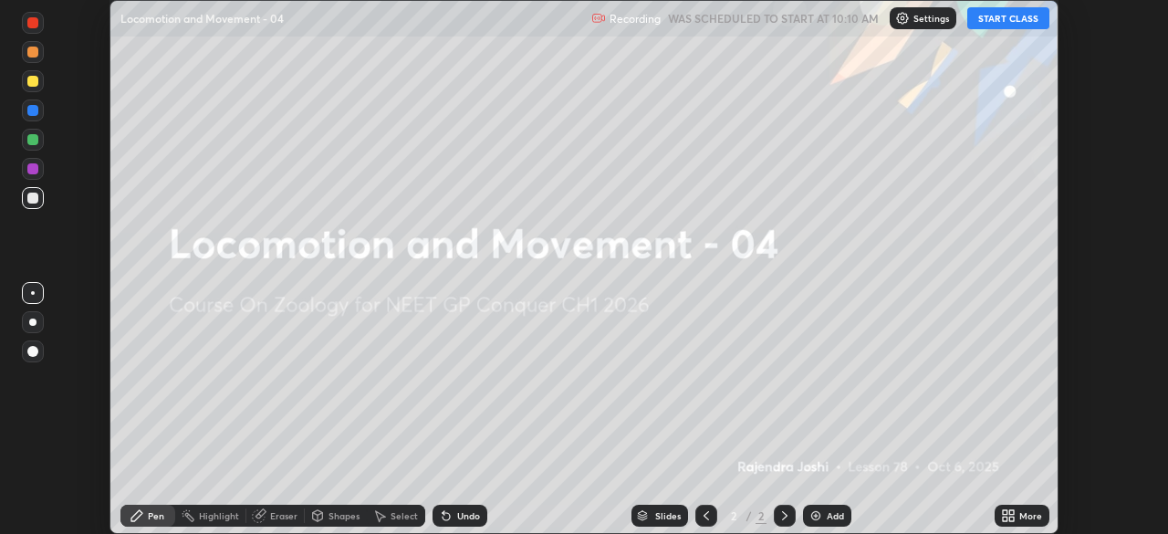
click at [1011, 23] on button "START CLASS" at bounding box center [1008, 18] width 82 height 22
click at [1003, 520] on icon at bounding box center [1005, 518] width 5 height 5
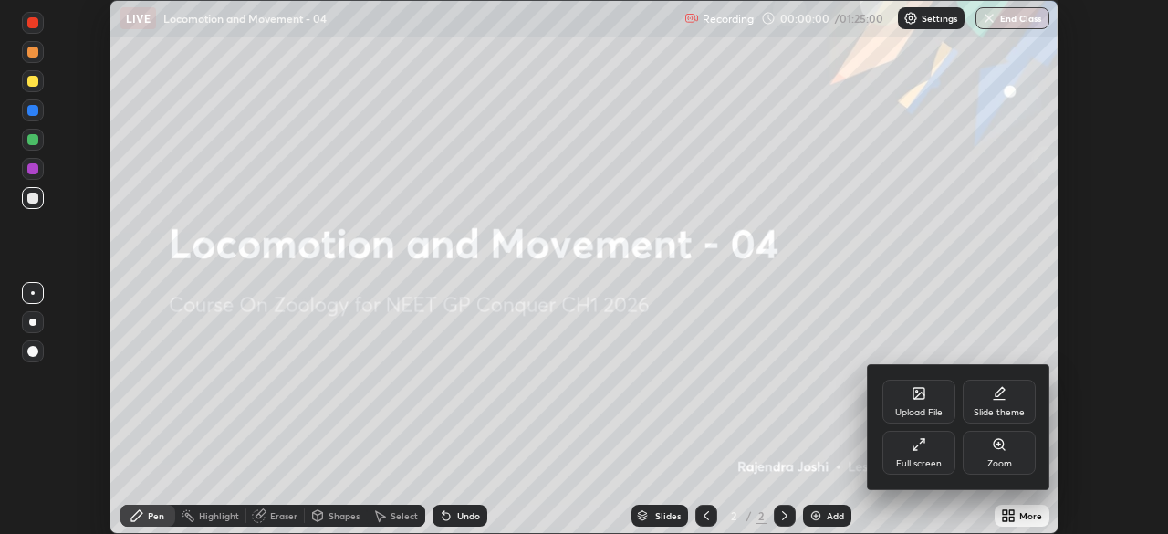
click at [926, 452] on div "Full screen" at bounding box center [918, 453] width 73 height 44
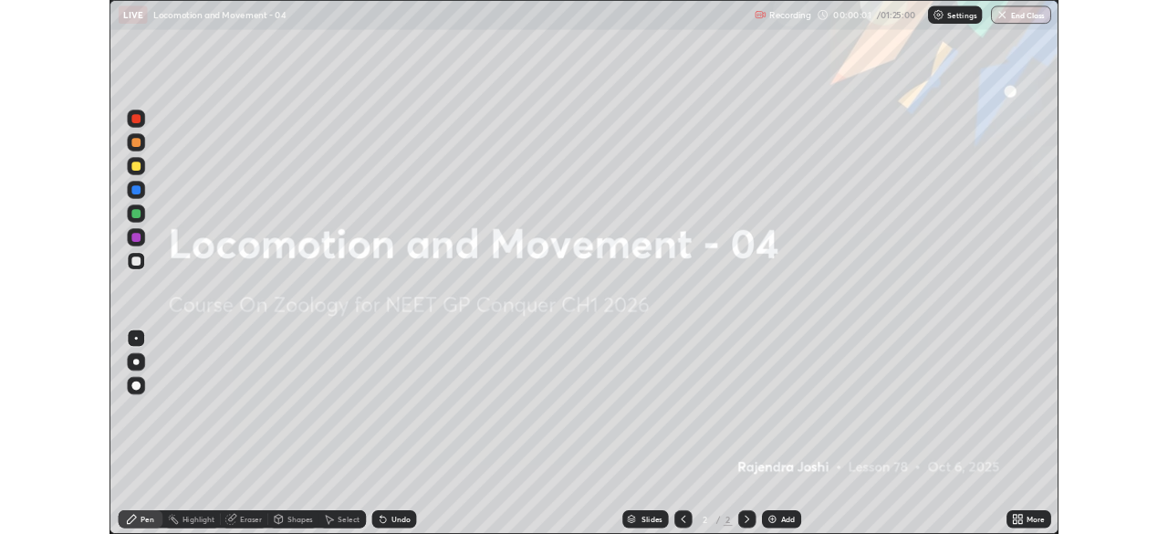
scroll to position [657, 1168]
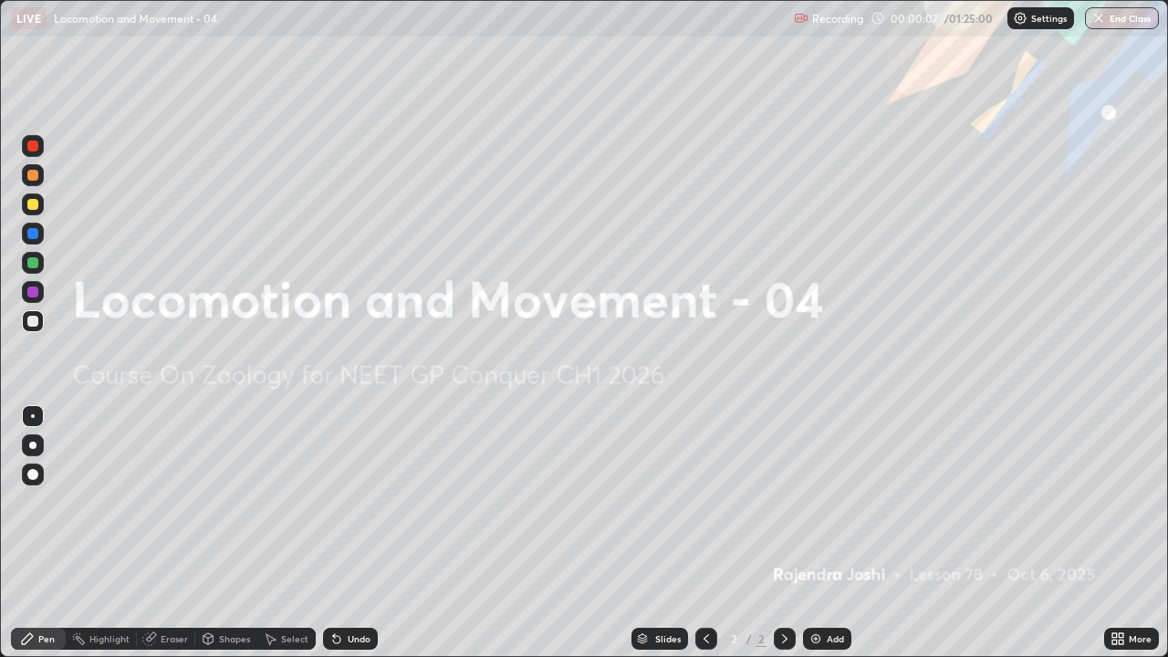
click at [811, 533] on img at bounding box center [815, 638] width 15 height 15
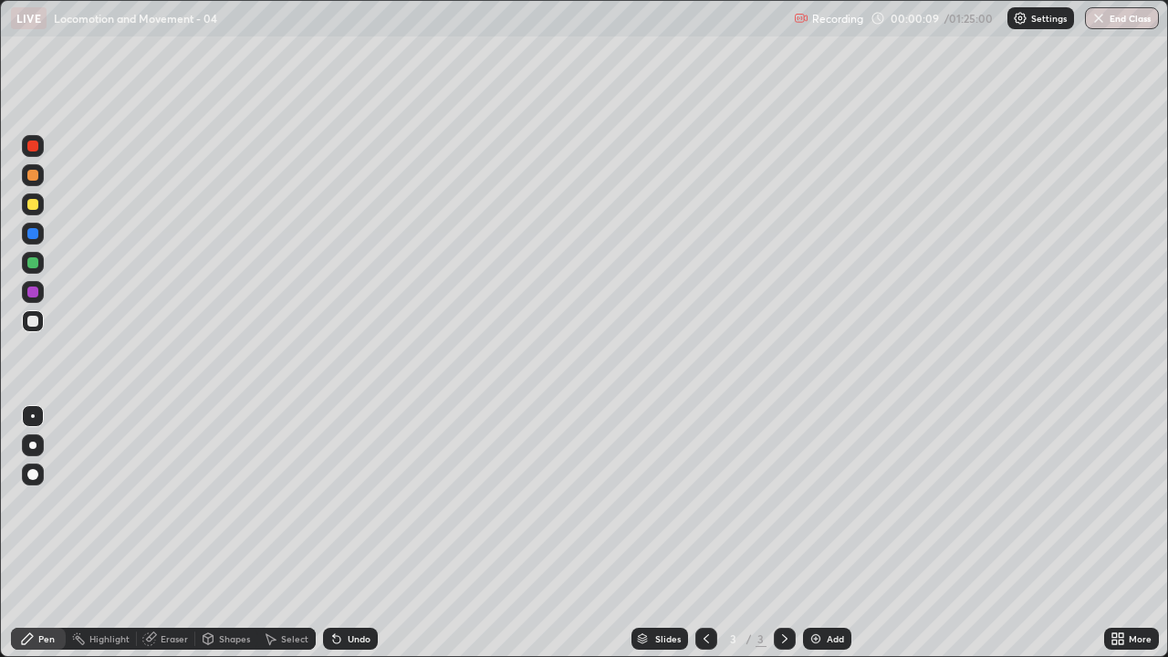
click at [1113, 533] on icon at bounding box center [1117, 638] width 15 height 15
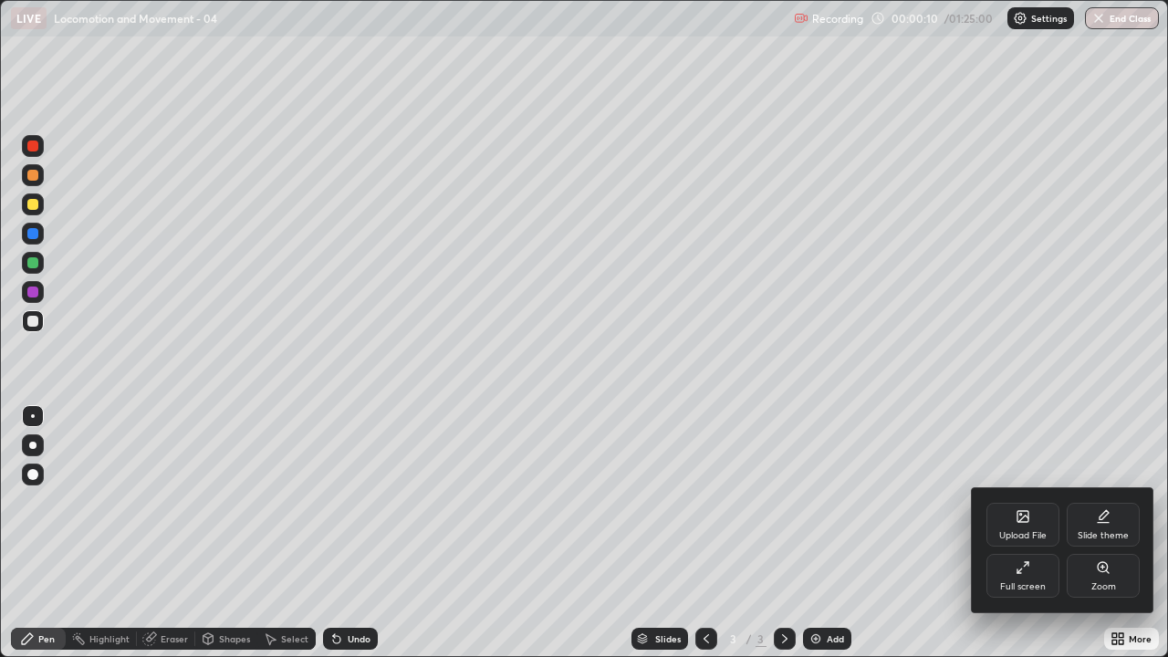
click at [1010, 526] on div "Upload File" at bounding box center [1022, 525] width 73 height 44
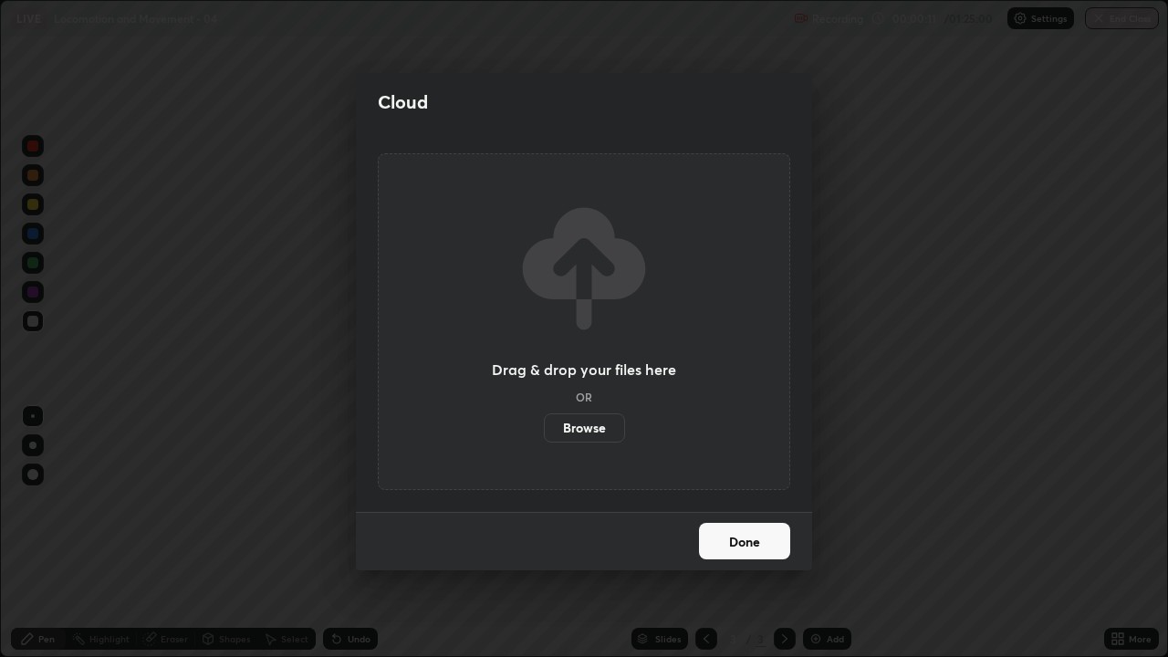
click at [602, 427] on label "Browse" at bounding box center [584, 427] width 81 height 29
click at [544, 427] on input "Browse" at bounding box center [544, 427] width 0 height 29
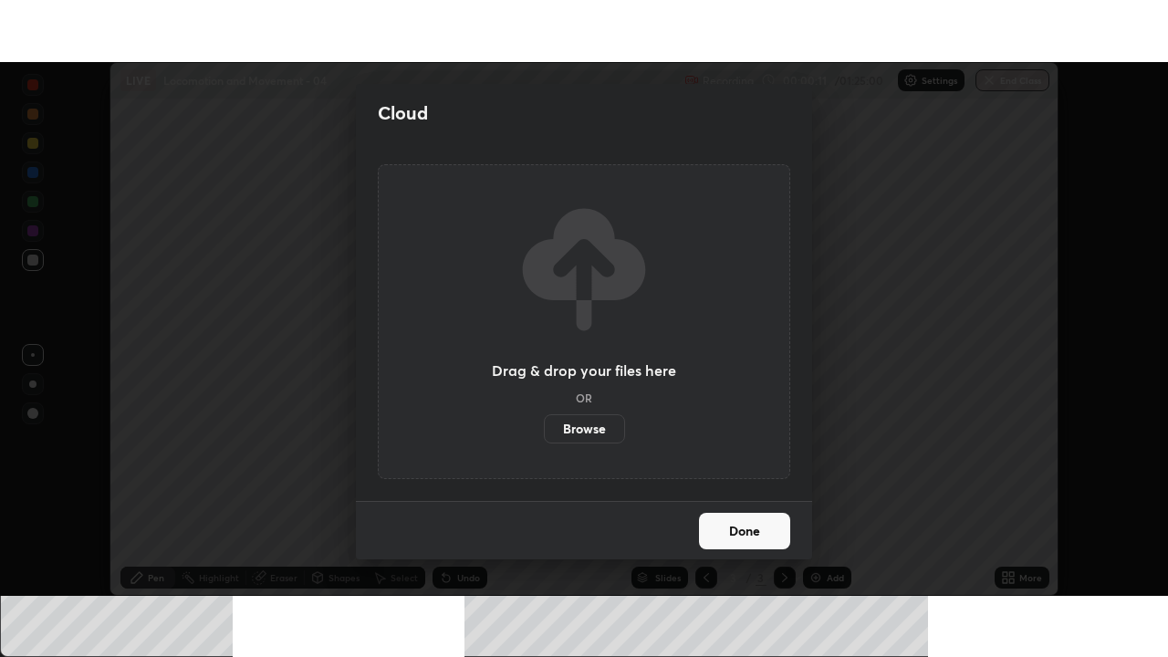
scroll to position [90690, 90056]
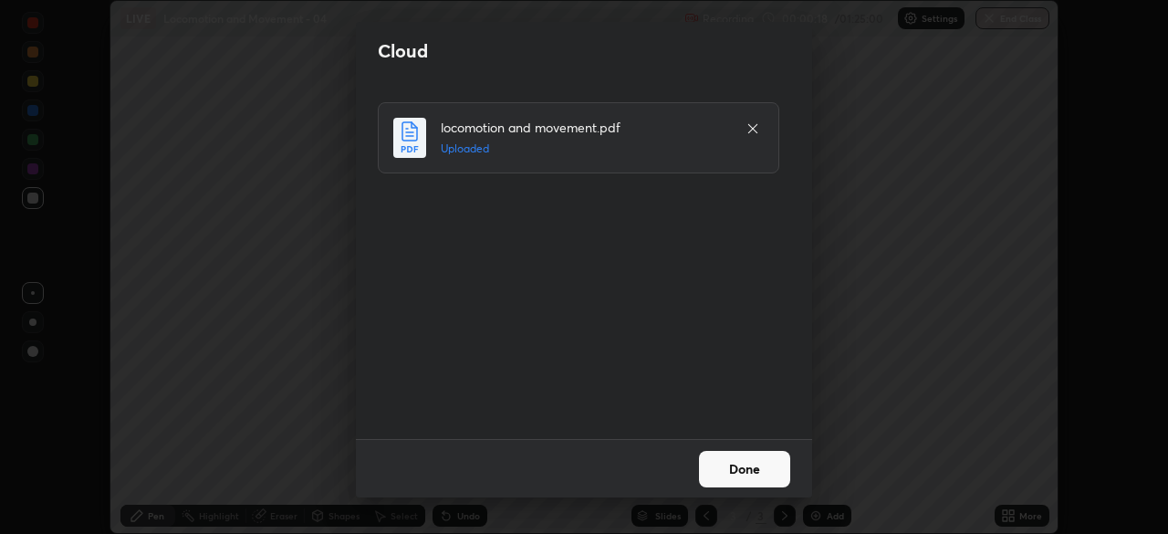
click at [764, 463] on button "Done" at bounding box center [744, 469] width 91 height 36
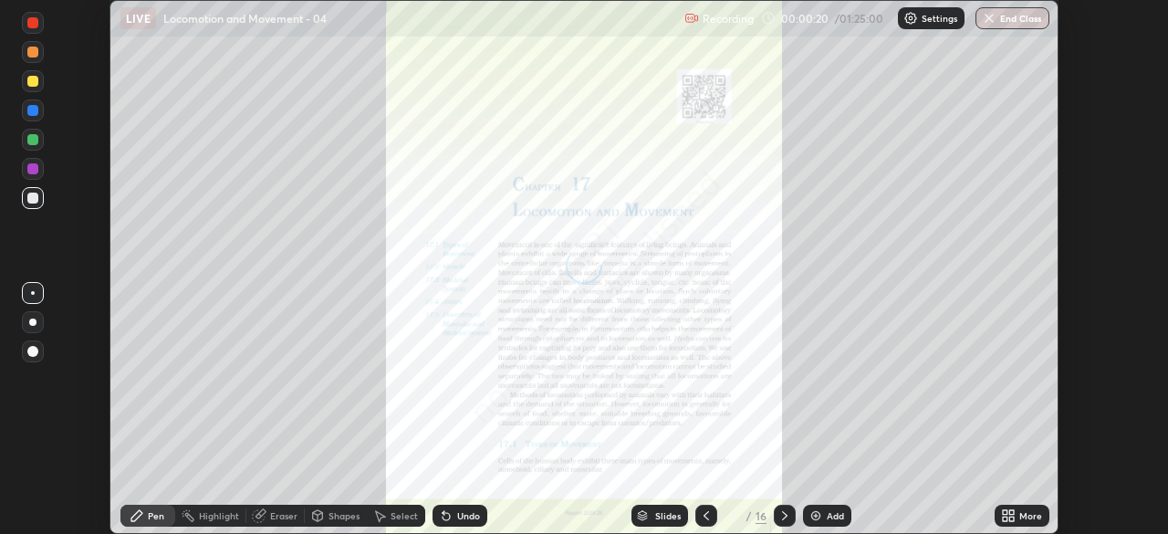
click at [1007, 516] on icon at bounding box center [1008, 515] width 15 height 15
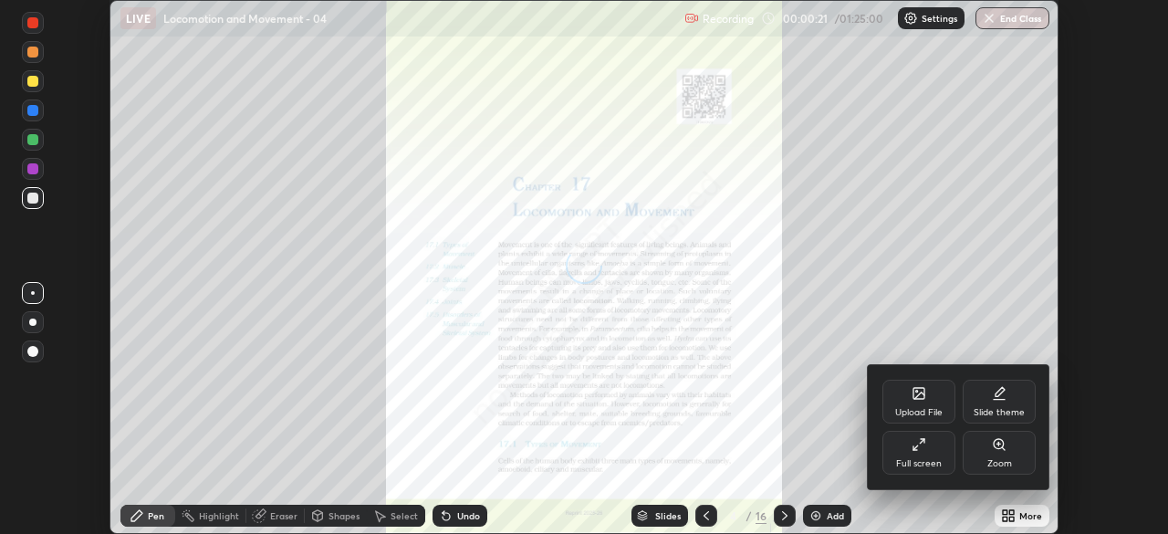
click at [924, 452] on div "Full screen" at bounding box center [918, 453] width 73 height 44
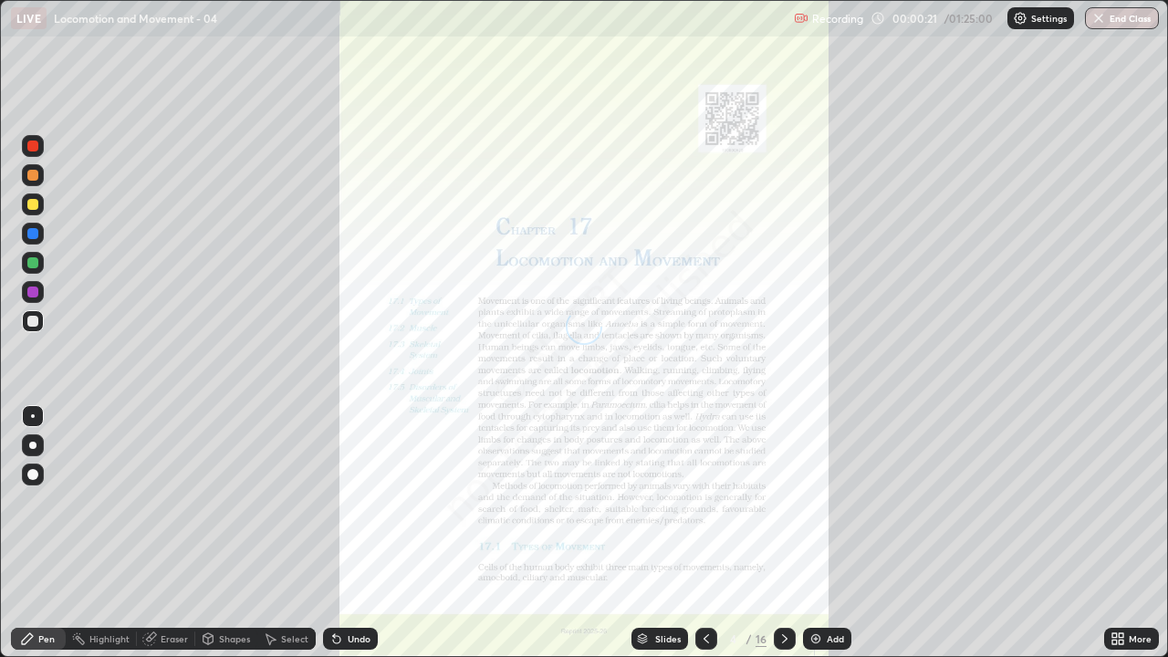
scroll to position [657, 1168]
click at [646, 533] on icon at bounding box center [642, 638] width 11 height 11
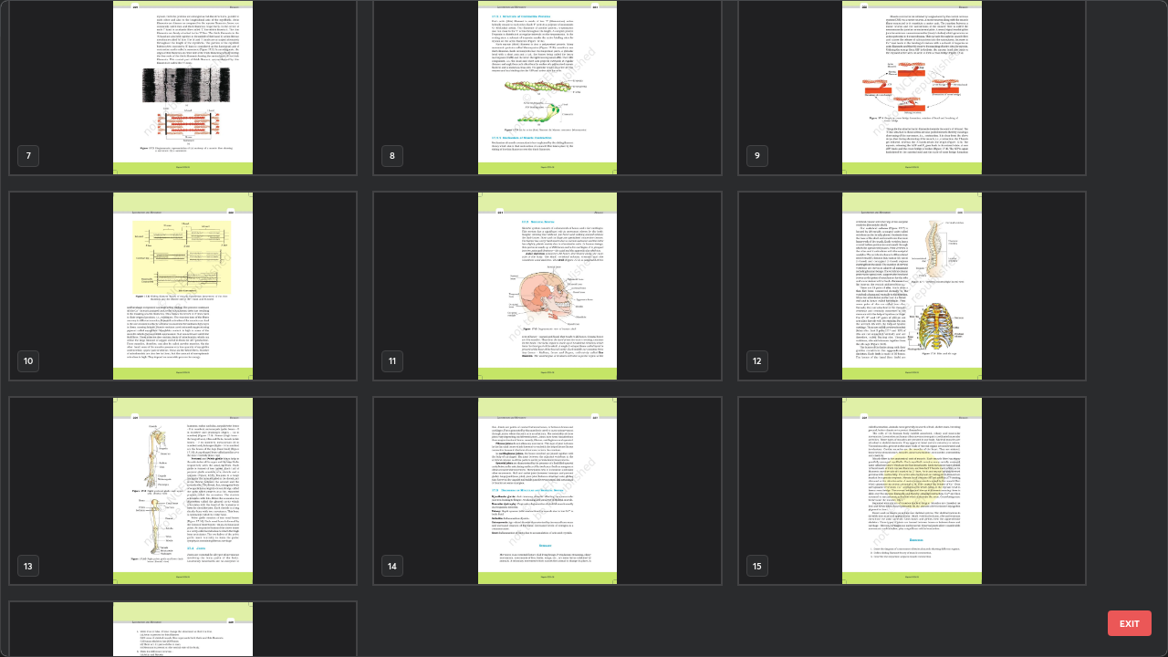
scroll to position [439, 0]
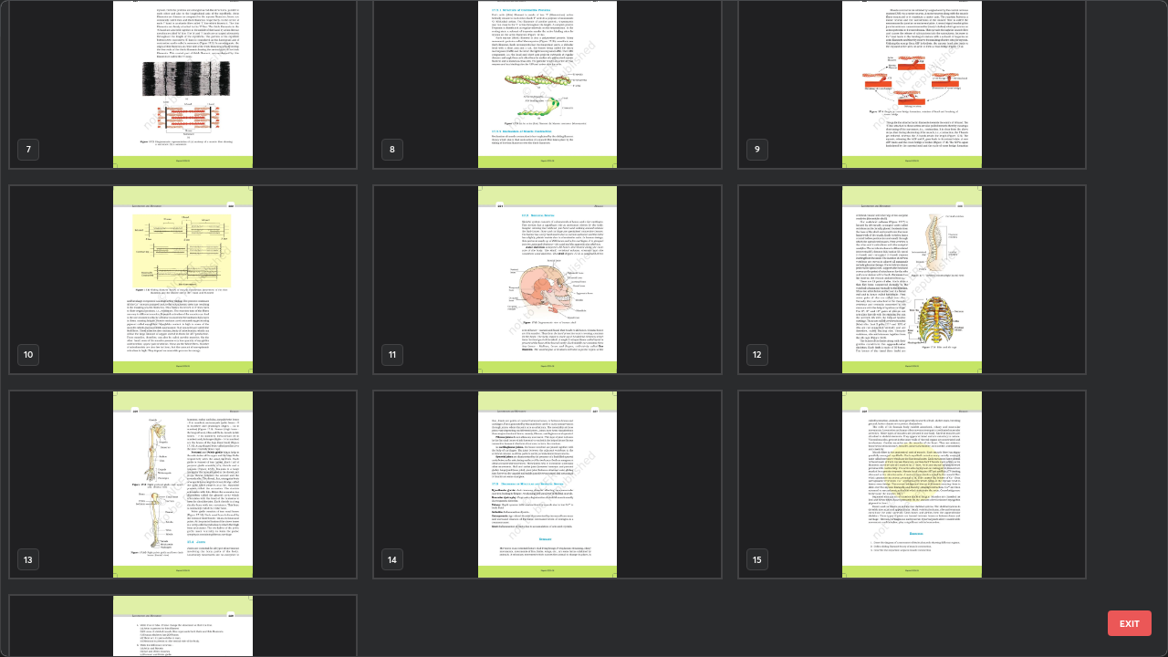
click at [629, 333] on img "grid" at bounding box center [547, 279] width 346 height 187
click at [632, 332] on img "grid" at bounding box center [547, 279] width 346 height 187
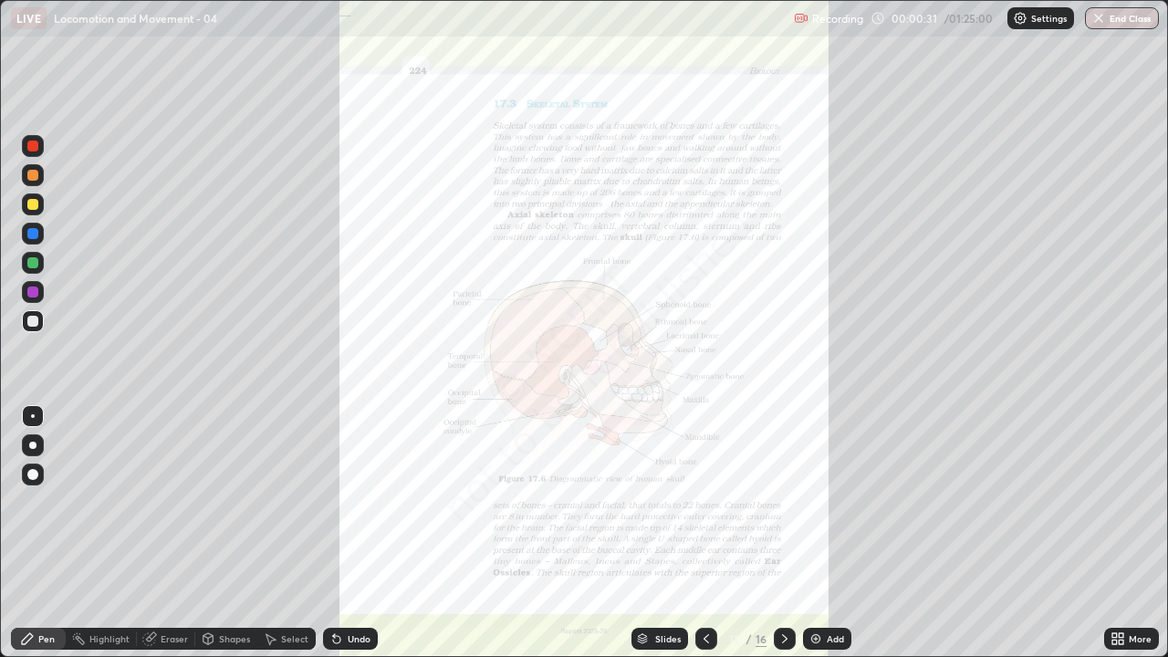
click at [1116, 533] on icon at bounding box center [1117, 638] width 15 height 15
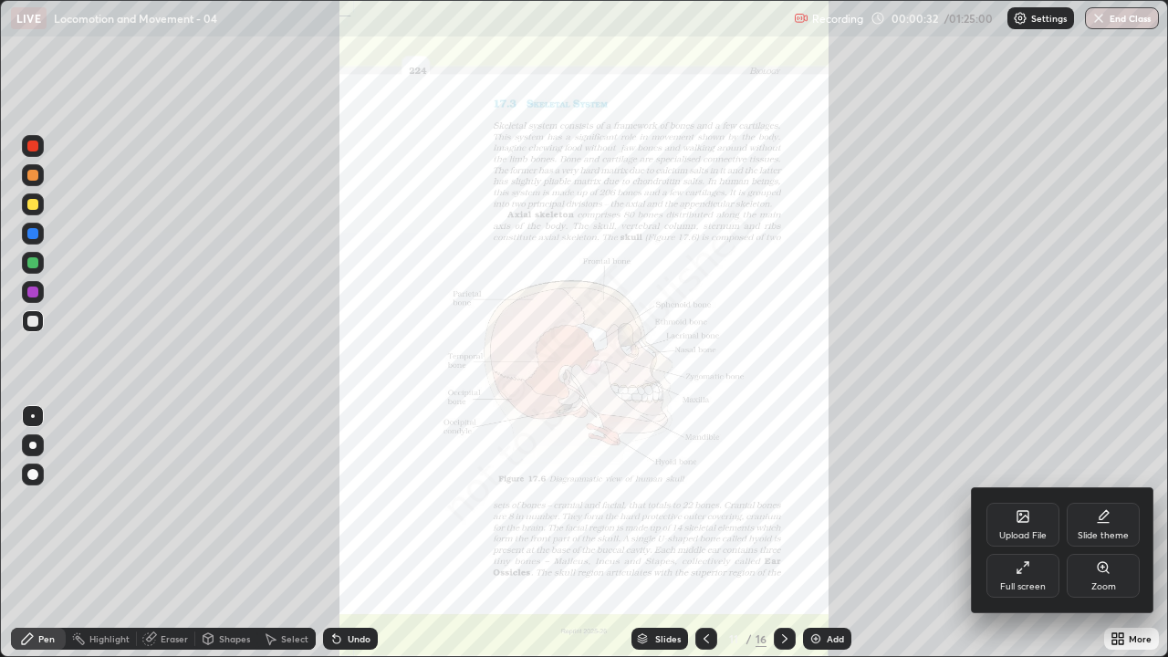
click at [1105, 533] on div "Zoom" at bounding box center [1102, 576] width 73 height 44
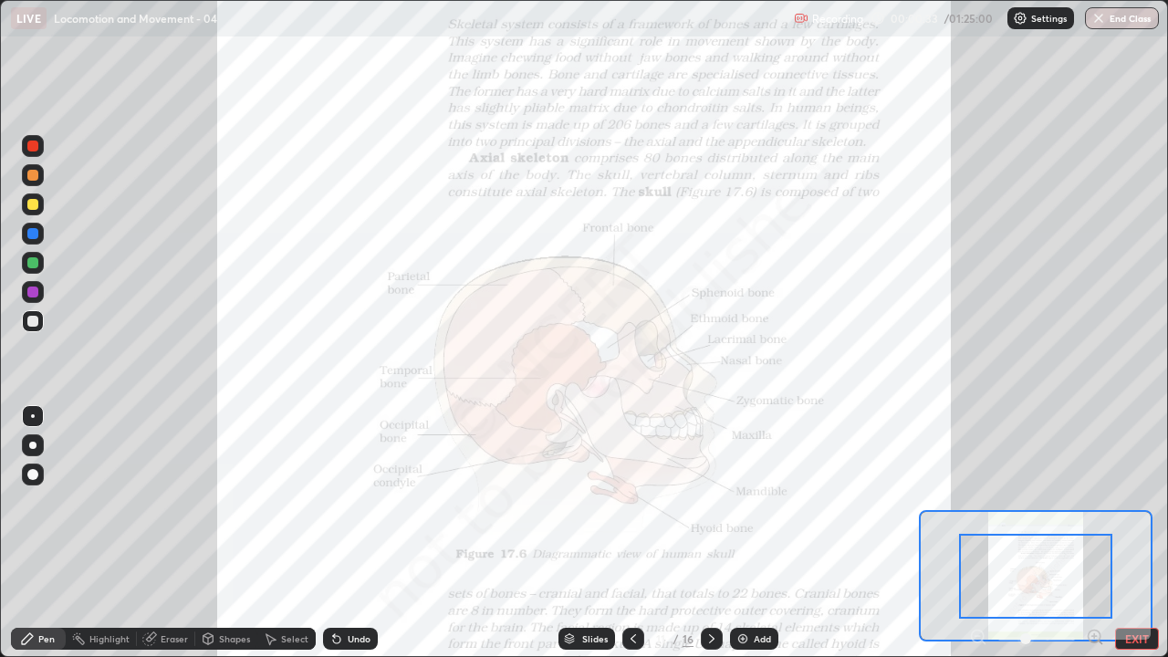
click at [1094, 533] on icon at bounding box center [1094, 636] width 0 height 5
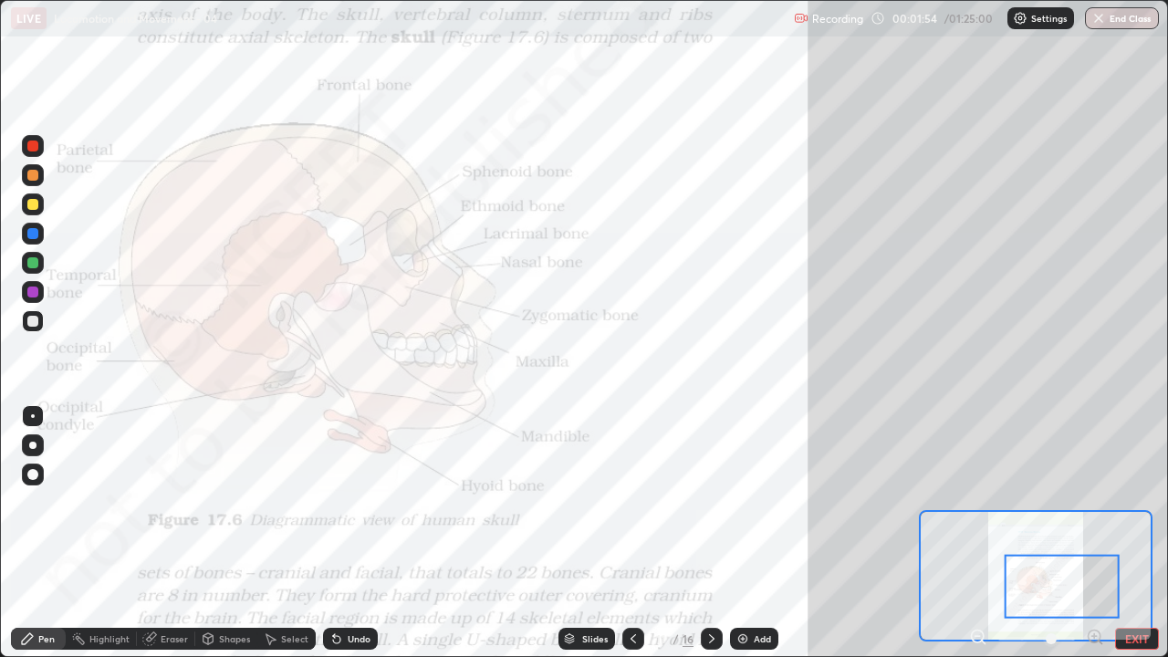
click at [36, 149] on div at bounding box center [32, 145] width 11 height 11
click at [31, 236] on div at bounding box center [32, 233] width 11 height 11
click at [33, 231] on div at bounding box center [32, 233] width 11 height 11
click at [35, 147] on div at bounding box center [32, 145] width 11 height 11
click at [36, 234] on div at bounding box center [32, 233] width 11 height 11
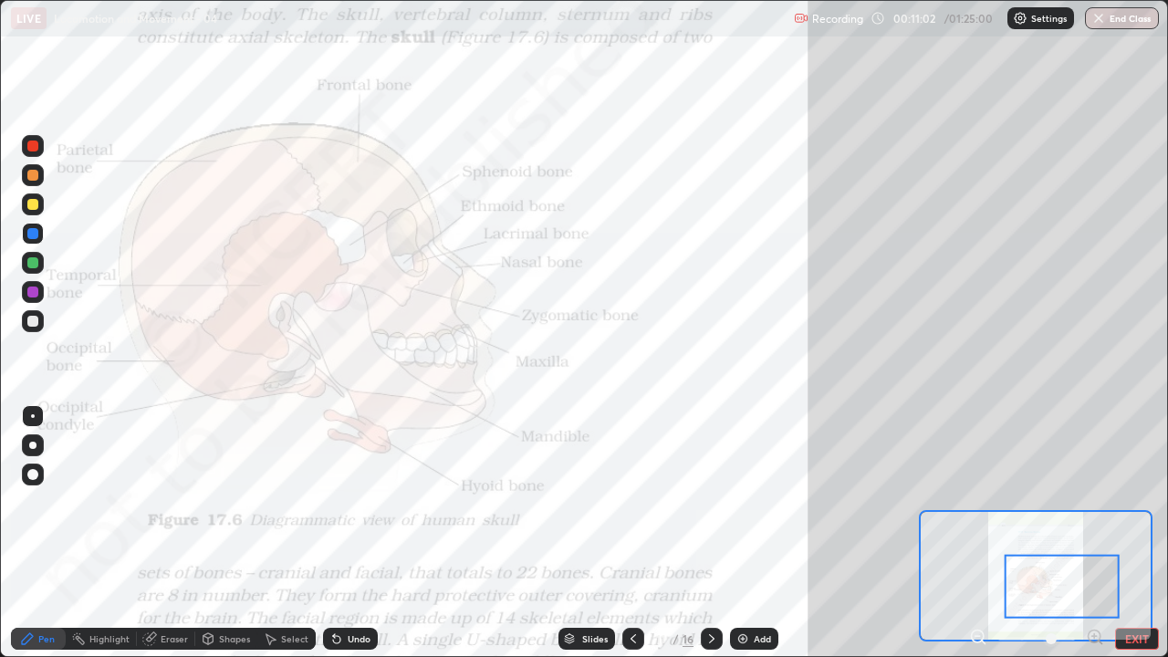
click at [35, 263] on div at bounding box center [32, 262] width 11 height 11
click at [751, 533] on div "Add" at bounding box center [754, 639] width 48 height 22
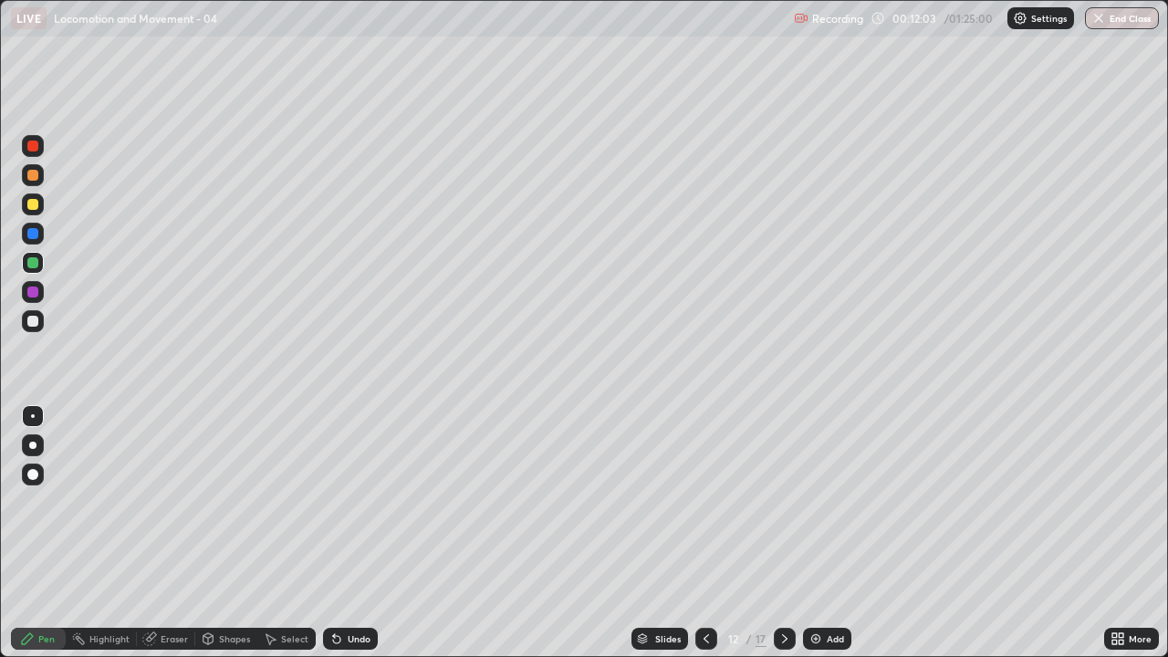
click at [34, 323] on div at bounding box center [32, 321] width 11 height 11
click at [31, 322] on div at bounding box center [32, 321] width 11 height 11
click at [356, 533] on div "Undo" at bounding box center [359, 638] width 23 height 9
click at [350, 533] on div "Undo" at bounding box center [359, 638] width 23 height 9
click at [348, 533] on div "Undo" at bounding box center [359, 638] width 23 height 9
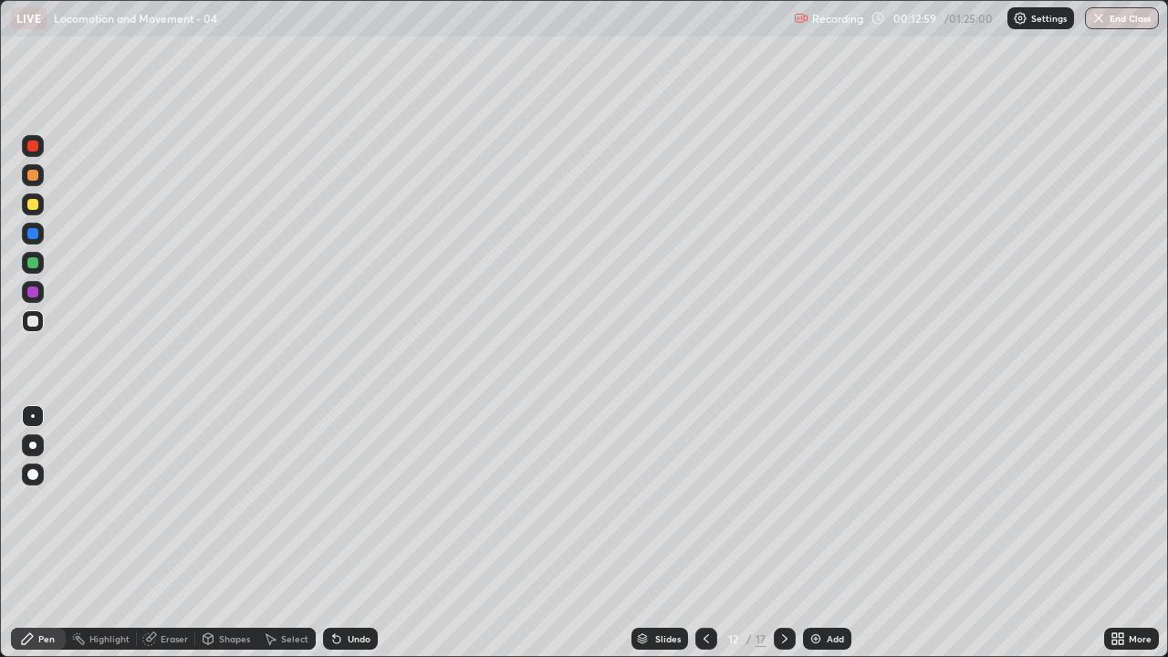
click at [348, 533] on div "Undo" at bounding box center [359, 638] width 23 height 9
click at [344, 533] on div "Undo" at bounding box center [350, 639] width 55 height 22
click at [33, 235] on div at bounding box center [32, 233] width 11 height 11
click at [31, 446] on div at bounding box center [32, 445] width 7 height 7
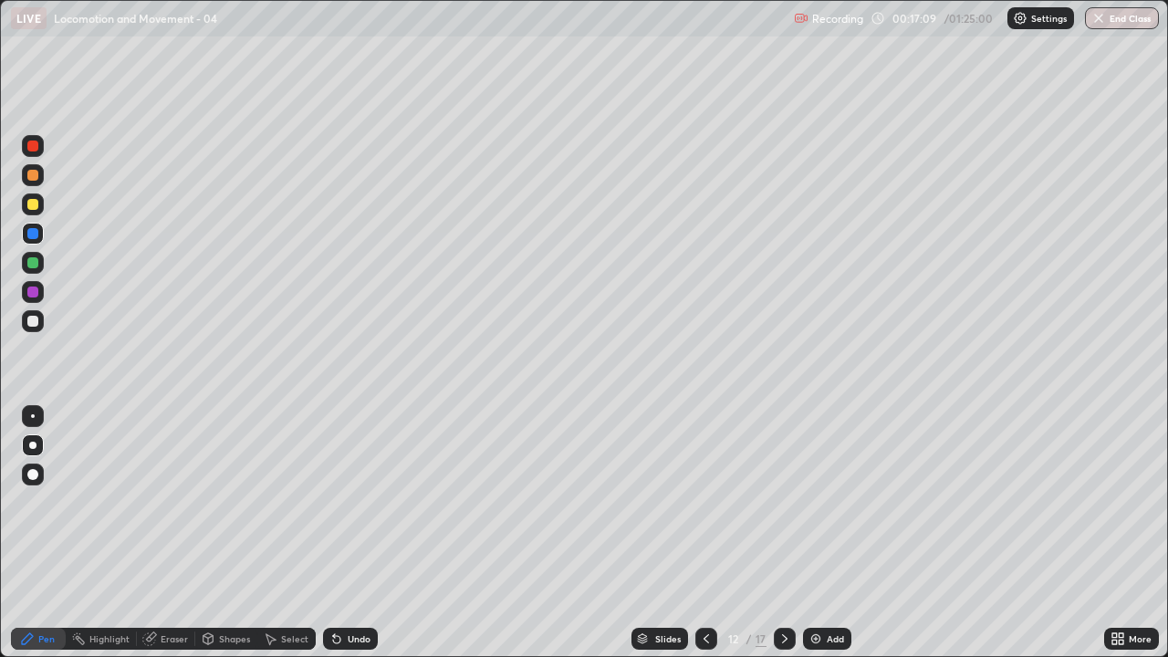
click at [33, 319] on div at bounding box center [32, 321] width 11 height 11
click at [36, 417] on div at bounding box center [33, 416] width 22 height 22
click at [32, 259] on div at bounding box center [32, 262] width 11 height 11
click at [32, 205] on div at bounding box center [32, 204] width 11 height 11
click at [34, 149] on div at bounding box center [32, 145] width 11 height 11
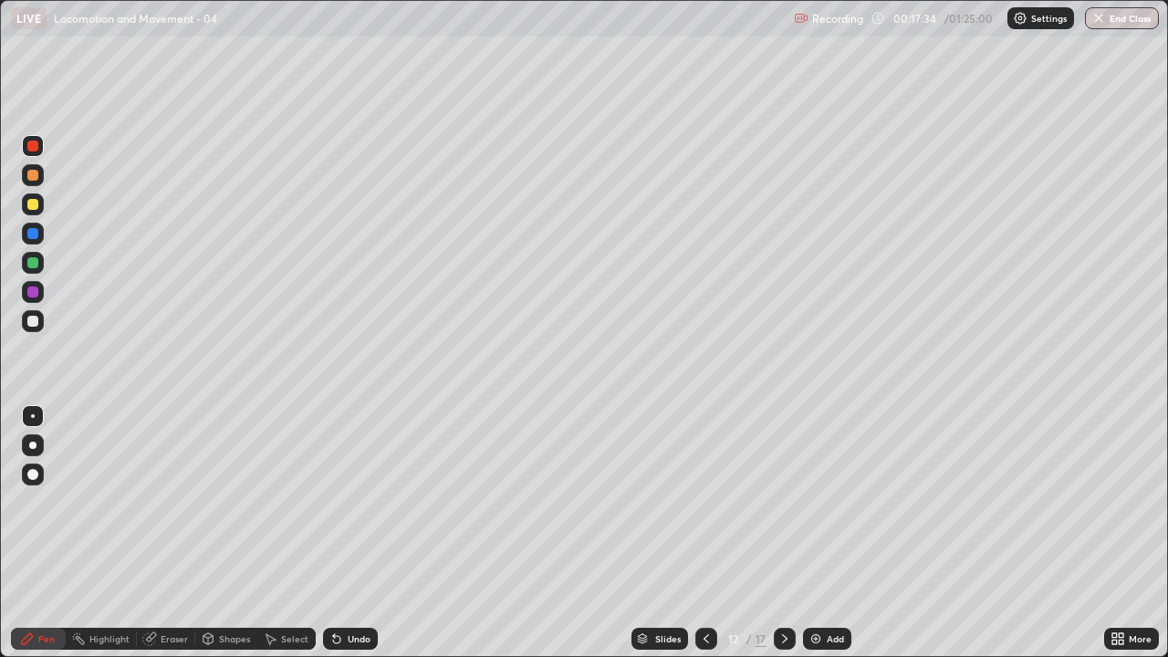
click at [36, 289] on div at bounding box center [32, 291] width 11 height 11
click at [36, 208] on div at bounding box center [32, 204] width 11 height 11
click at [37, 324] on div at bounding box center [32, 321] width 11 height 11
click at [36, 181] on div at bounding box center [33, 175] width 22 height 22
click at [829, 533] on div "Add" at bounding box center [834, 638] width 17 height 9
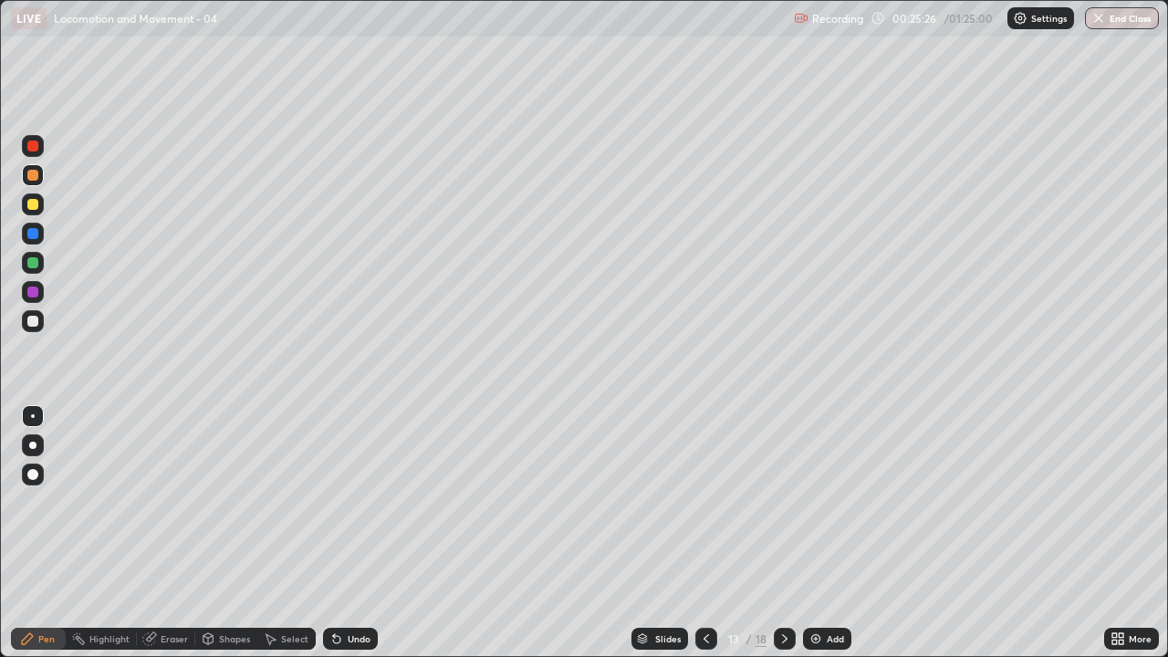
click at [33, 444] on div at bounding box center [32, 445] width 7 height 7
click at [33, 416] on div at bounding box center [33, 416] width 4 height 4
click at [34, 325] on div at bounding box center [32, 321] width 11 height 11
click at [30, 267] on div at bounding box center [32, 262] width 11 height 11
click at [828, 533] on div "Add" at bounding box center [834, 638] width 17 height 9
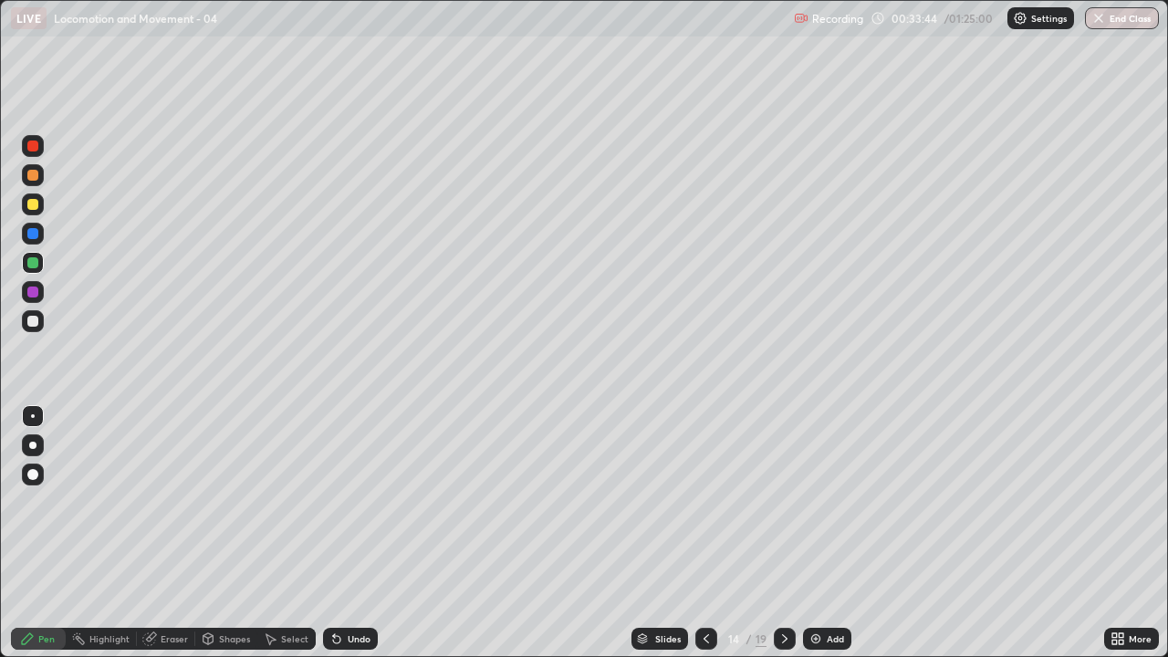
click at [41, 325] on div at bounding box center [33, 321] width 22 height 22
click at [358, 533] on div "Undo" at bounding box center [359, 638] width 23 height 9
click at [363, 533] on div "Undo" at bounding box center [350, 639] width 55 height 22
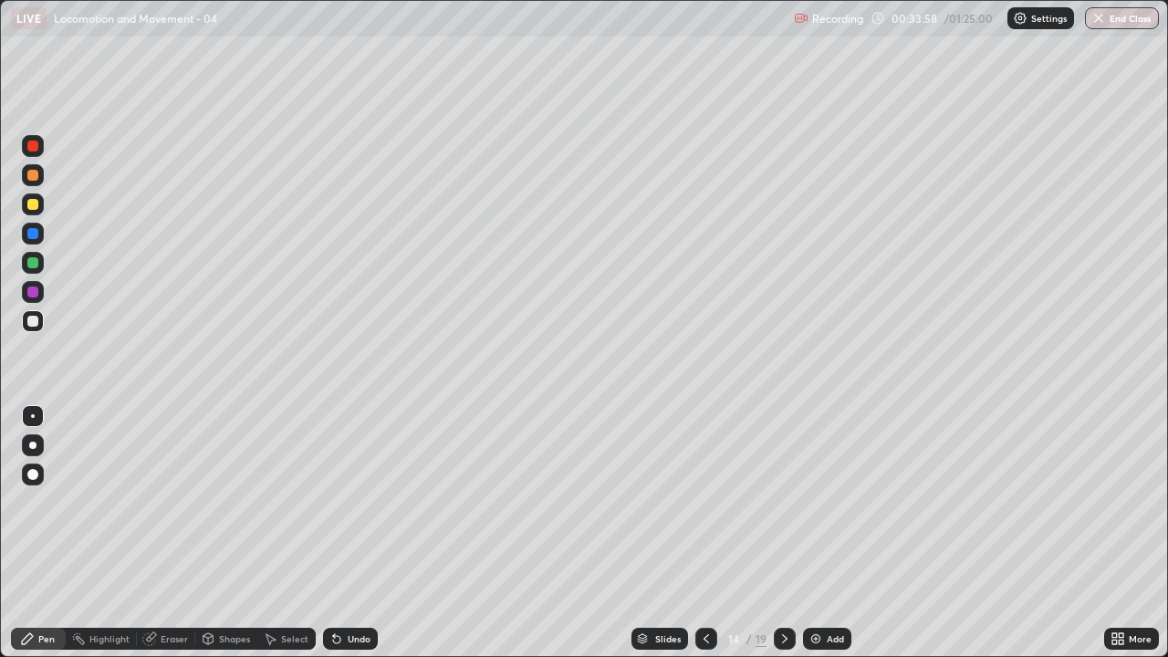
click at [351, 533] on div "Undo" at bounding box center [350, 639] width 55 height 22
click at [358, 533] on div "Undo" at bounding box center [350, 639] width 55 height 22
click at [354, 533] on div "Undo" at bounding box center [350, 639] width 55 height 22
click at [361, 533] on div "Undo" at bounding box center [350, 639] width 55 height 22
click at [364, 533] on div "Undo" at bounding box center [350, 639] width 55 height 22
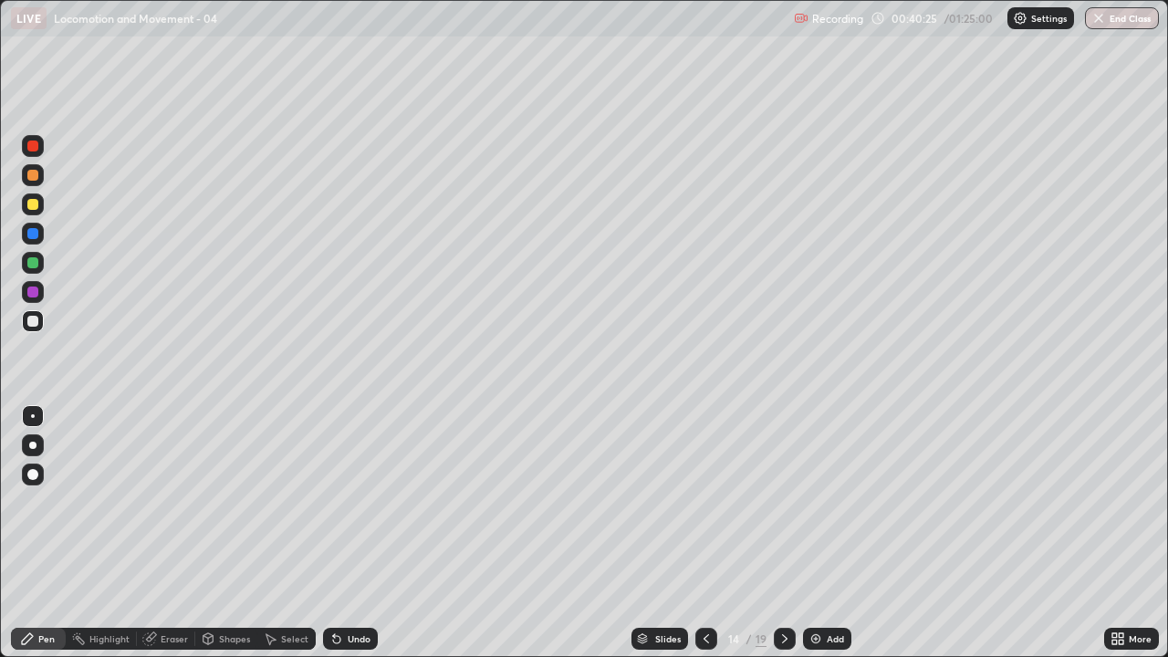
click at [348, 533] on div "Undo" at bounding box center [359, 638] width 23 height 9
click at [350, 533] on div "Undo" at bounding box center [350, 639] width 55 height 22
click at [345, 533] on div "Undo" at bounding box center [350, 639] width 55 height 22
click at [32, 204] on div at bounding box center [32, 204] width 11 height 11
click at [33, 294] on div at bounding box center [32, 291] width 11 height 11
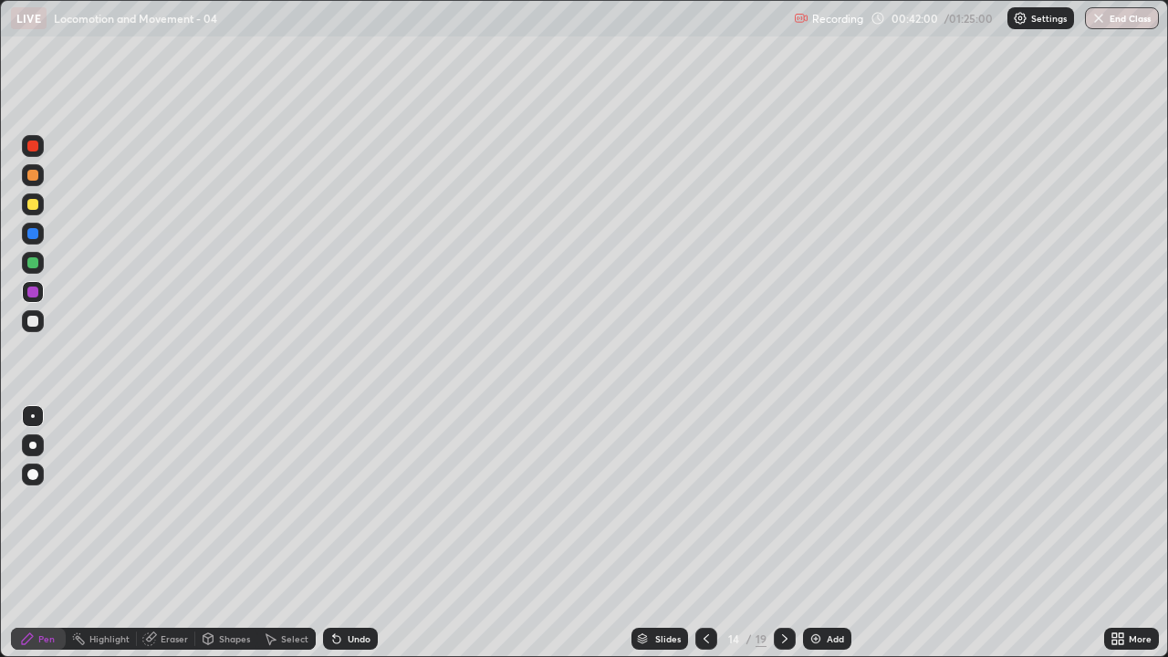
click at [165, 533] on div "Eraser" at bounding box center [174, 638] width 27 height 9
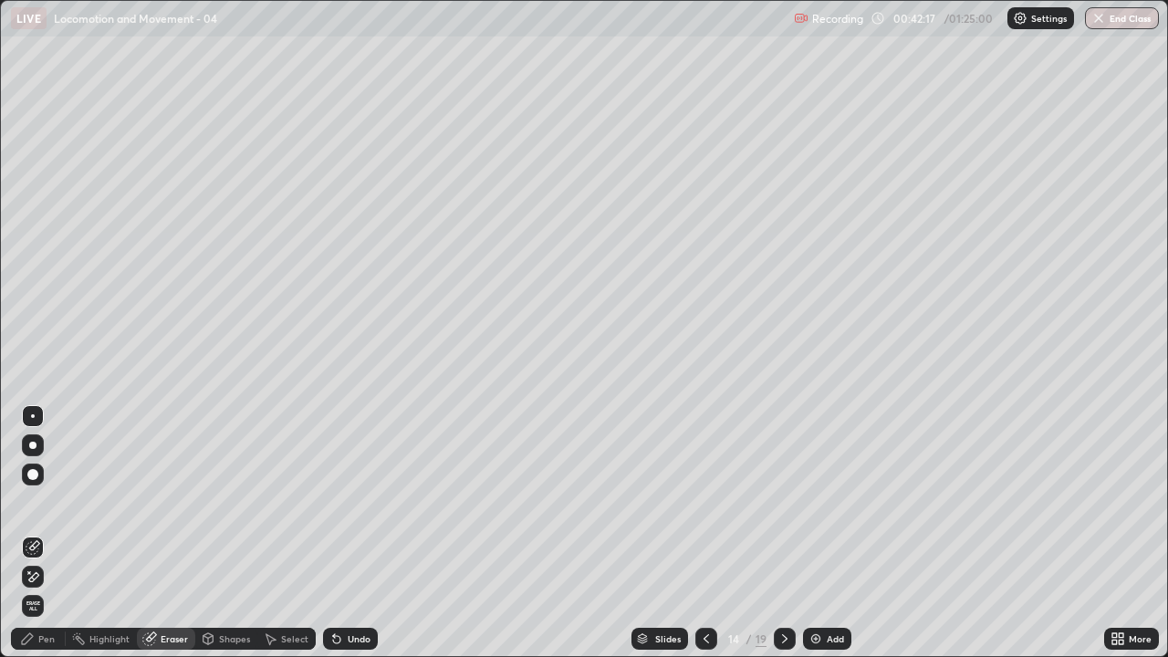
click at [52, 533] on div "Pen" at bounding box center [46, 638] width 16 height 9
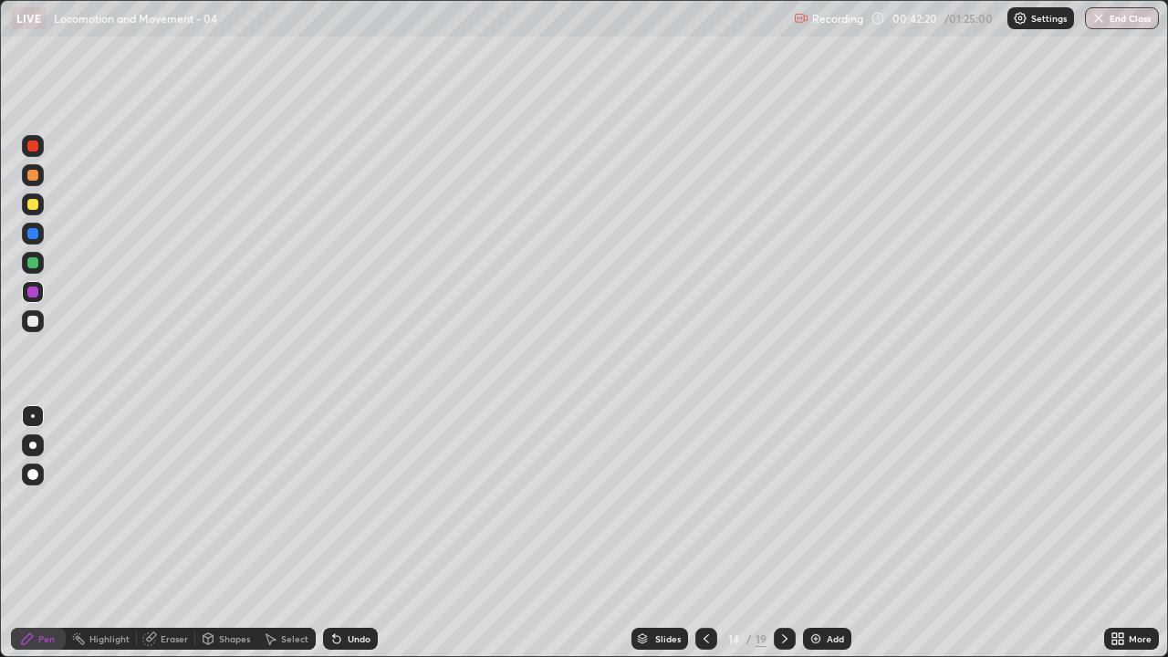
click at [36, 323] on div at bounding box center [32, 321] width 11 height 11
click at [36, 266] on div at bounding box center [32, 262] width 11 height 11
click at [840, 533] on div "Add" at bounding box center [827, 639] width 48 height 22
click at [34, 293] on div at bounding box center [32, 291] width 11 height 11
click at [35, 259] on div at bounding box center [32, 262] width 11 height 11
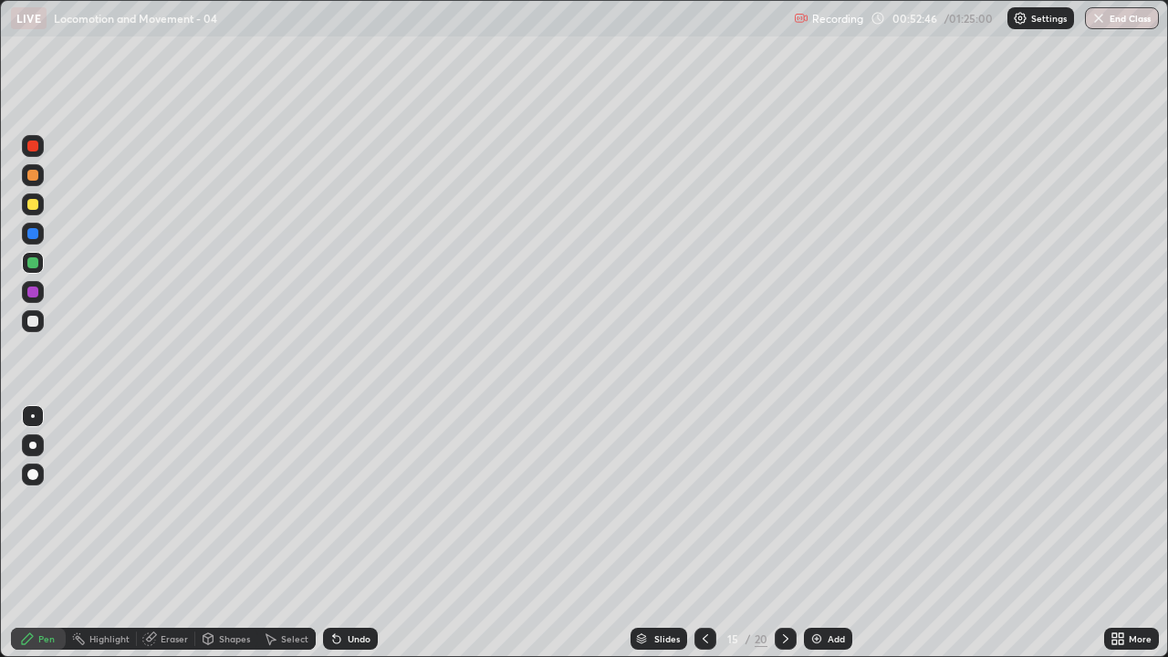
click at [354, 533] on div "Undo" at bounding box center [359, 638] width 23 height 9
click at [365, 533] on div "Undo" at bounding box center [350, 639] width 55 height 22
click at [368, 533] on div "Undo" at bounding box center [350, 639] width 55 height 22
click at [32, 317] on div at bounding box center [32, 321] width 11 height 11
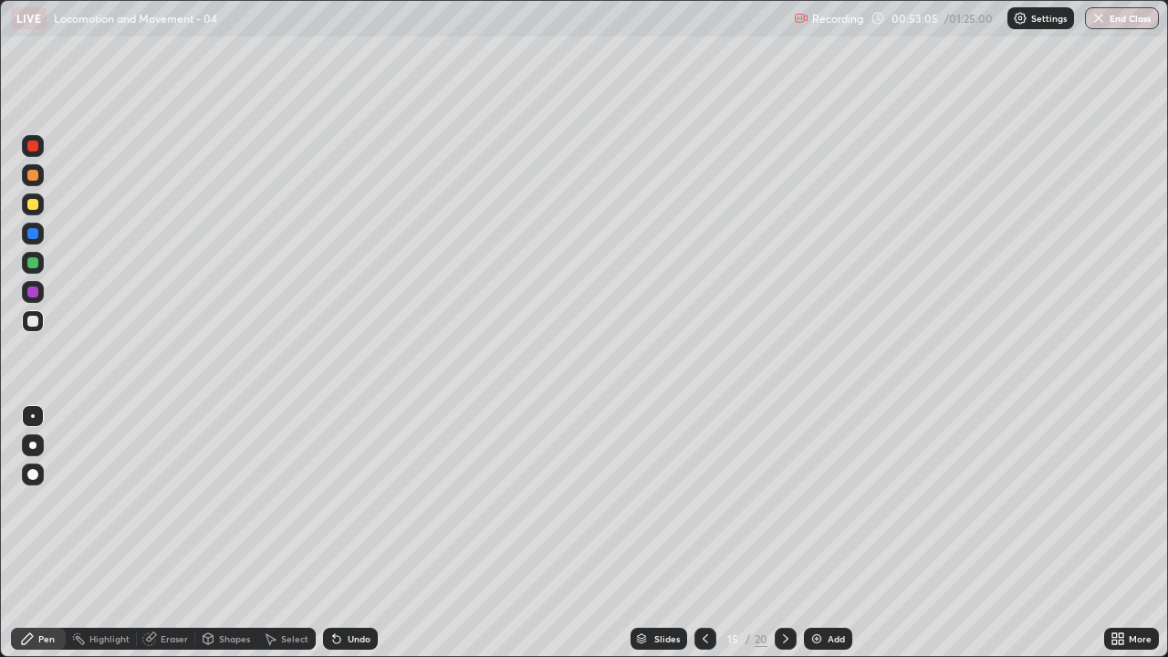
click at [34, 474] on div at bounding box center [32, 474] width 11 height 11
click at [31, 417] on div at bounding box center [33, 416] width 4 height 4
click at [357, 533] on div "Undo" at bounding box center [350, 639] width 55 height 22
click at [369, 533] on div "Undo" at bounding box center [350, 639] width 55 height 22
click at [372, 533] on div "Undo" at bounding box center [350, 639] width 55 height 22
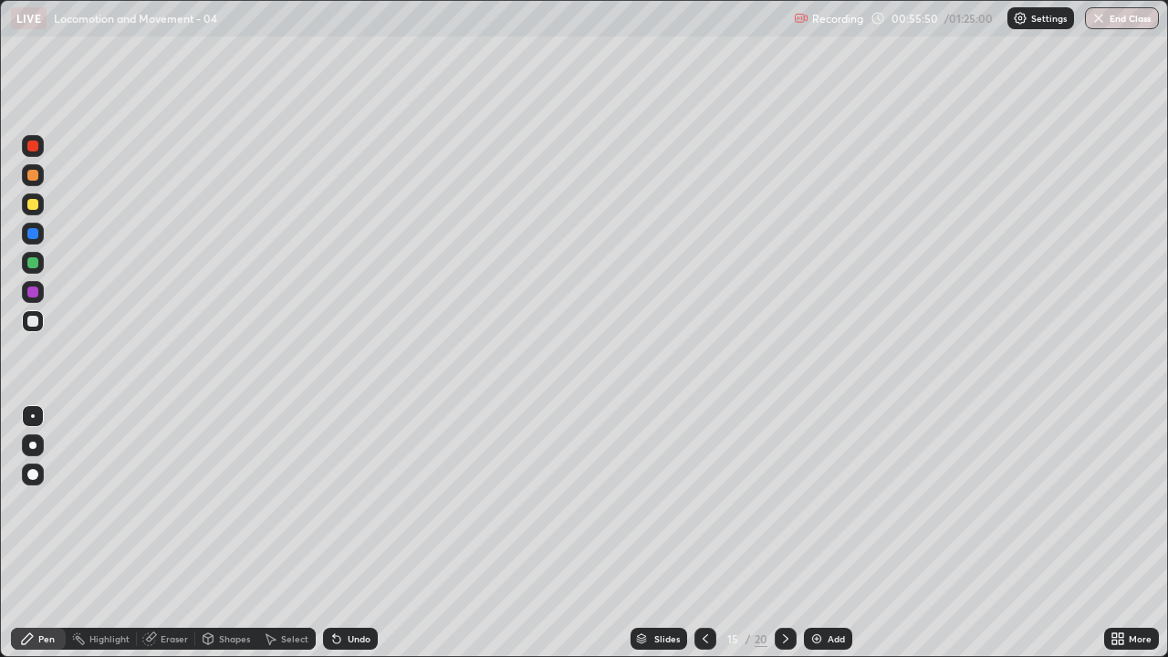
click at [375, 533] on div "Undo" at bounding box center [350, 639] width 55 height 22
click at [386, 533] on div "Slides 15 / 20 Add" at bounding box center [741, 638] width 726 height 36
click at [389, 533] on div "Slides 15 / 20 Add" at bounding box center [741, 638] width 726 height 36
click at [390, 533] on div "Slides 15 / 20 Add" at bounding box center [741, 638] width 726 height 36
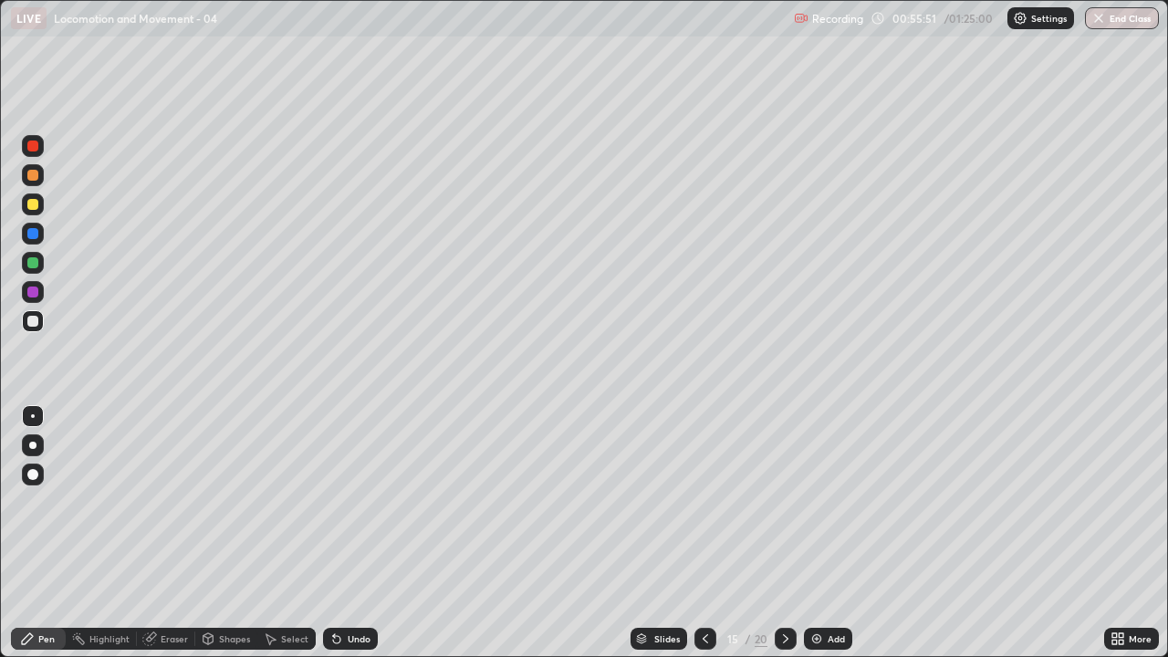
click at [396, 533] on div "Slides 15 / 20 Add" at bounding box center [741, 638] width 726 height 36
click at [392, 533] on div "Slides 15 / 20 Add" at bounding box center [741, 638] width 726 height 36
click at [398, 533] on div "Slides 15 / 20 Add" at bounding box center [741, 638] width 726 height 36
click at [401, 533] on div "Slides 15 / 20 Add" at bounding box center [741, 638] width 726 height 36
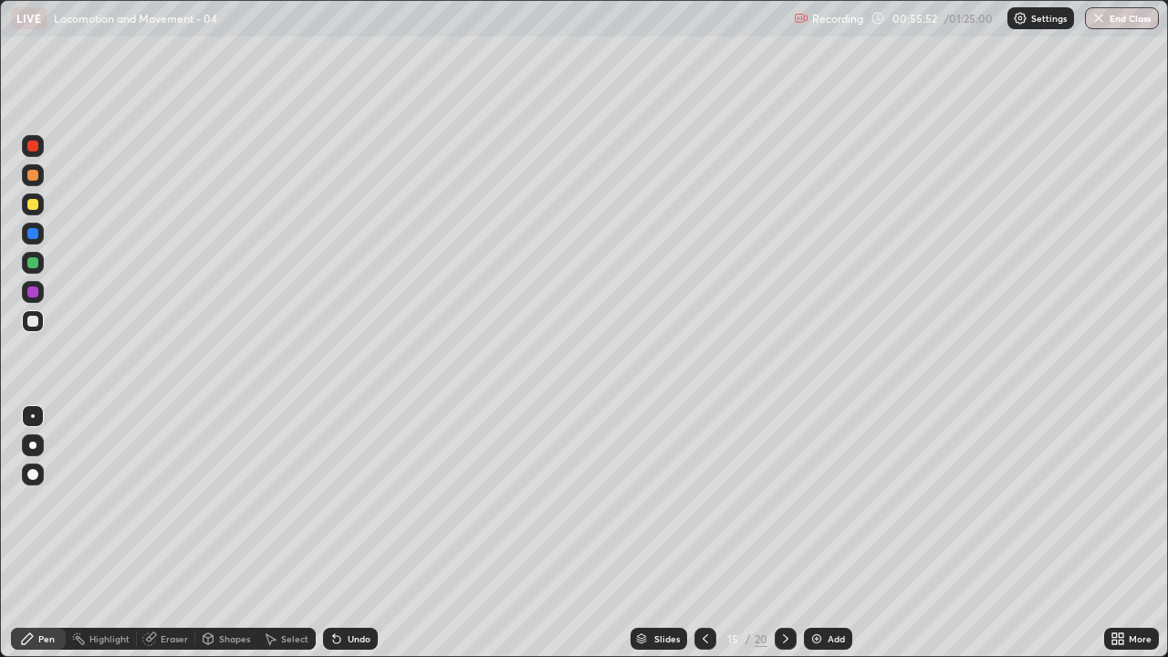
click at [400, 533] on div "Slides 15 / 20 Add" at bounding box center [741, 638] width 726 height 36
click at [401, 533] on div "Slides 15 / 20 Add" at bounding box center [741, 638] width 726 height 36
click at [359, 533] on div "Undo" at bounding box center [359, 638] width 23 height 9
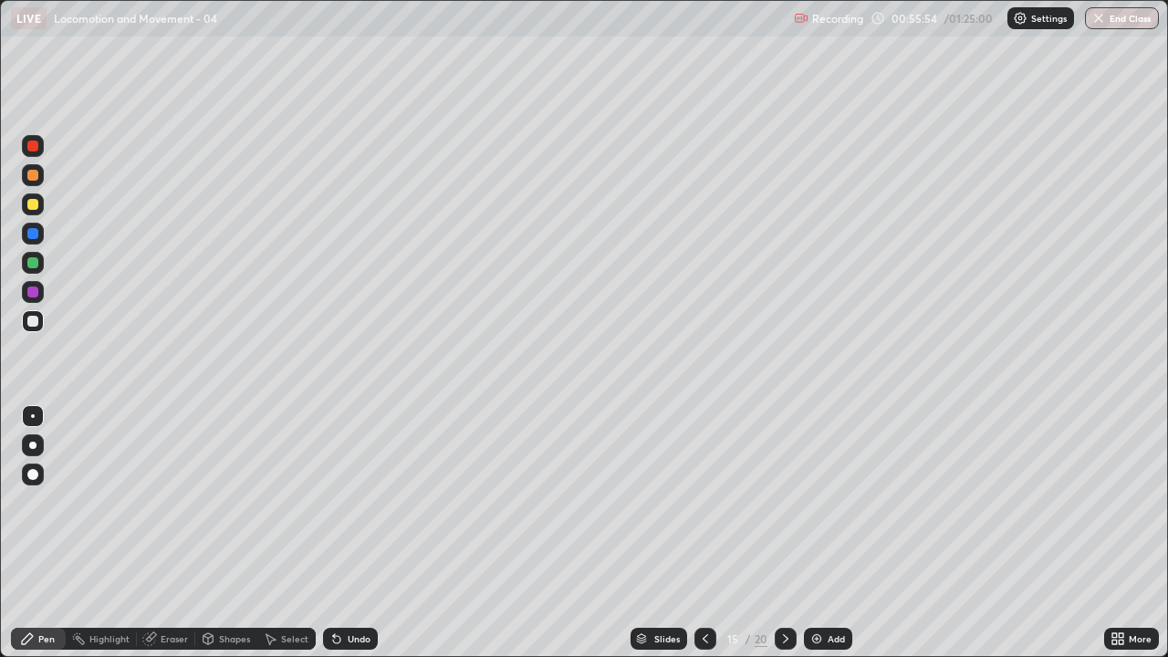
click at [363, 533] on div "Undo" at bounding box center [359, 638] width 23 height 9
click at [366, 533] on div "Undo" at bounding box center [359, 638] width 23 height 9
click at [367, 533] on div "Undo" at bounding box center [359, 638] width 23 height 9
click at [363, 533] on div "Undo" at bounding box center [350, 639] width 55 height 22
click at [361, 533] on div "Undo" at bounding box center [359, 638] width 23 height 9
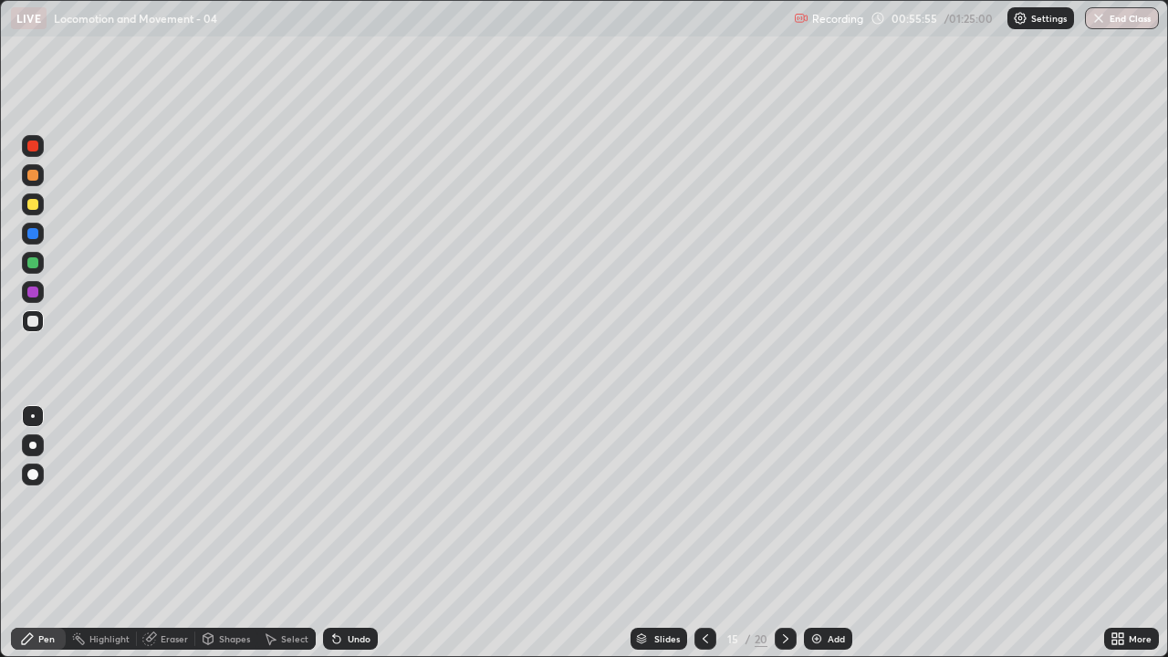
click at [359, 533] on div "Undo" at bounding box center [359, 638] width 23 height 9
click at [350, 533] on div "Undo" at bounding box center [350, 639] width 55 height 22
click at [349, 533] on div "Undo" at bounding box center [350, 639] width 55 height 22
click at [344, 533] on div "Undo" at bounding box center [350, 639] width 55 height 22
click at [32, 322] on div at bounding box center [32, 321] width 11 height 11
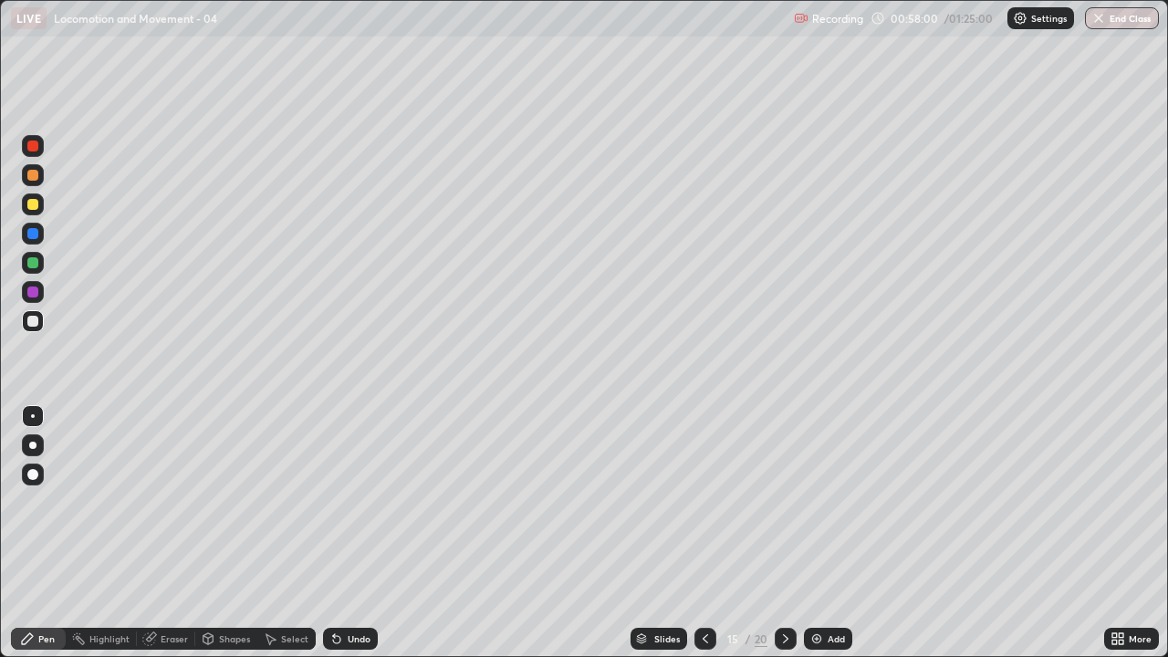
click at [970, 533] on div "Slides 15 / 20 Add" at bounding box center [741, 638] width 726 height 36
click at [348, 533] on div "Undo" at bounding box center [359, 638] width 23 height 9
click at [349, 533] on div "Undo" at bounding box center [359, 638] width 23 height 9
click at [348, 533] on div "Undo" at bounding box center [359, 638] width 23 height 9
click at [347, 533] on div "Undo" at bounding box center [350, 639] width 55 height 22
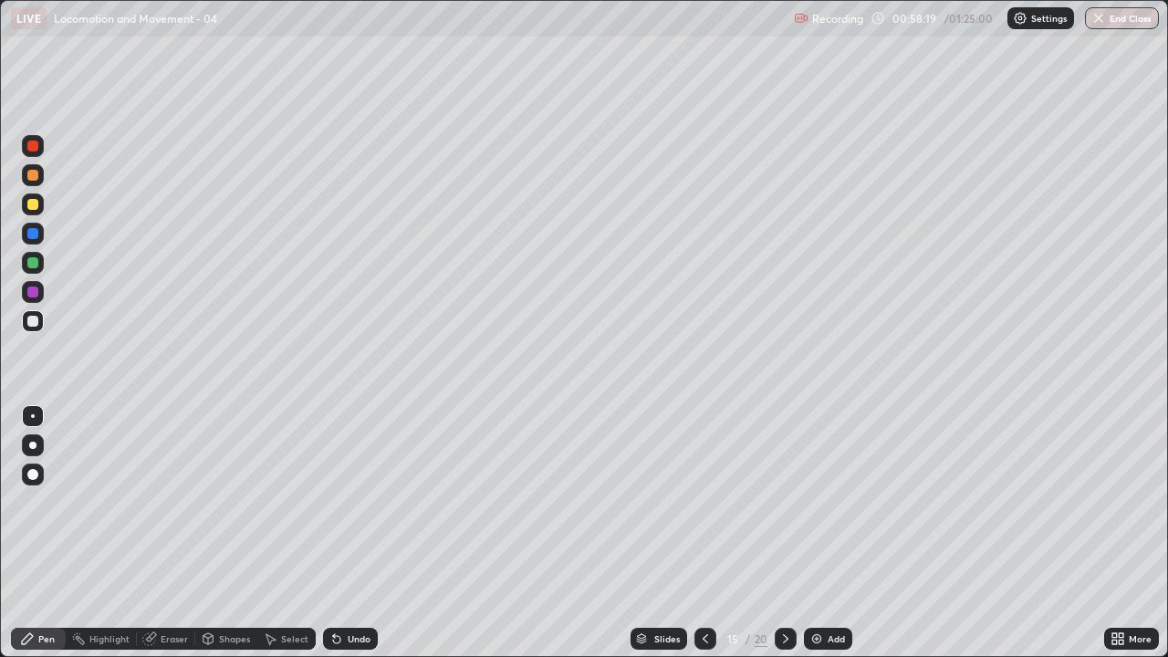
click at [340, 533] on icon at bounding box center [336, 638] width 15 height 15
click at [334, 533] on icon at bounding box center [336, 639] width 7 height 7
click at [333, 533] on icon at bounding box center [336, 639] width 7 height 7
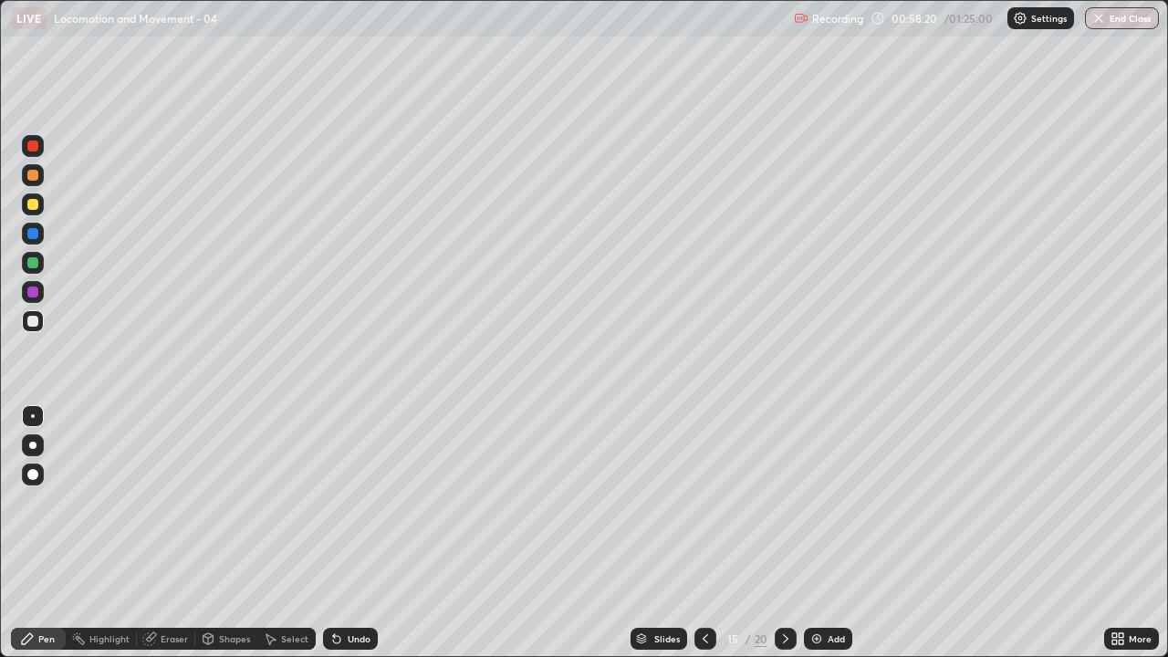
click at [329, 533] on icon at bounding box center [336, 638] width 15 height 15
click at [333, 533] on icon at bounding box center [336, 639] width 7 height 7
click at [821, 533] on img at bounding box center [816, 638] width 15 height 15
click at [354, 533] on div "Undo" at bounding box center [350, 639] width 55 height 22
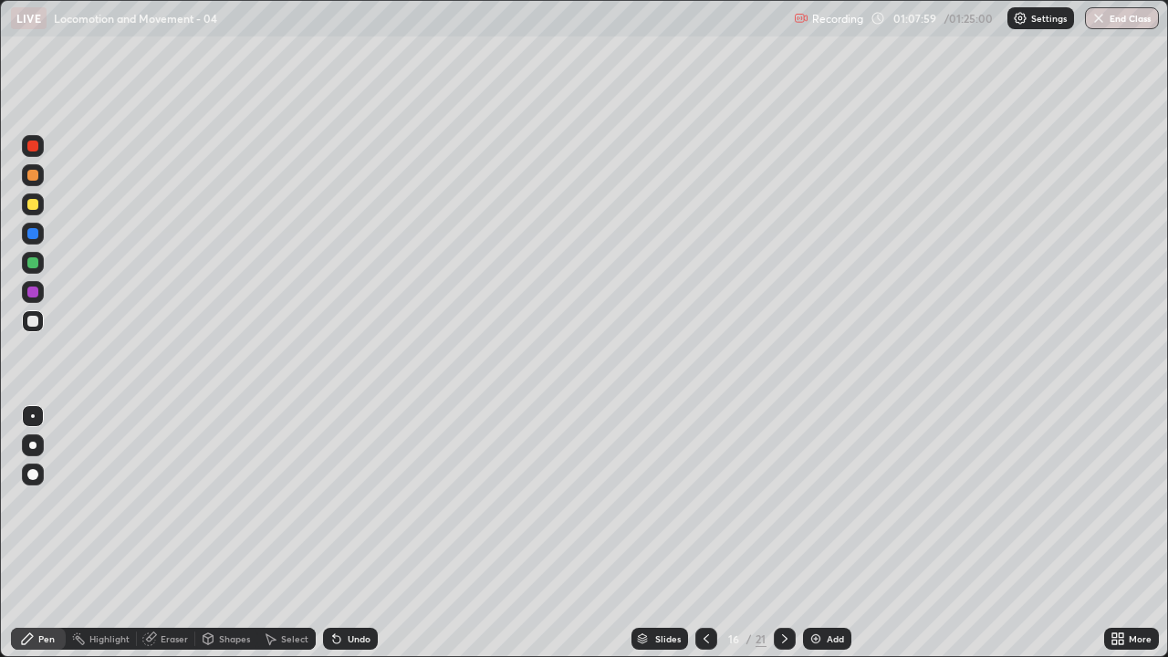
click at [348, 533] on div "Undo" at bounding box center [350, 639] width 55 height 22
click at [345, 533] on div "Undo" at bounding box center [350, 639] width 55 height 22
click at [349, 533] on div "Undo" at bounding box center [359, 638] width 23 height 9
click at [352, 533] on div "Undo" at bounding box center [350, 639] width 55 height 22
click at [349, 533] on div "Undo" at bounding box center [350, 639] width 55 height 22
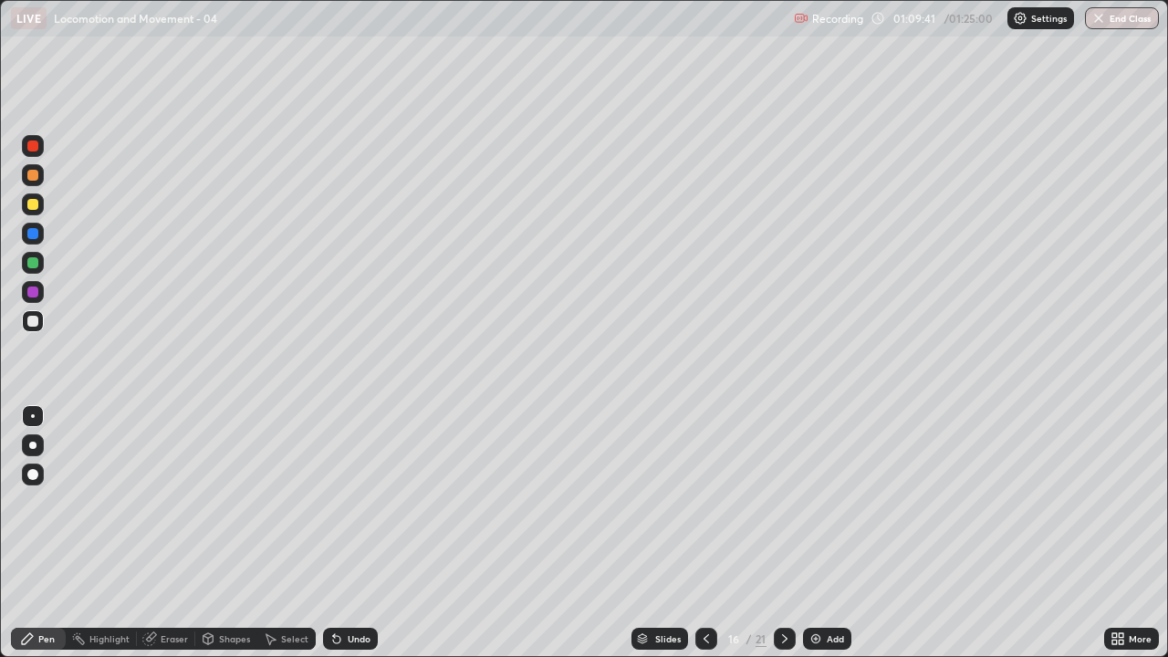
click at [351, 533] on div "Undo" at bounding box center [350, 639] width 55 height 22
click at [352, 533] on div "Undo" at bounding box center [359, 638] width 23 height 9
click at [356, 533] on div "Undo" at bounding box center [359, 638] width 23 height 9
click at [340, 533] on icon at bounding box center [336, 638] width 15 height 15
click at [47, 533] on div "Pen" at bounding box center [46, 638] width 16 height 9
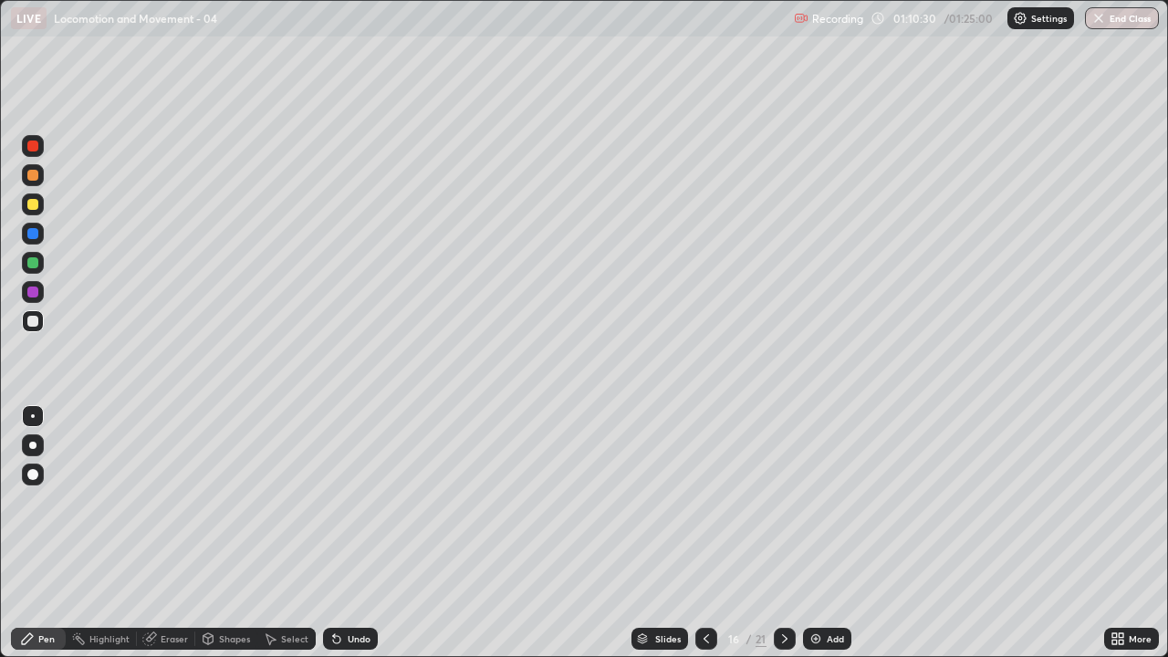
click at [45, 533] on div "Pen" at bounding box center [38, 639] width 55 height 22
click at [32, 264] on div at bounding box center [32, 262] width 11 height 11
click at [29, 320] on div at bounding box center [32, 321] width 11 height 11
click at [165, 533] on div "Eraser" at bounding box center [174, 638] width 27 height 9
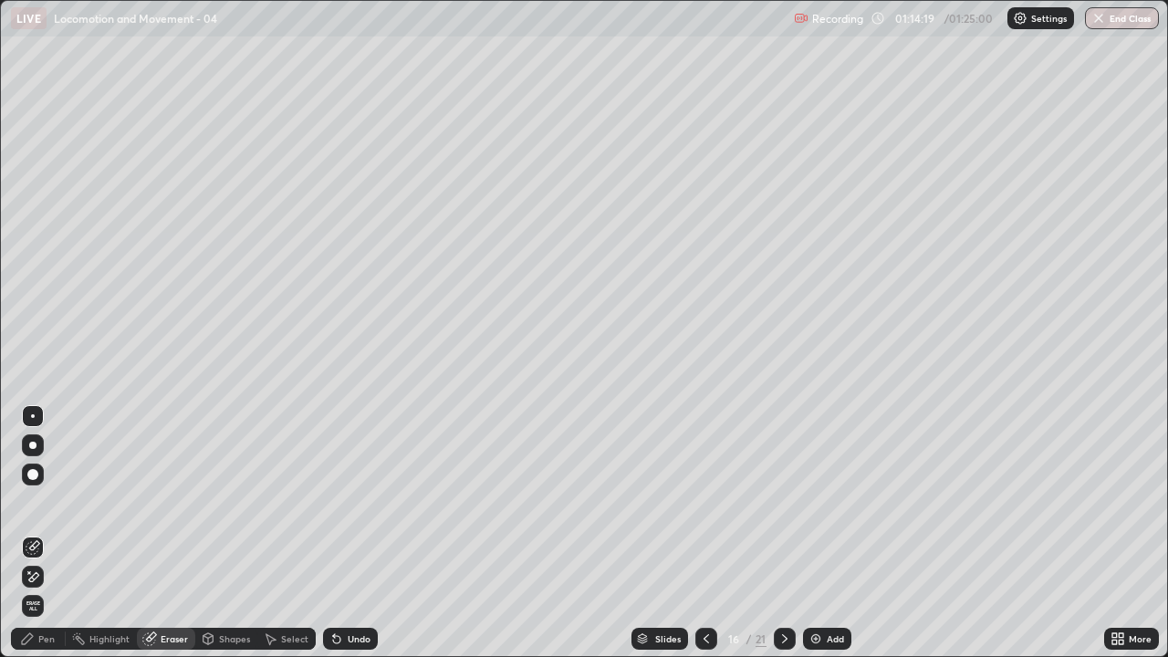
click at [26, 533] on icon at bounding box center [27, 638] width 11 height 11
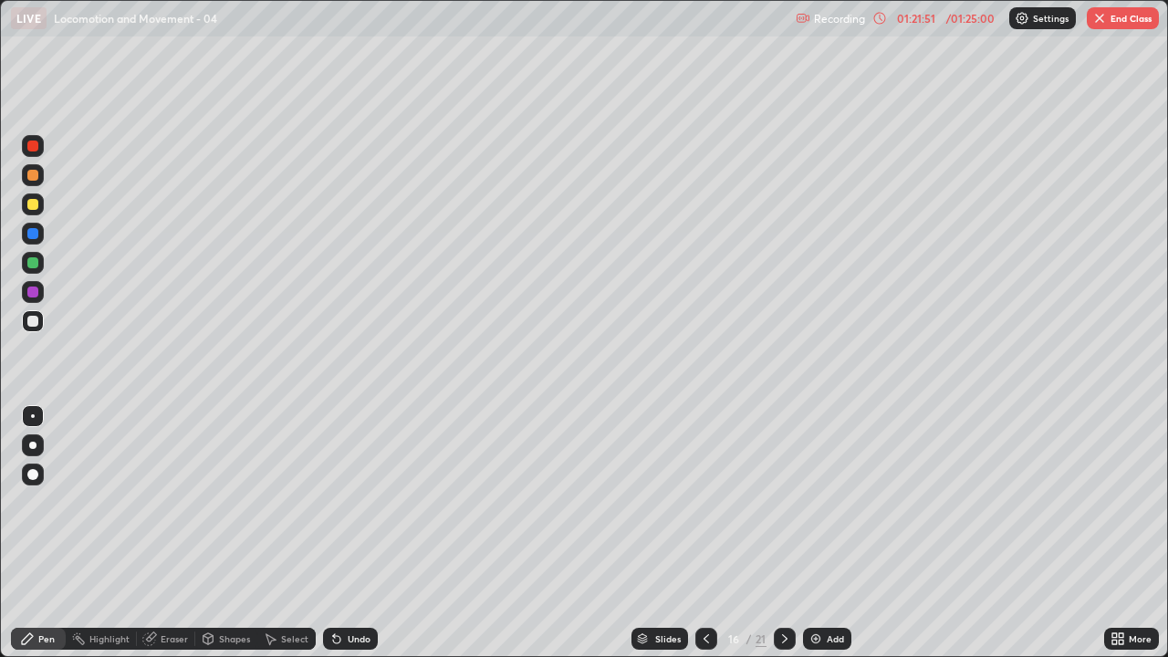
click at [30, 465] on div at bounding box center [33, 474] width 22 height 22
click at [28, 233] on div at bounding box center [32, 233] width 11 height 11
click at [817, 533] on img at bounding box center [815, 638] width 15 height 15
click at [33, 204] on div at bounding box center [32, 204] width 11 height 11
click at [36, 237] on div at bounding box center [32, 233] width 11 height 11
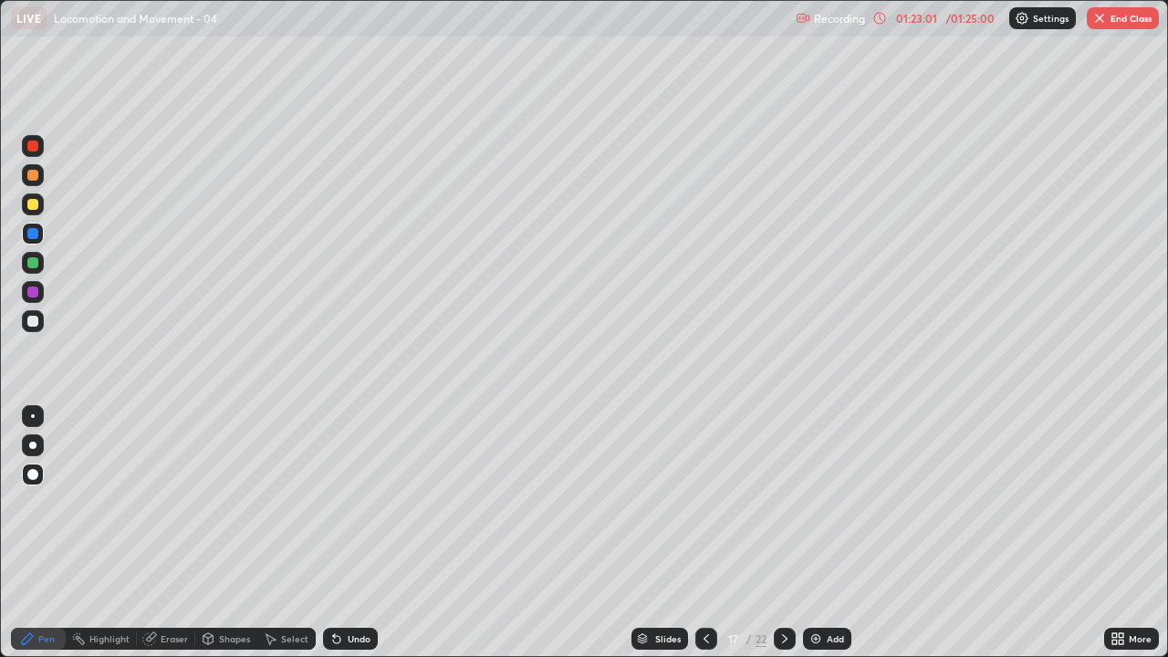
click at [359, 533] on div "Undo" at bounding box center [359, 638] width 23 height 9
click at [349, 533] on div "Undo" at bounding box center [350, 639] width 55 height 22
click at [350, 533] on div "Undo" at bounding box center [359, 638] width 23 height 9
click at [354, 533] on div "Undo" at bounding box center [359, 638] width 23 height 9
click at [351, 533] on div "Undo" at bounding box center [350, 639] width 55 height 22
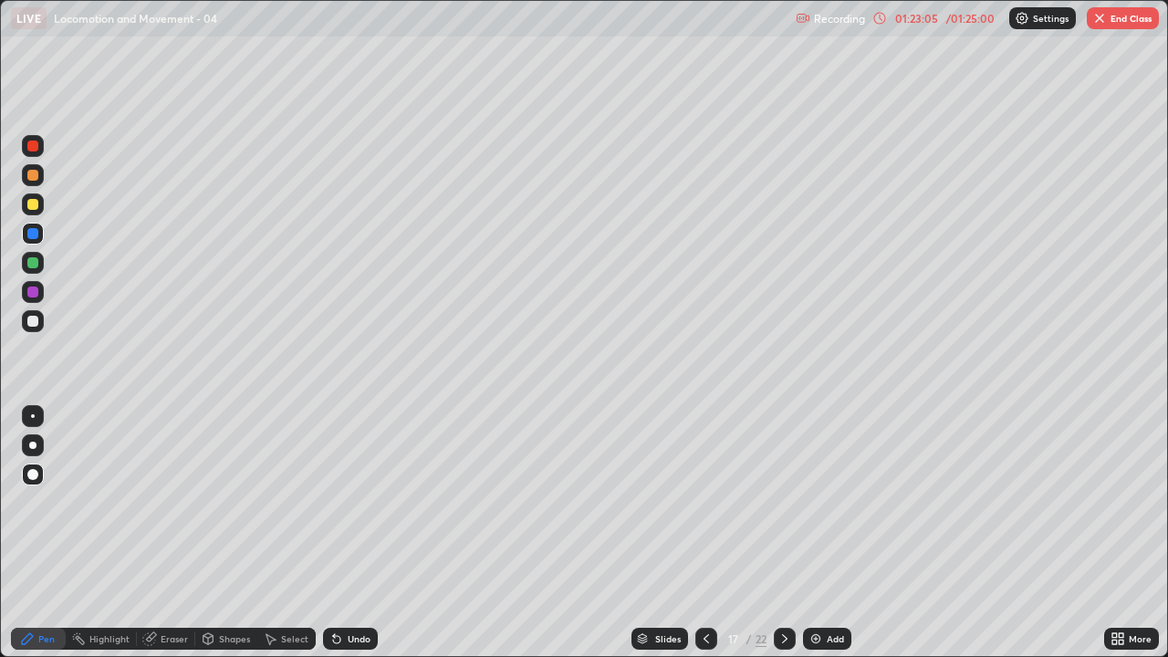
click at [350, 533] on div "Undo" at bounding box center [350, 639] width 55 height 22
click at [353, 533] on div "Undo" at bounding box center [350, 639] width 55 height 22
click at [352, 533] on div "Undo" at bounding box center [350, 639] width 55 height 22
click at [353, 533] on div "Undo" at bounding box center [350, 639] width 55 height 22
click at [349, 533] on div "Undo" at bounding box center [350, 639] width 55 height 22
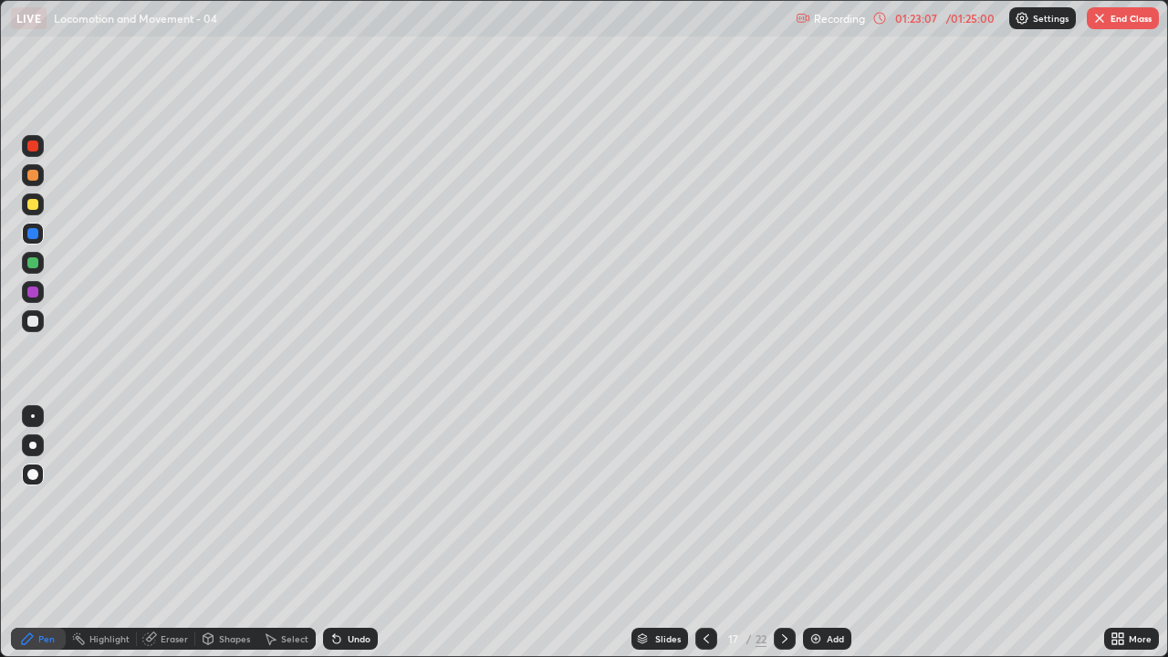
click at [36, 417] on div at bounding box center [33, 416] width 22 height 22
click at [34, 320] on div at bounding box center [32, 321] width 11 height 11
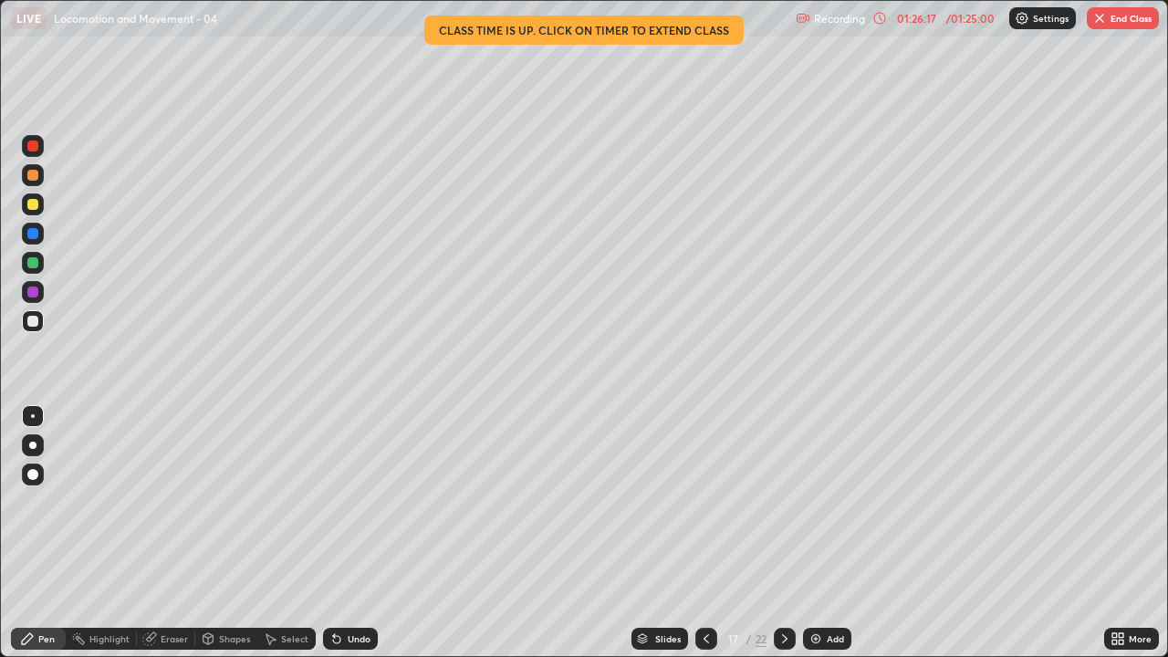
click at [1124, 12] on button "End Class" at bounding box center [1122, 18] width 72 height 22
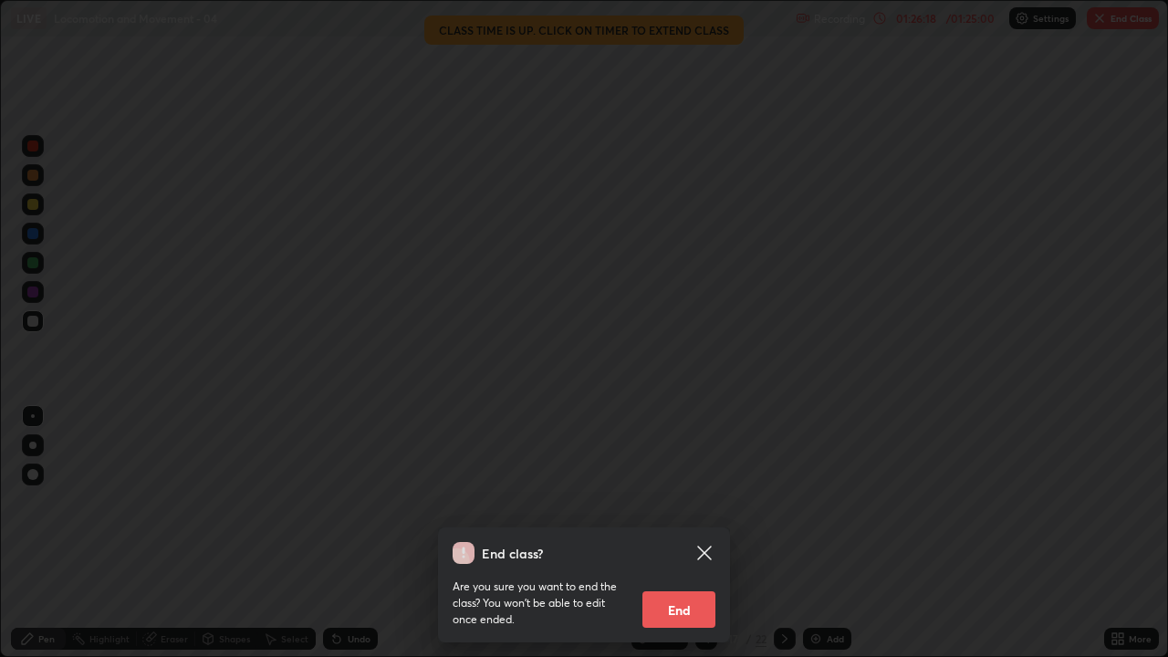
click at [680, 533] on button "End" at bounding box center [678, 609] width 73 height 36
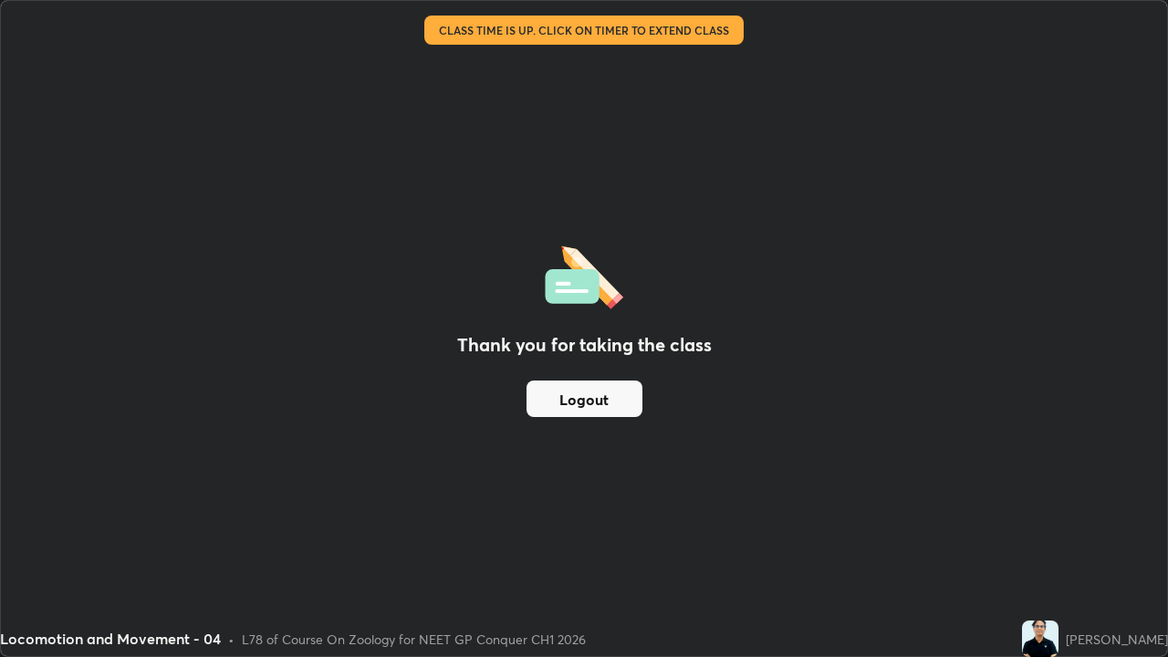
click at [612, 395] on button "Logout" at bounding box center [584, 398] width 116 height 36
